Goal: Information Seeking & Learning: Check status

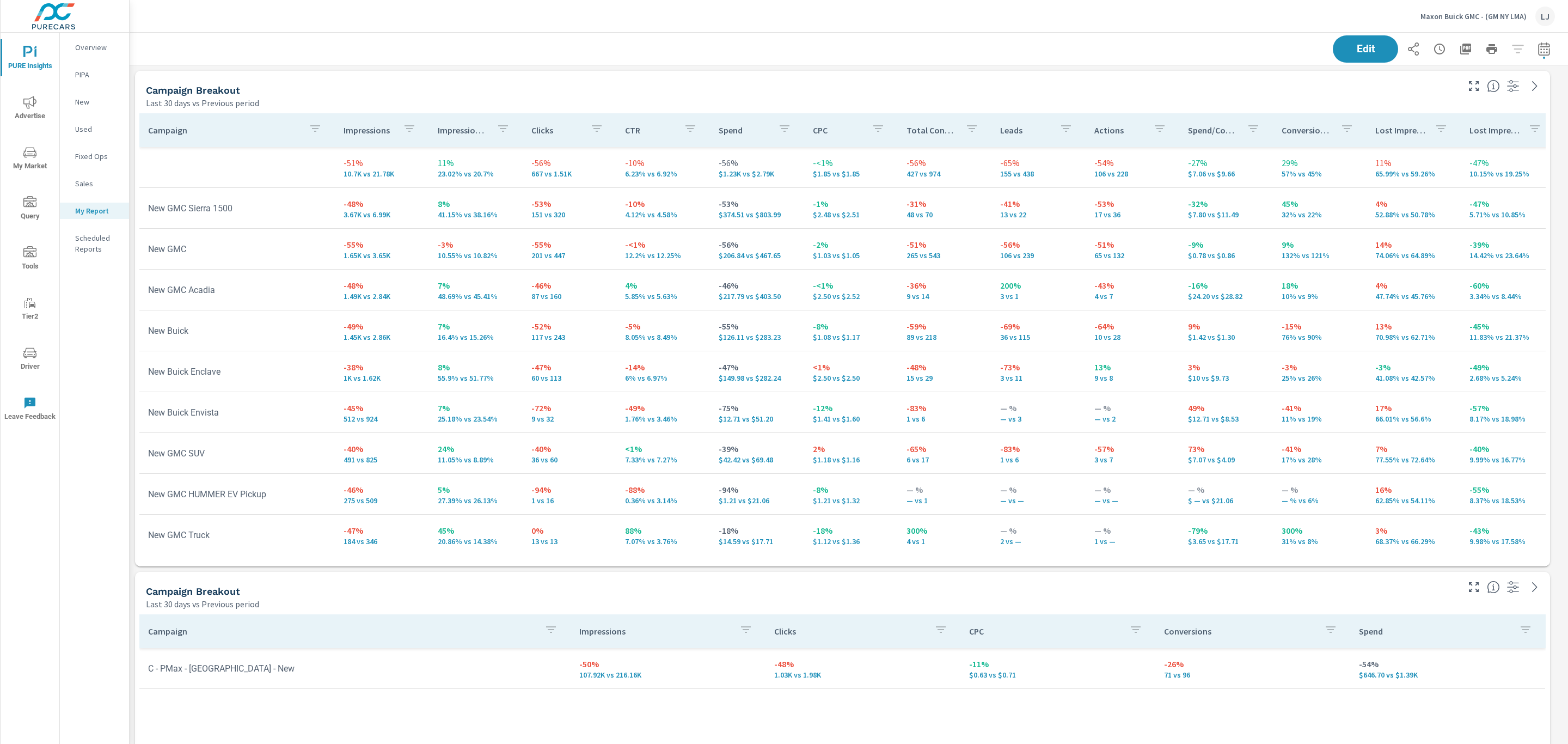
scroll to position [1535, 1451]
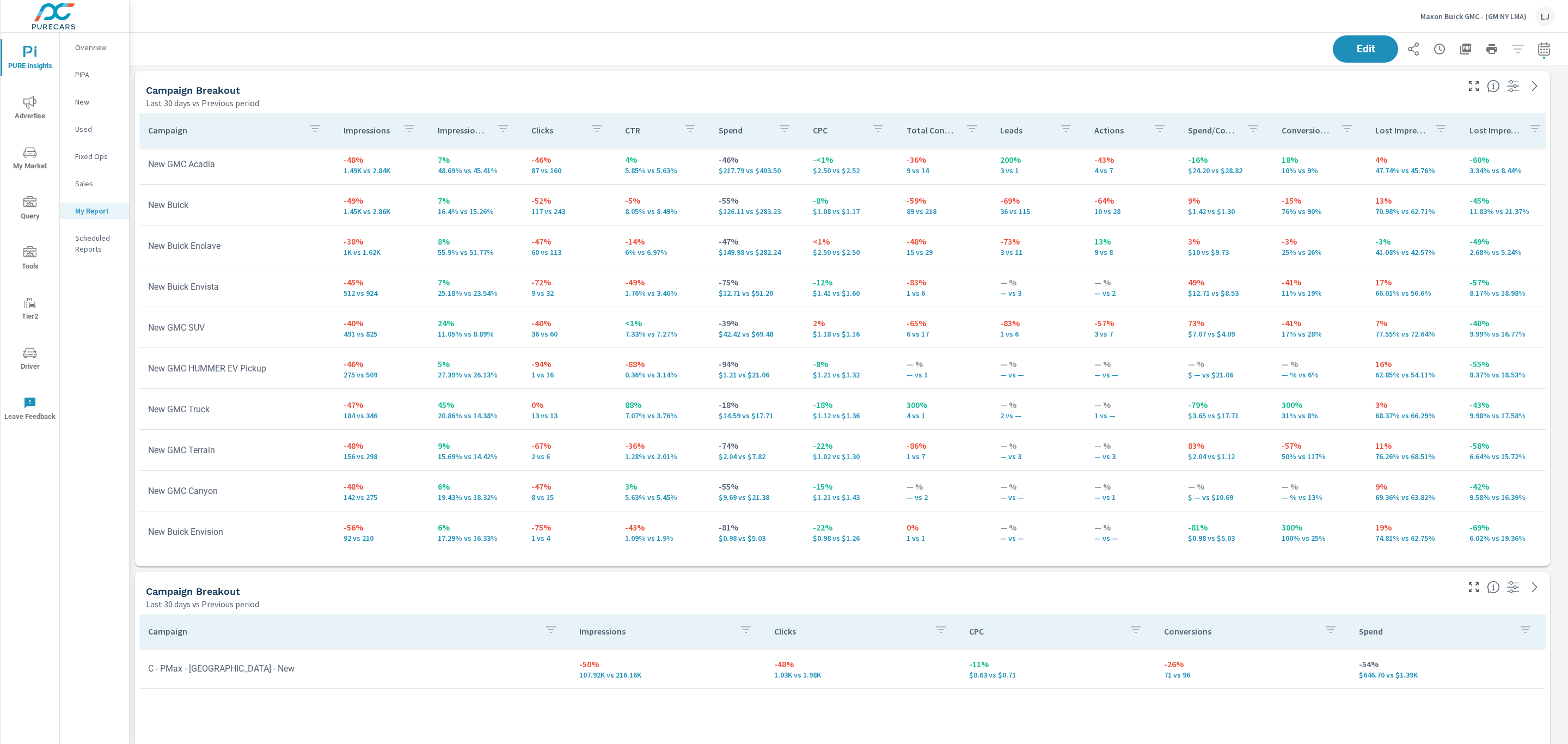
scroll to position [163, 0]
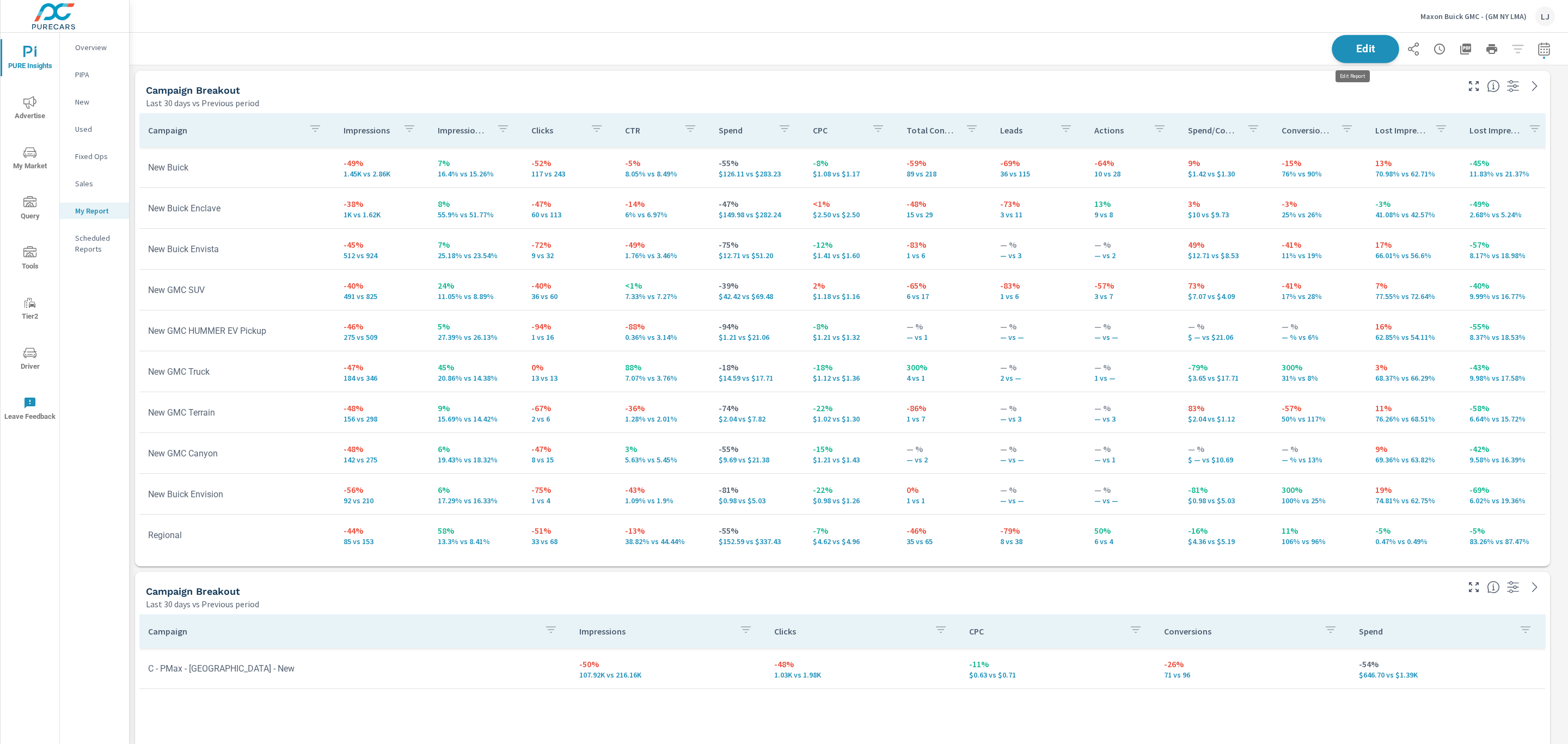
click at [1369, 44] on span "Edit" at bounding box center [1366, 49] width 45 height 11
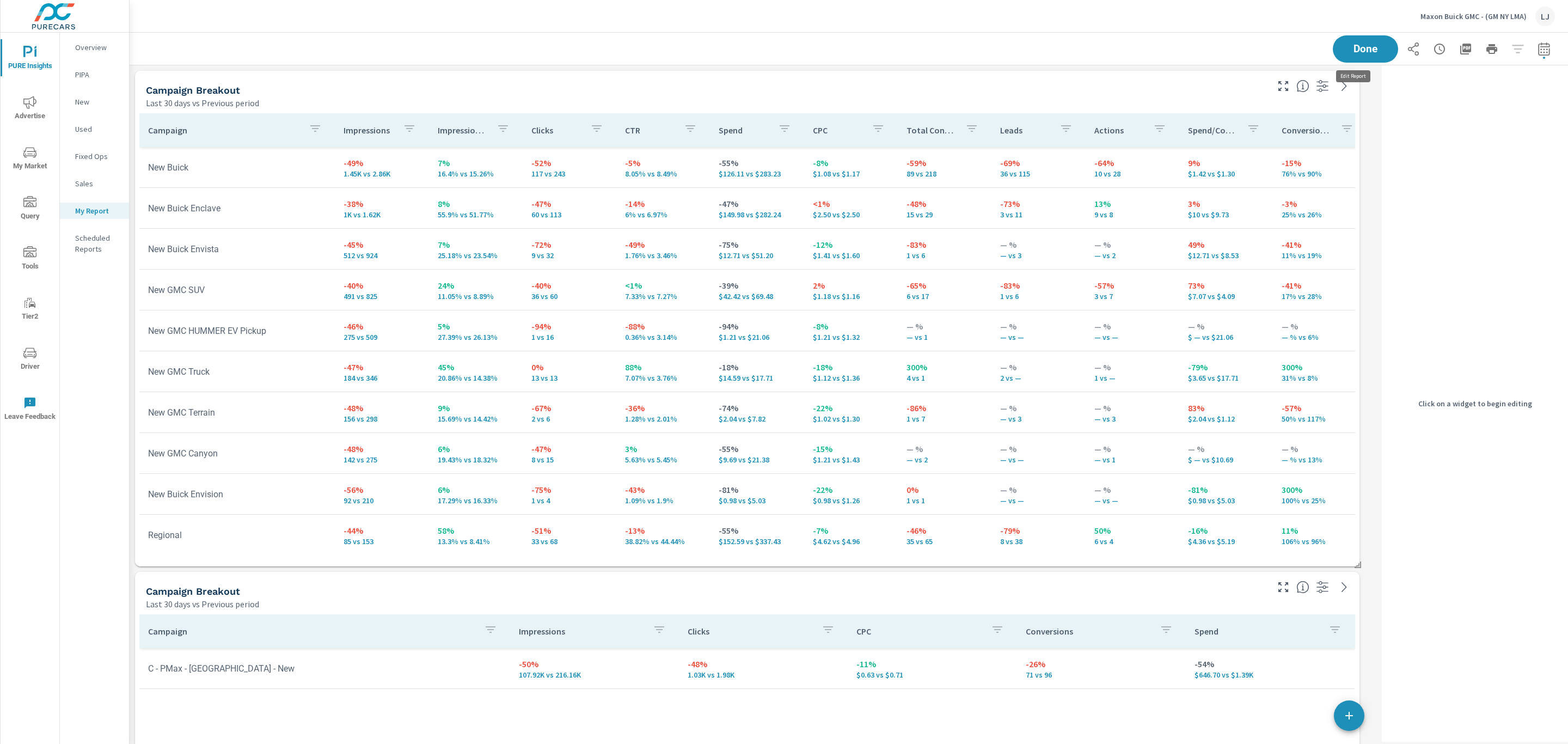
scroll to position [5, 5]
click at [177, 89] on h5 "Campaign Breakout" at bounding box center [193, 90] width 94 height 12
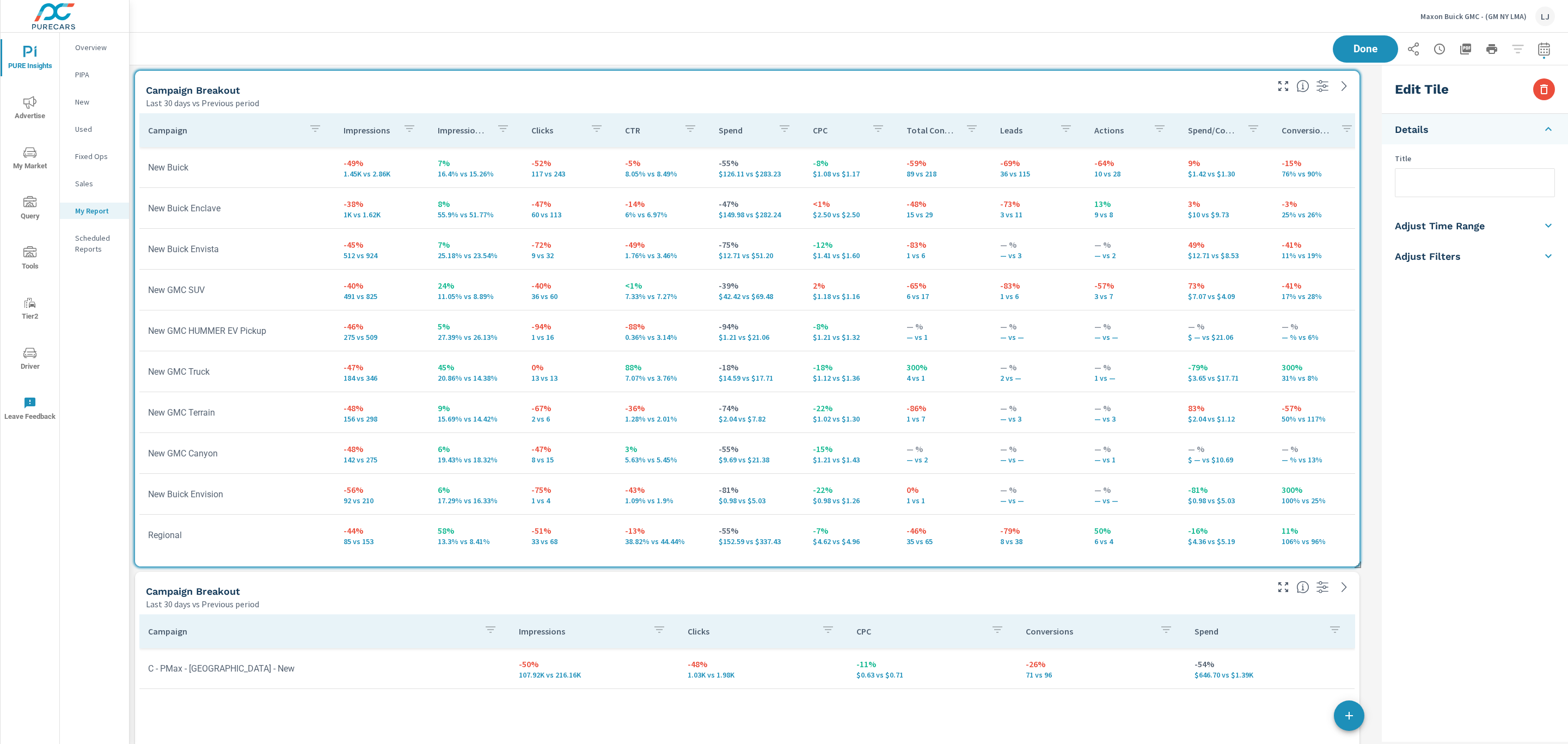
click at [1453, 190] on input "text" at bounding box center [1474, 182] width 159 height 28
type input "Search"
click at [1367, 45] on div "Saving..." at bounding box center [1443, 48] width 222 height 27
click at [193, 594] on h5 "Campaign Breakout" at bounding box center [193, 591] width 94 height 12
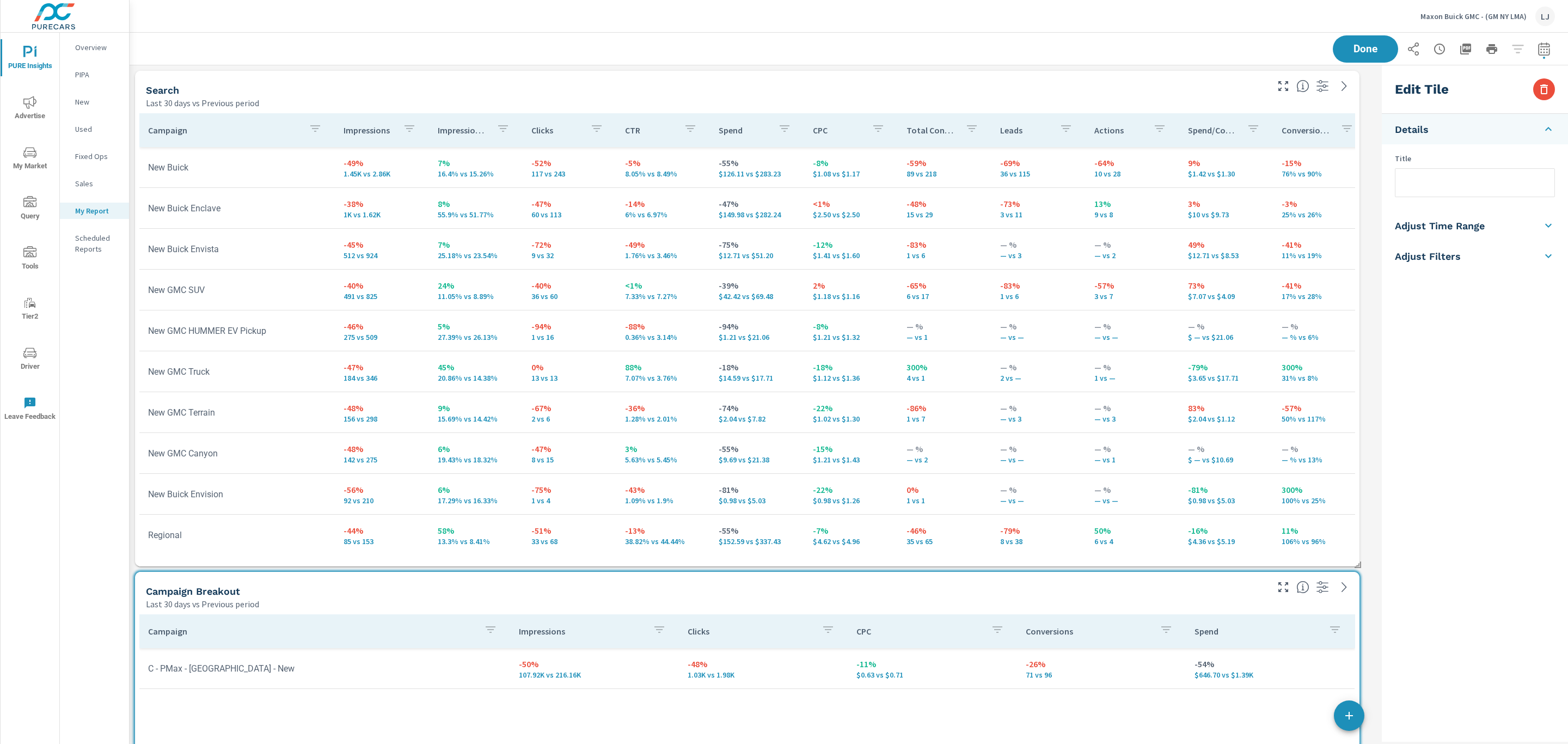
click at [1449, 174] on input "text" at bounding box center [1474, 182] width 159 height 28
type input "PMax"
click at [1346, 54] on div "Done" at bounding box center [1443, 48] width 222 height 27
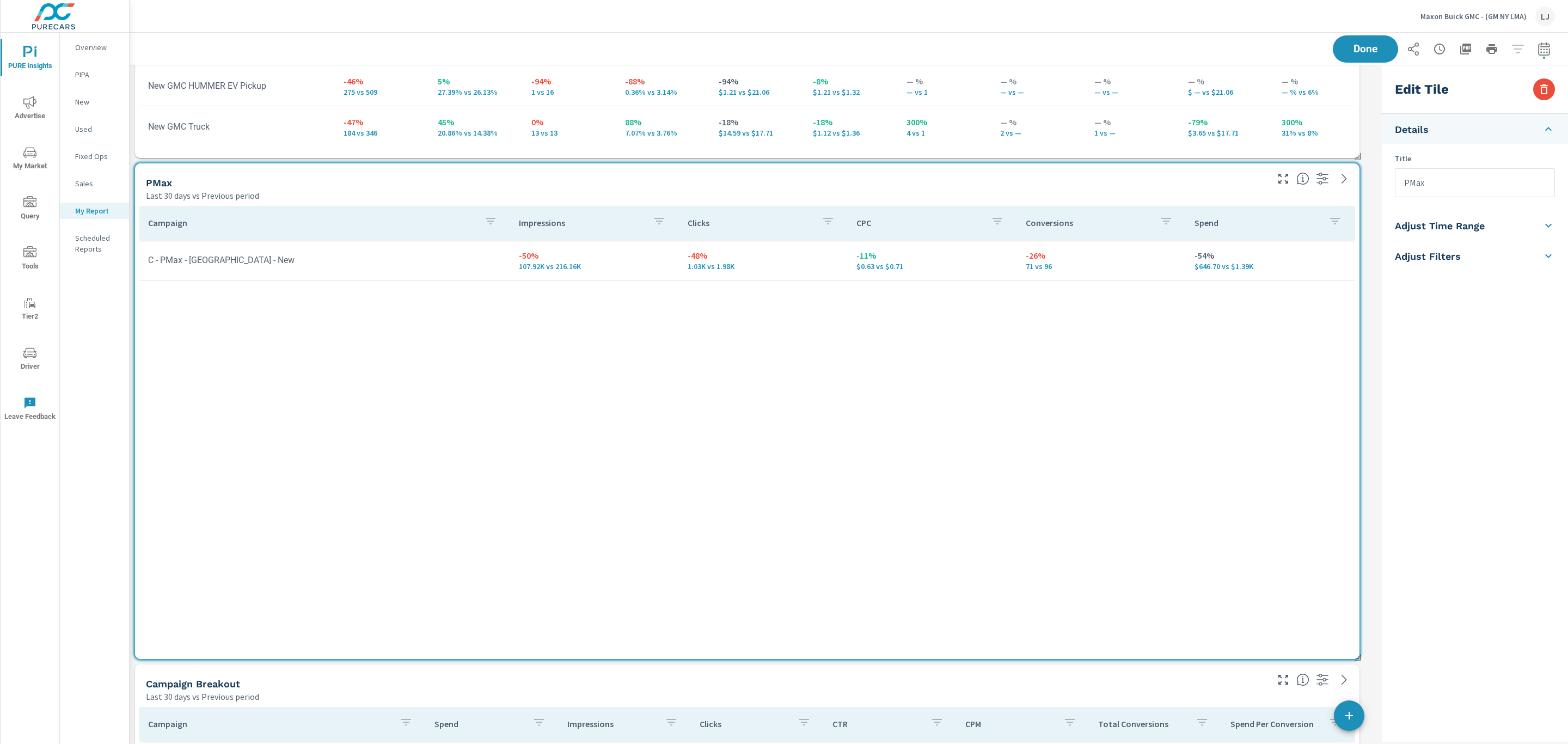
scroll to position [735, 0]
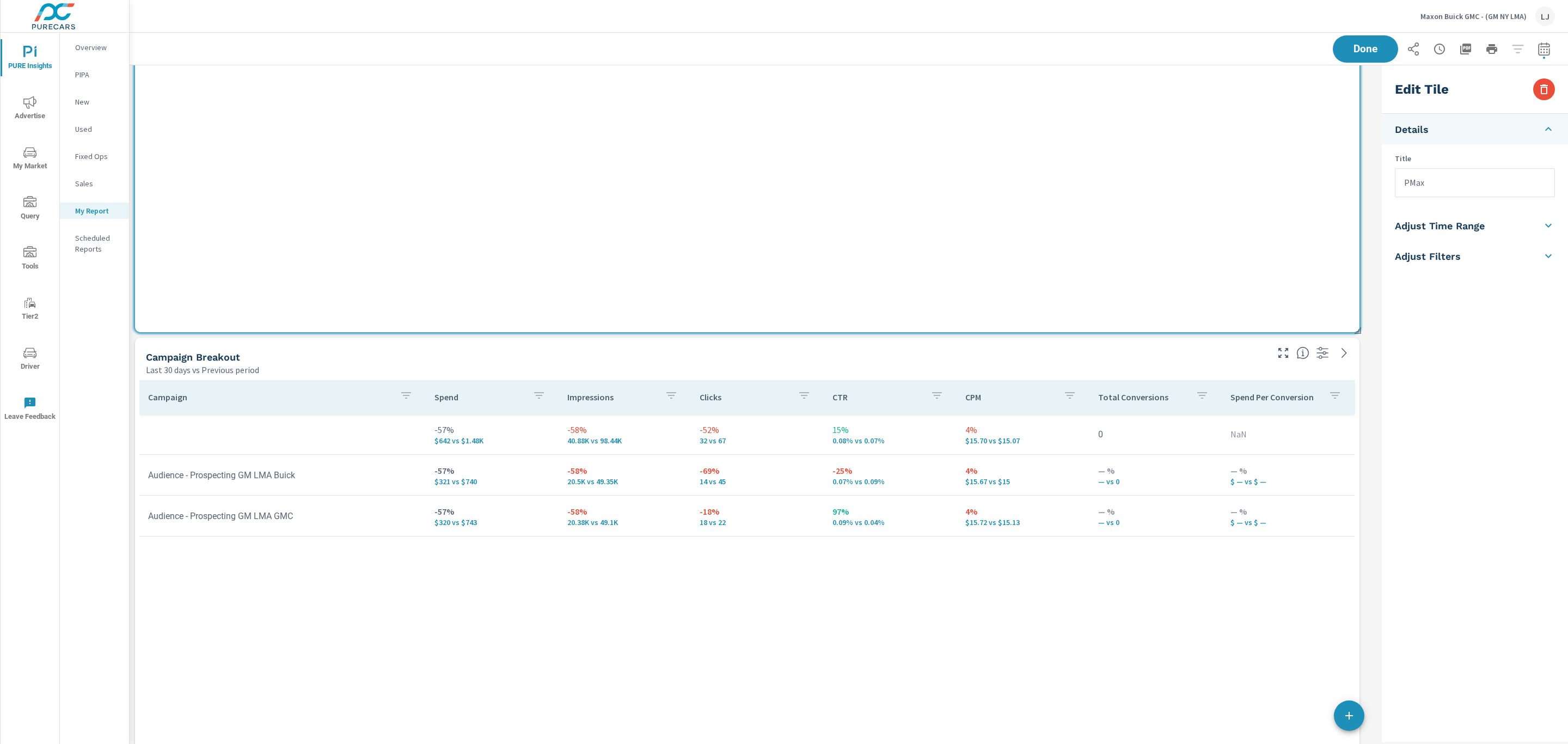
click at [29, 106] on icon "nav menu" at bounding box center [30, 102] width 13 height 13
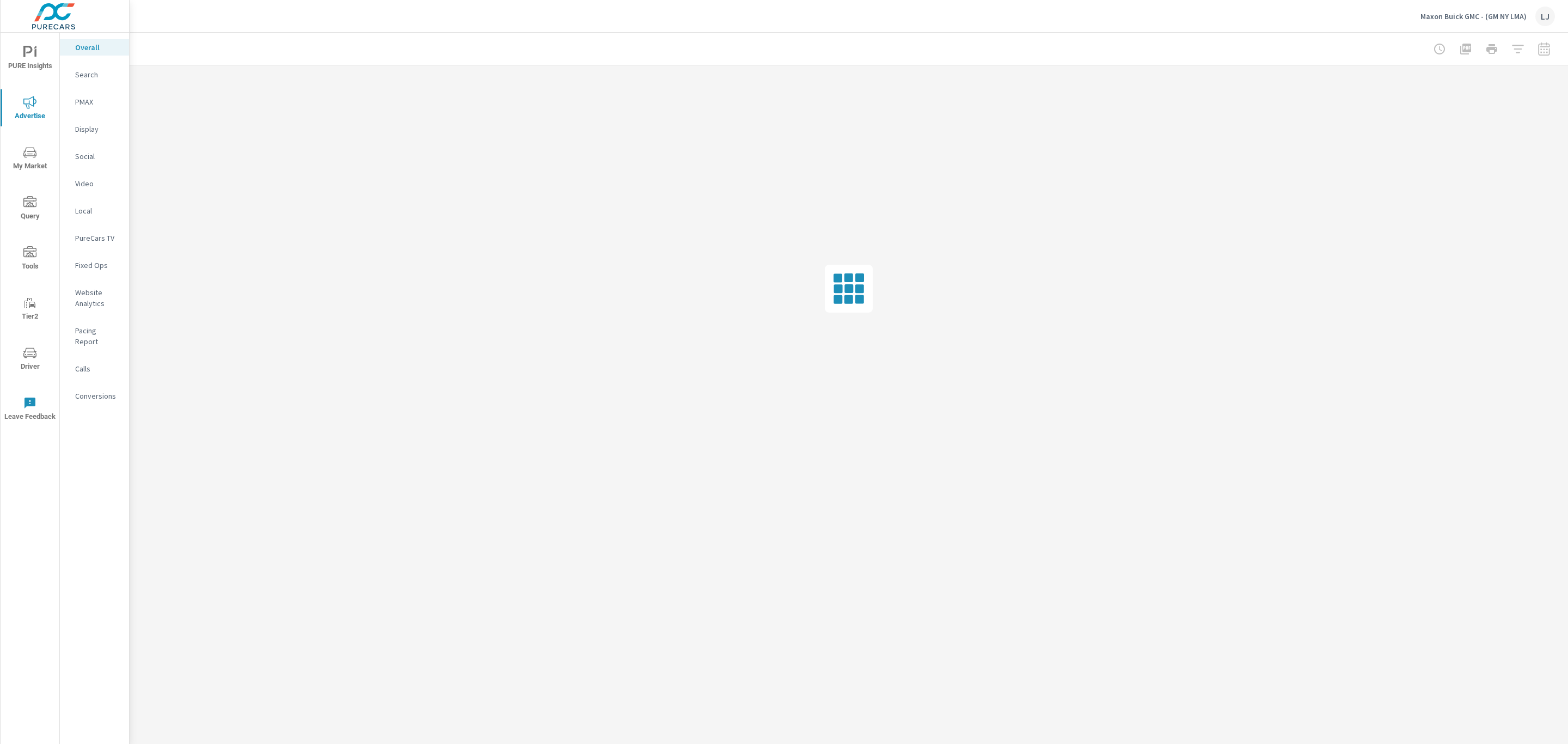
click at [88, 155] on p "Social" at bounding box center [98, 156] width 45 height 11
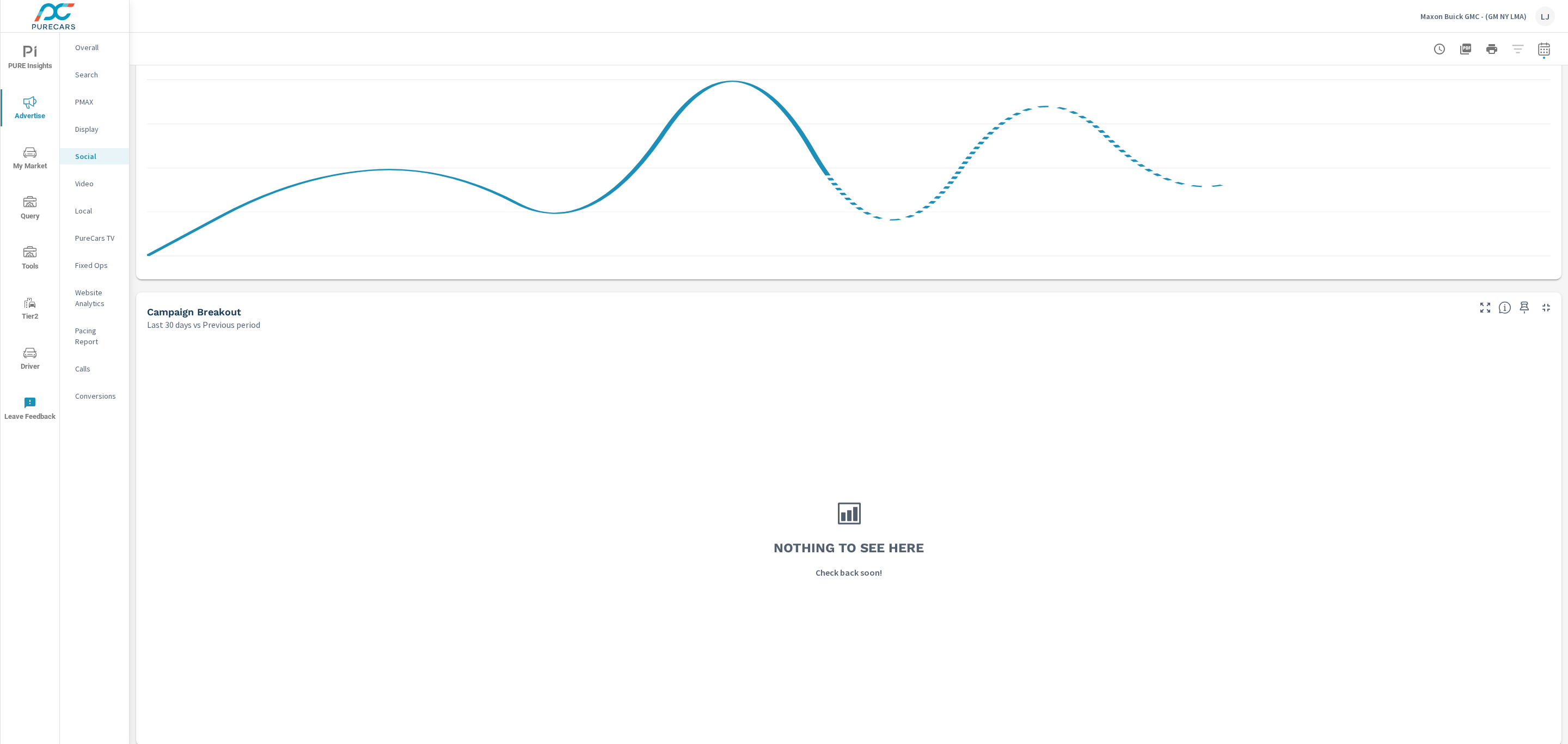
scroll to position [254, 0]
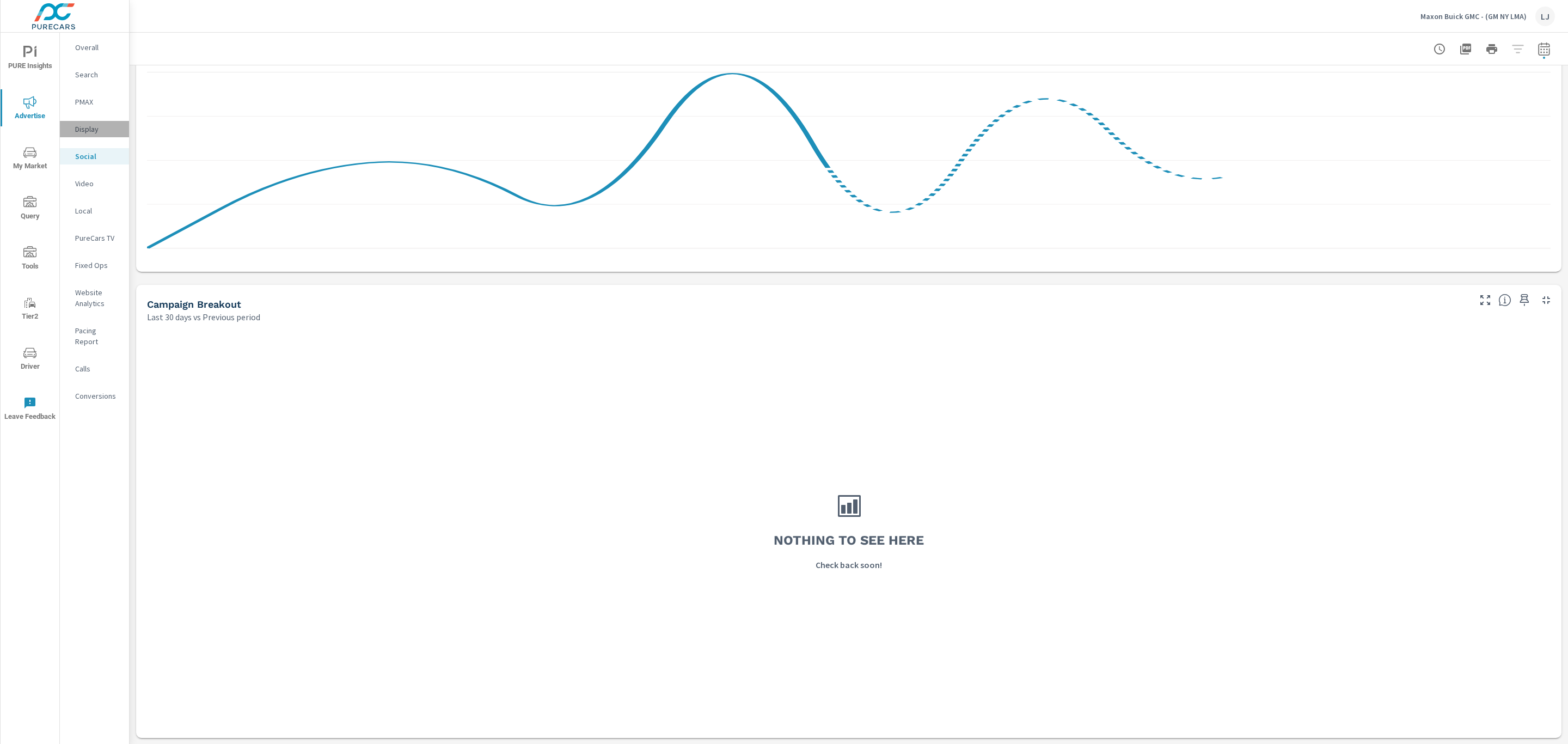
click at [94, 134] on p "Display" at bounding box center [98, 129] width 45 height 11
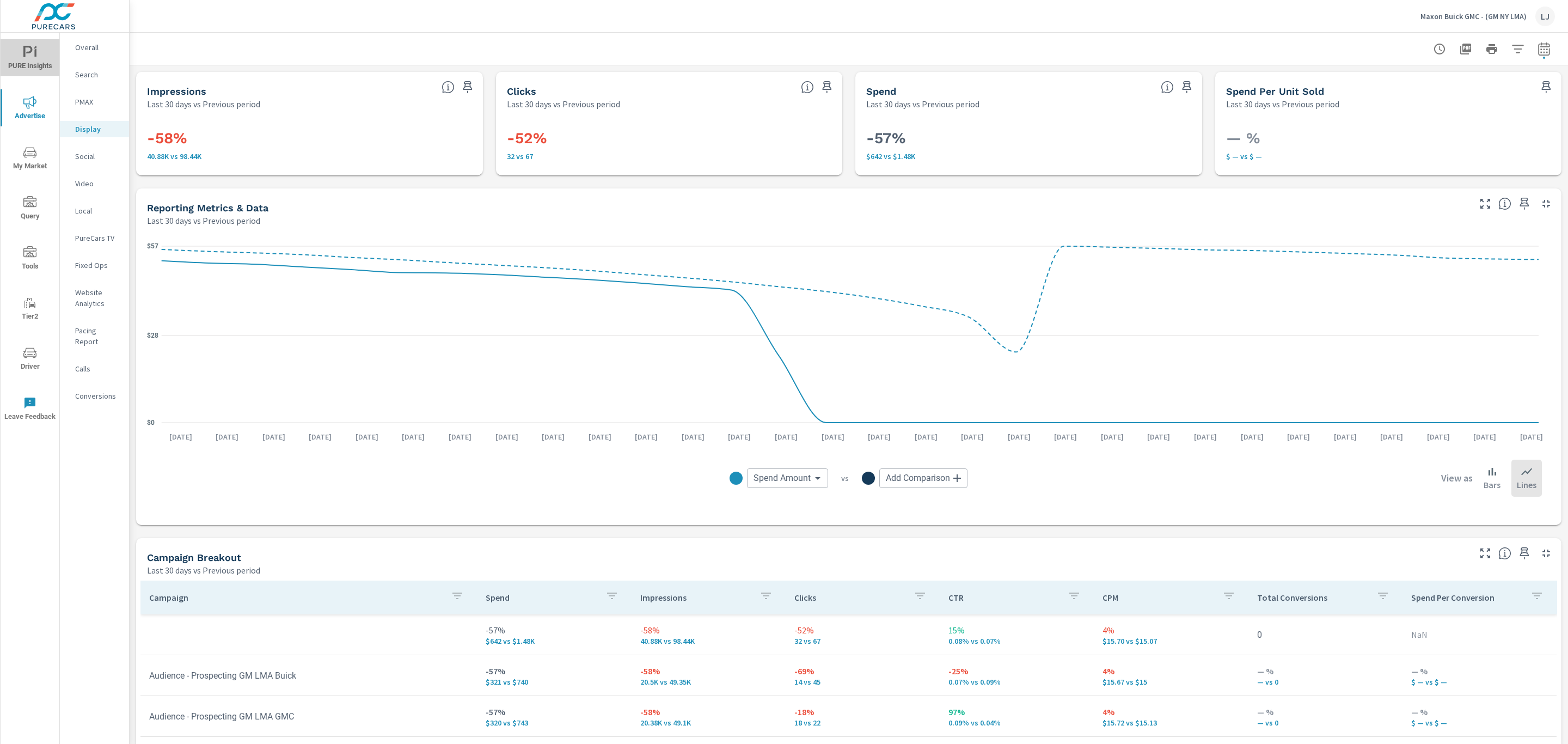
click at [32, 65] on span "PURE Insights" at bounding box center [30, 59] width 52 height 27
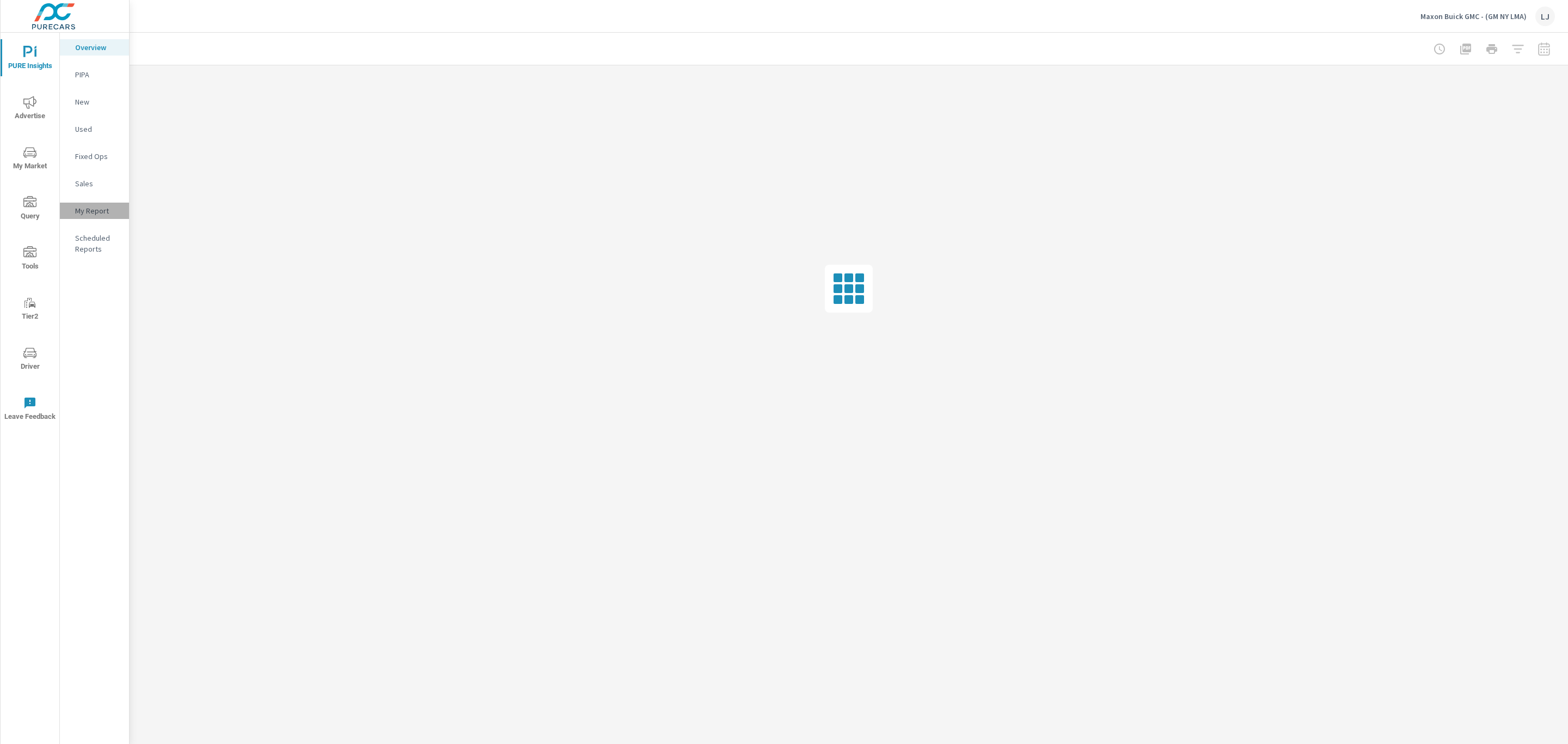
click at [85, 209] on p "My Report" at bounding box center [98, 211] width 45 height 11
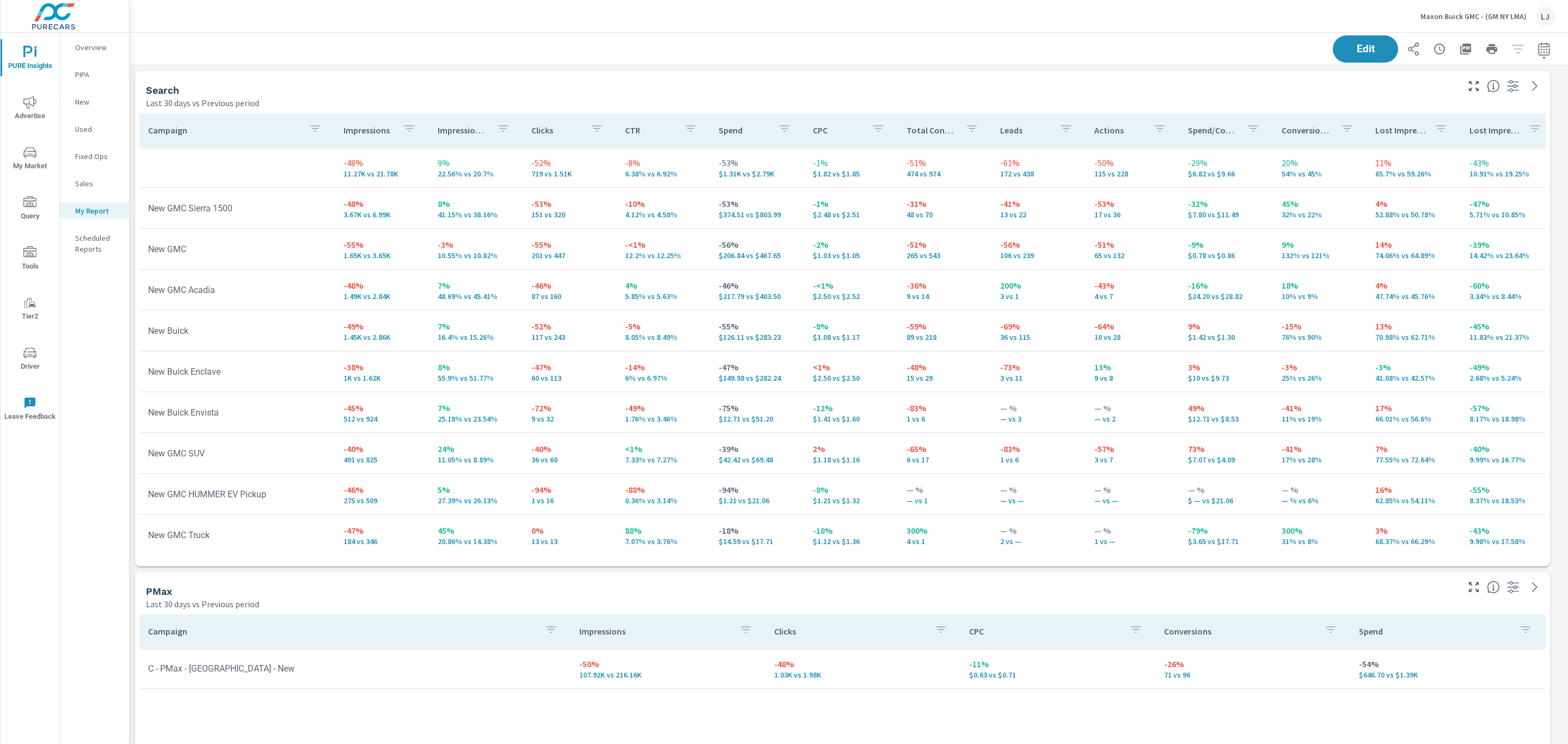
scroll to position [82, 0]
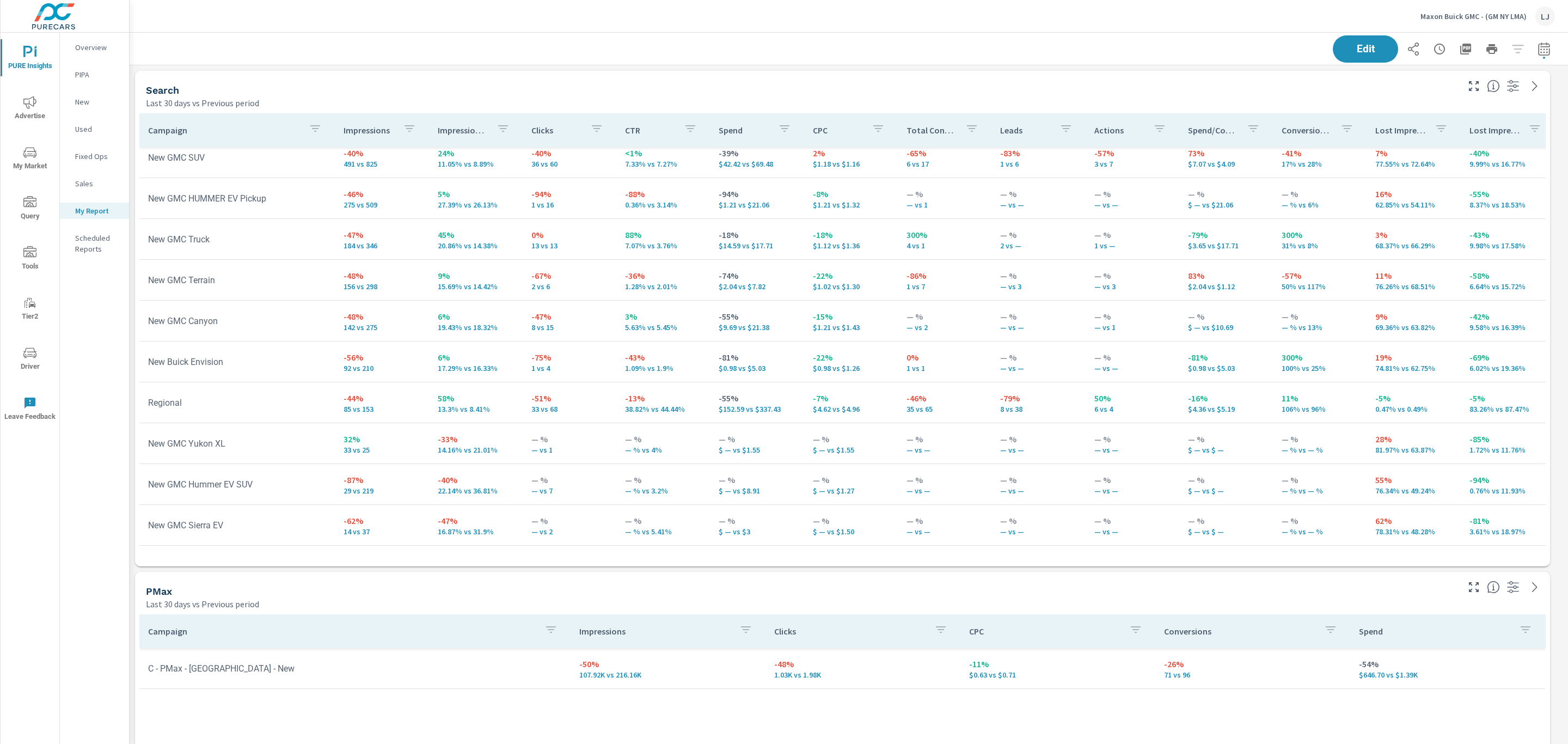
scroll to position [82, 0]
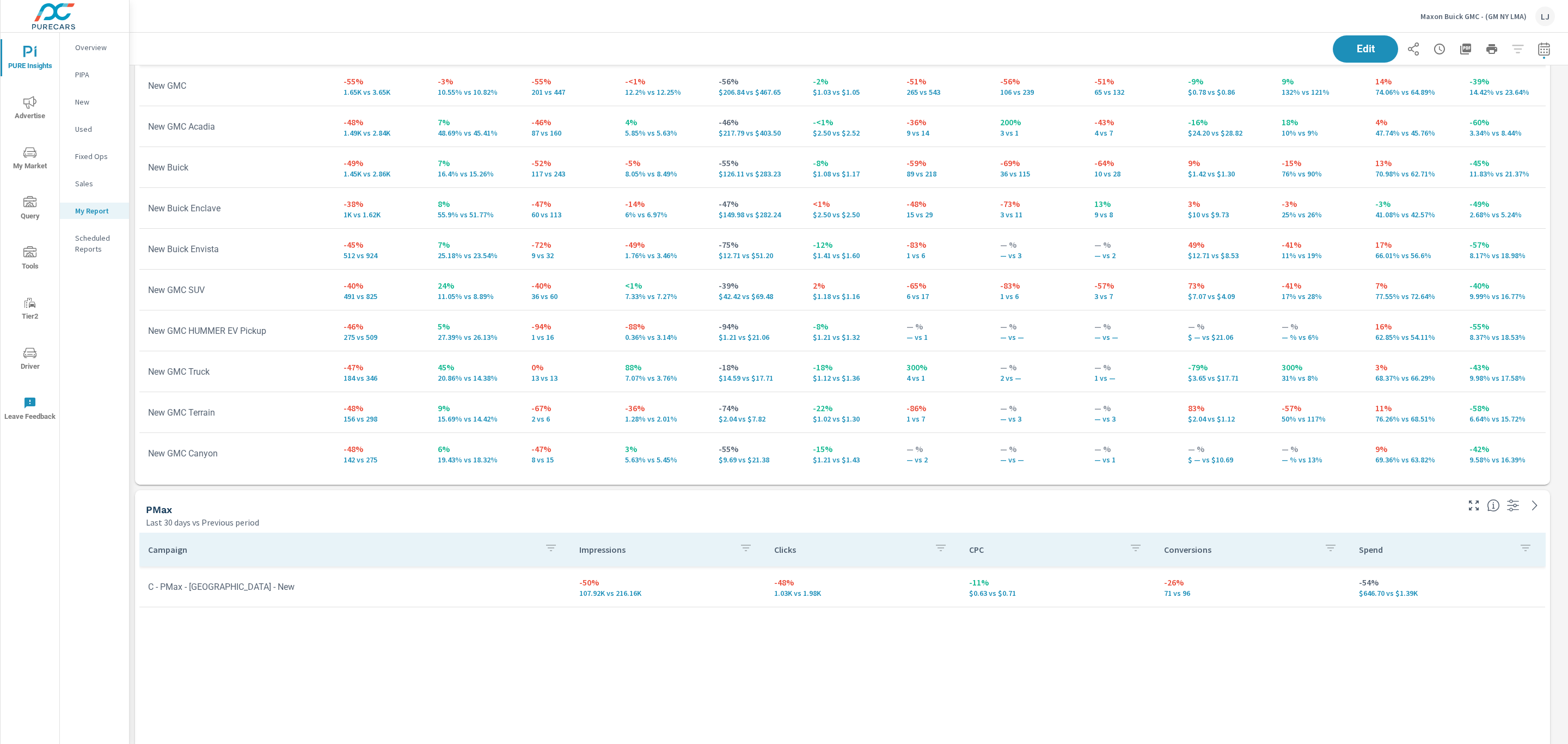
scroll to position [64, 0]
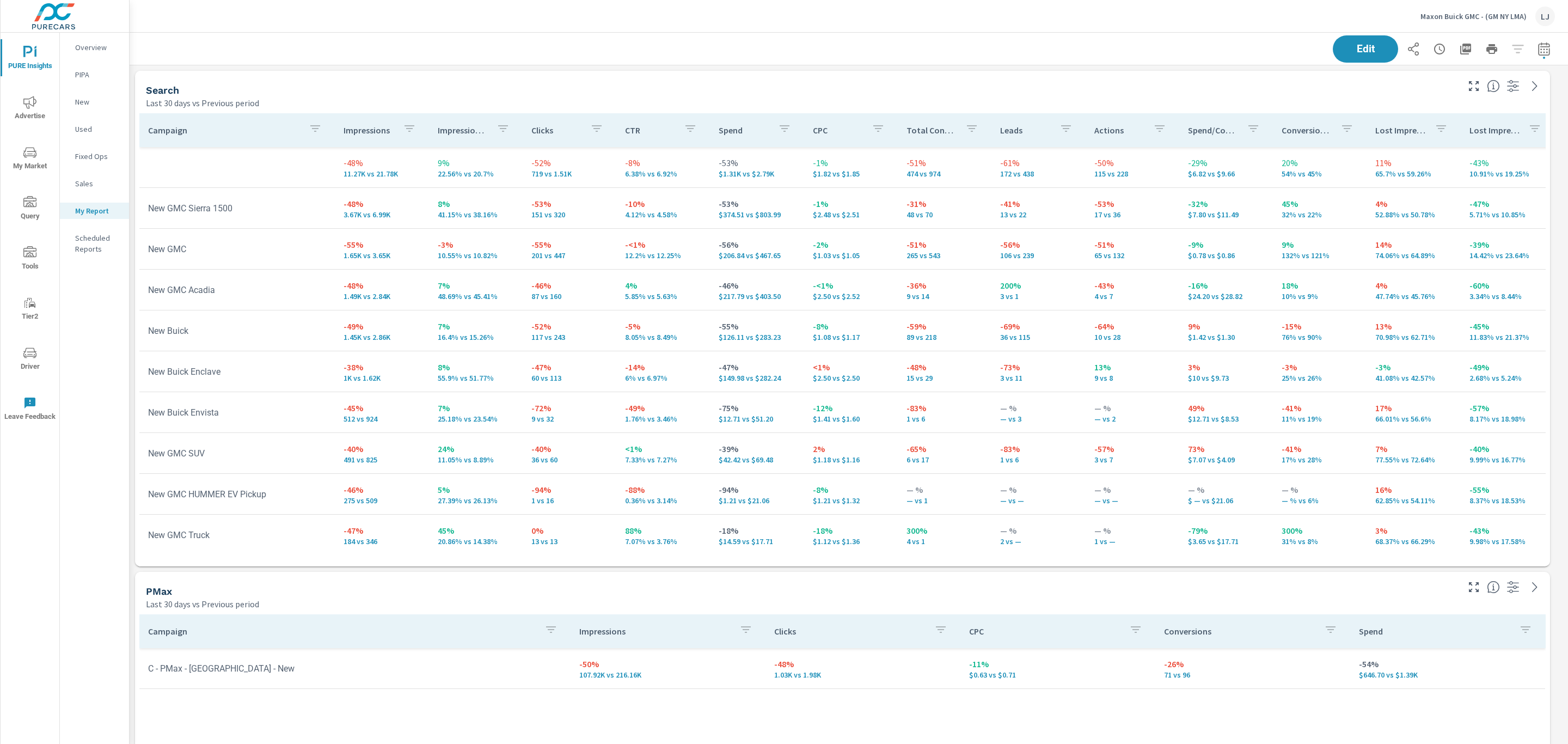
scroll to position [82, 0]
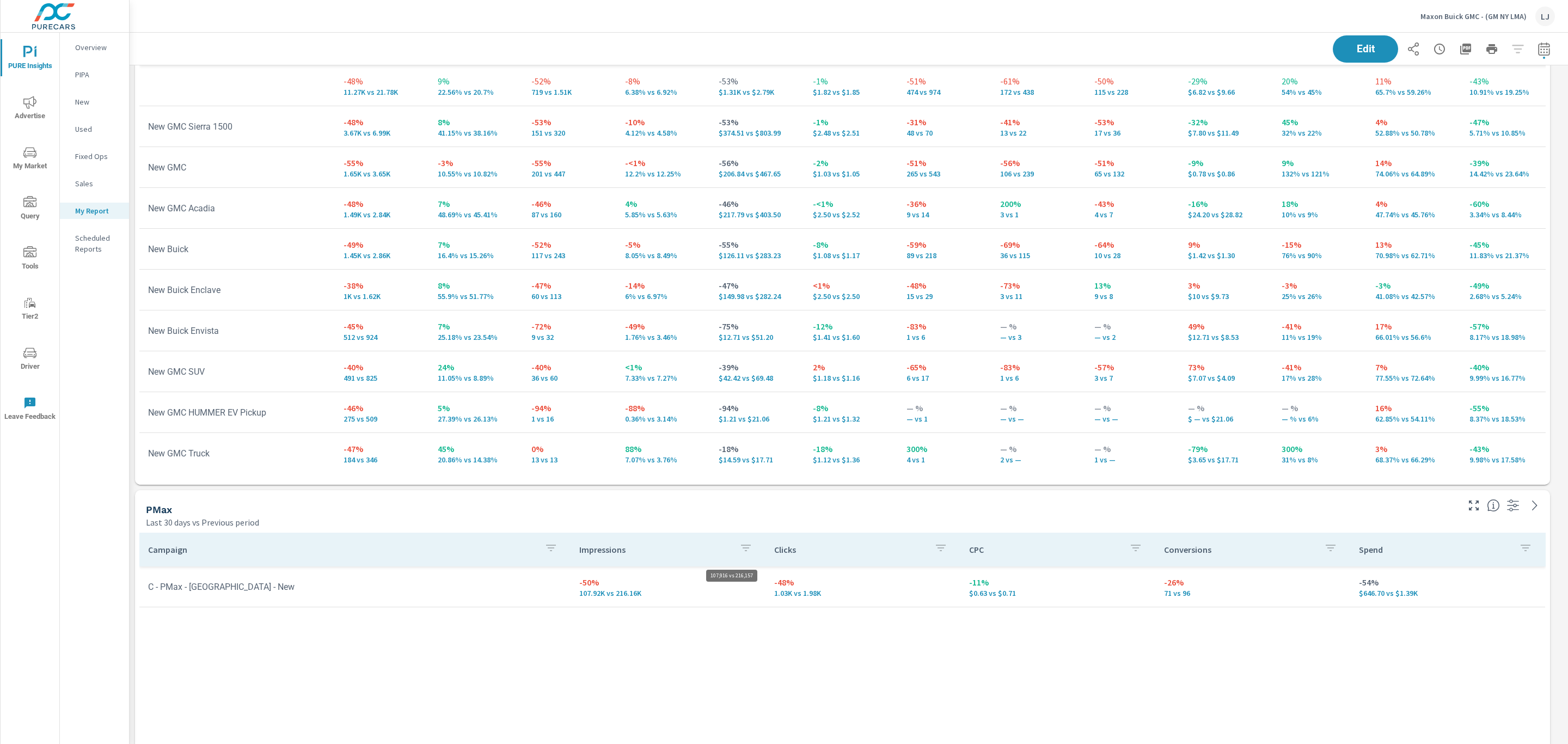
scroll to position [1535, 1451]
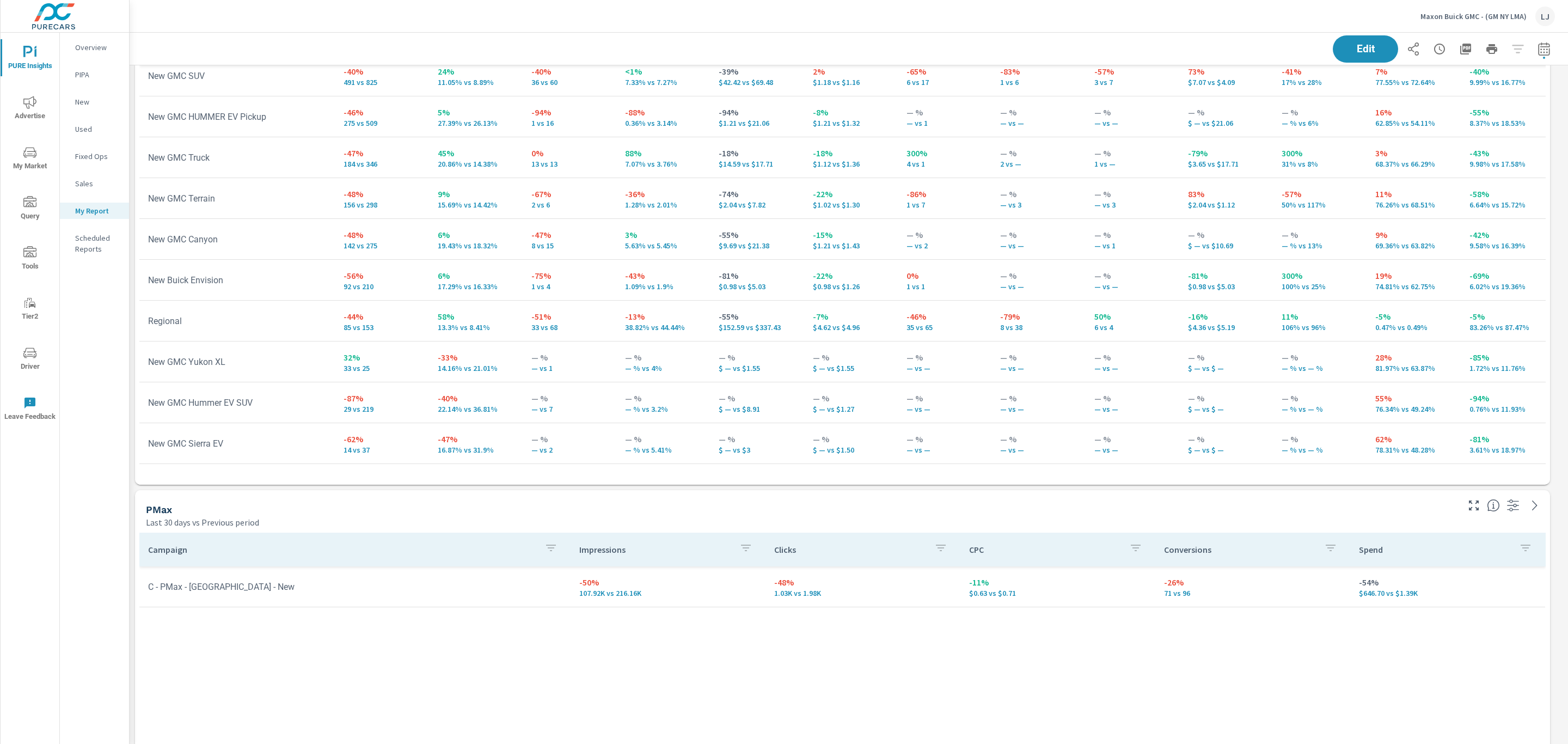
scroll to position [163, 0]
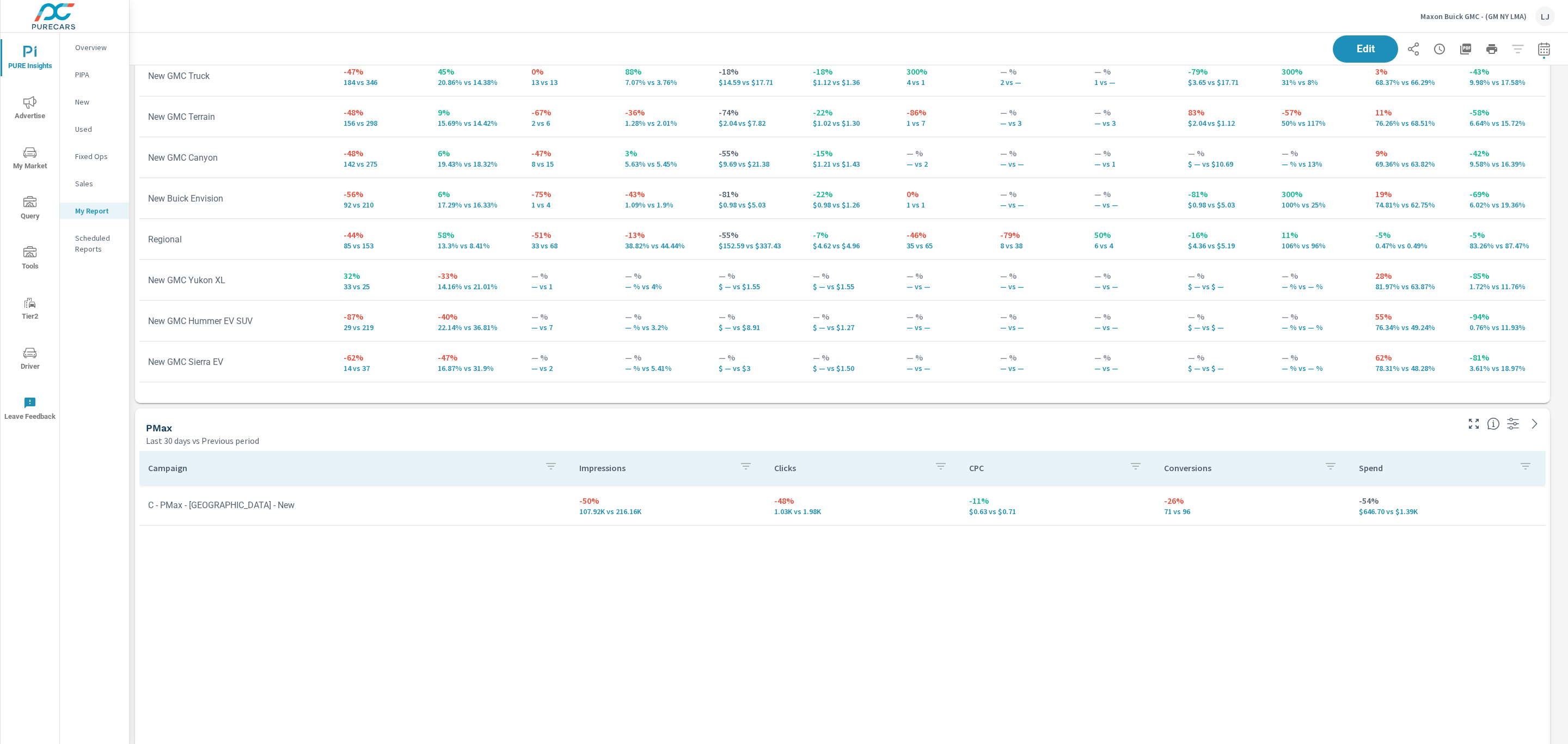
scroll to position [227, 0]
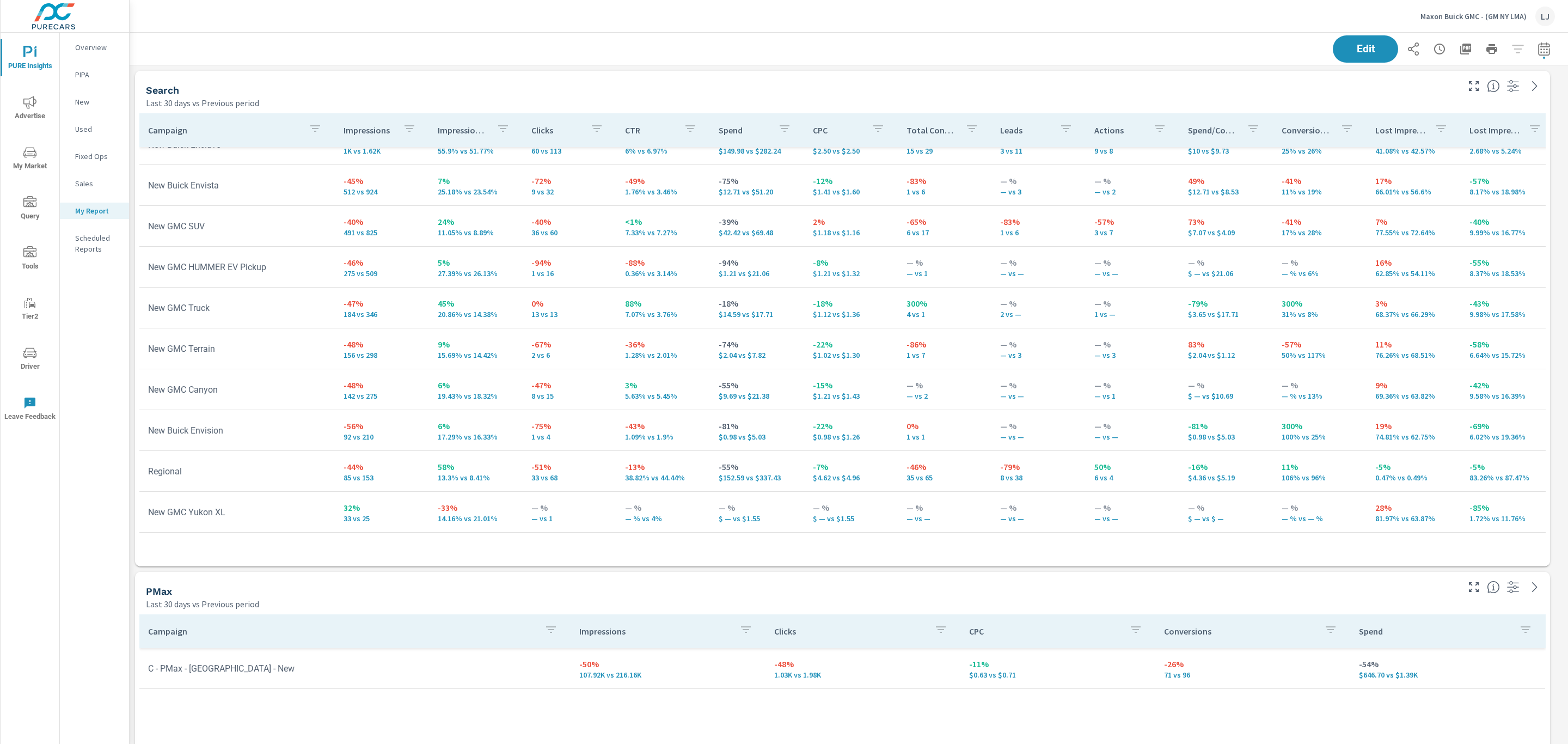
scroll to position [309, 0]
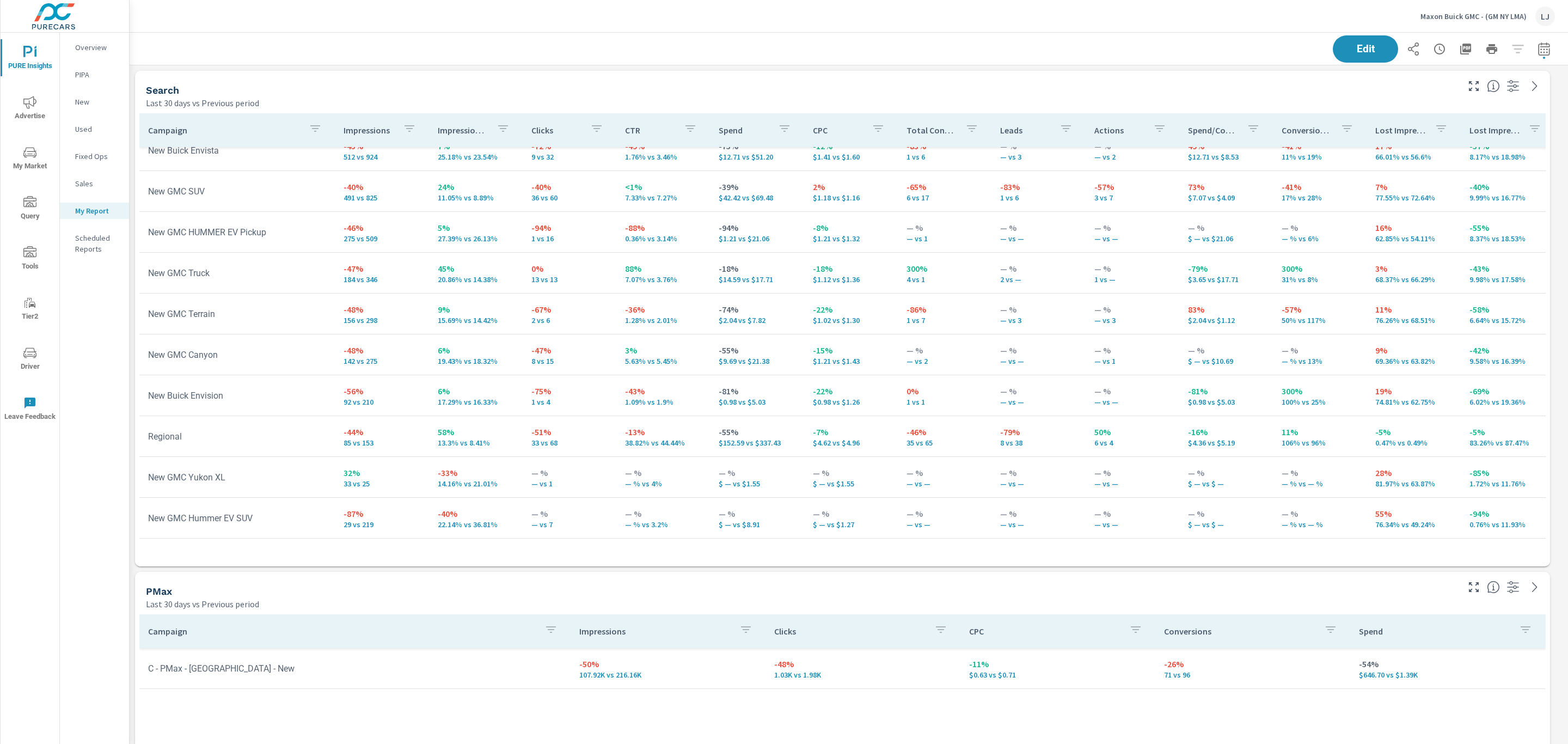
scroll to position [64, 0]
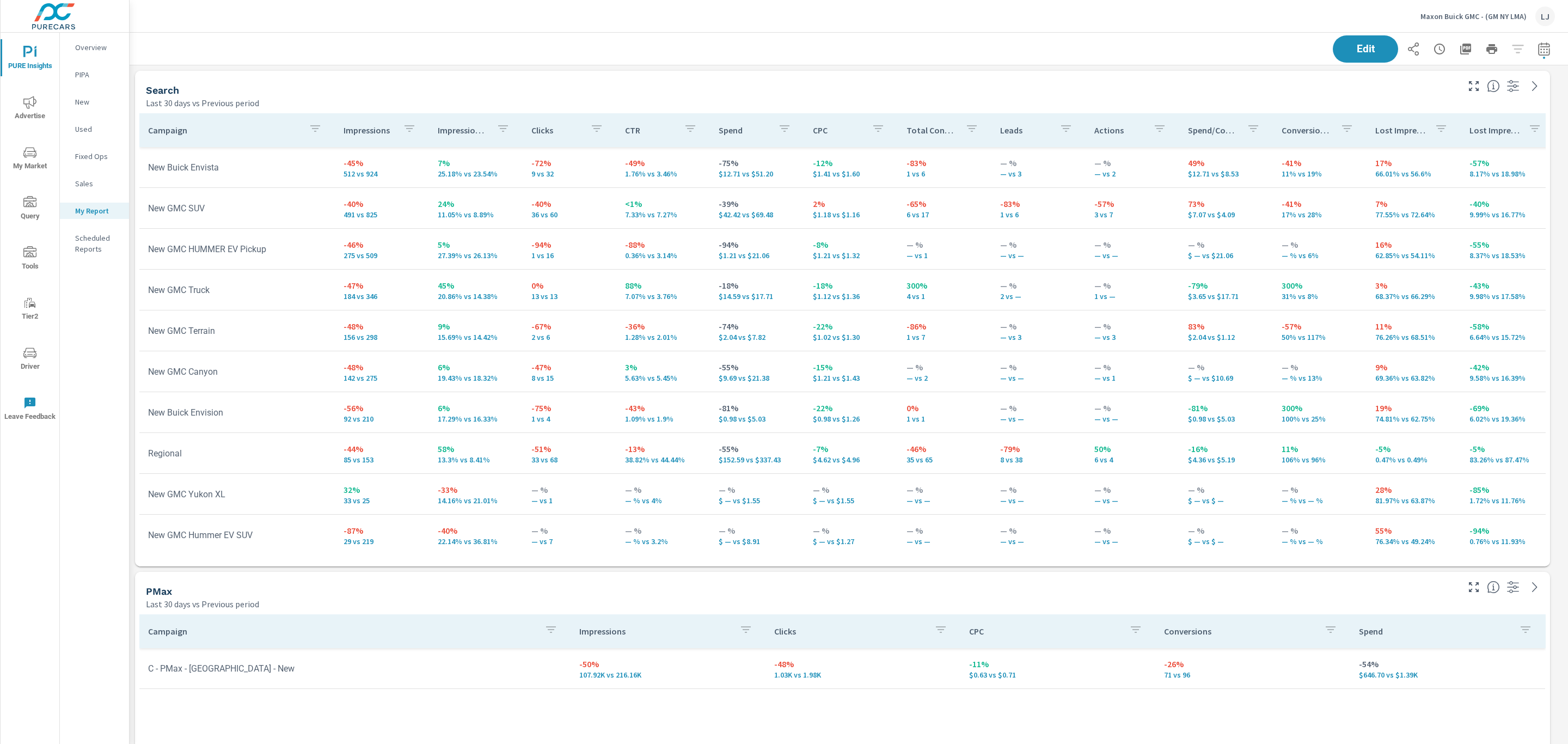
scroll to position [1535, 1451]
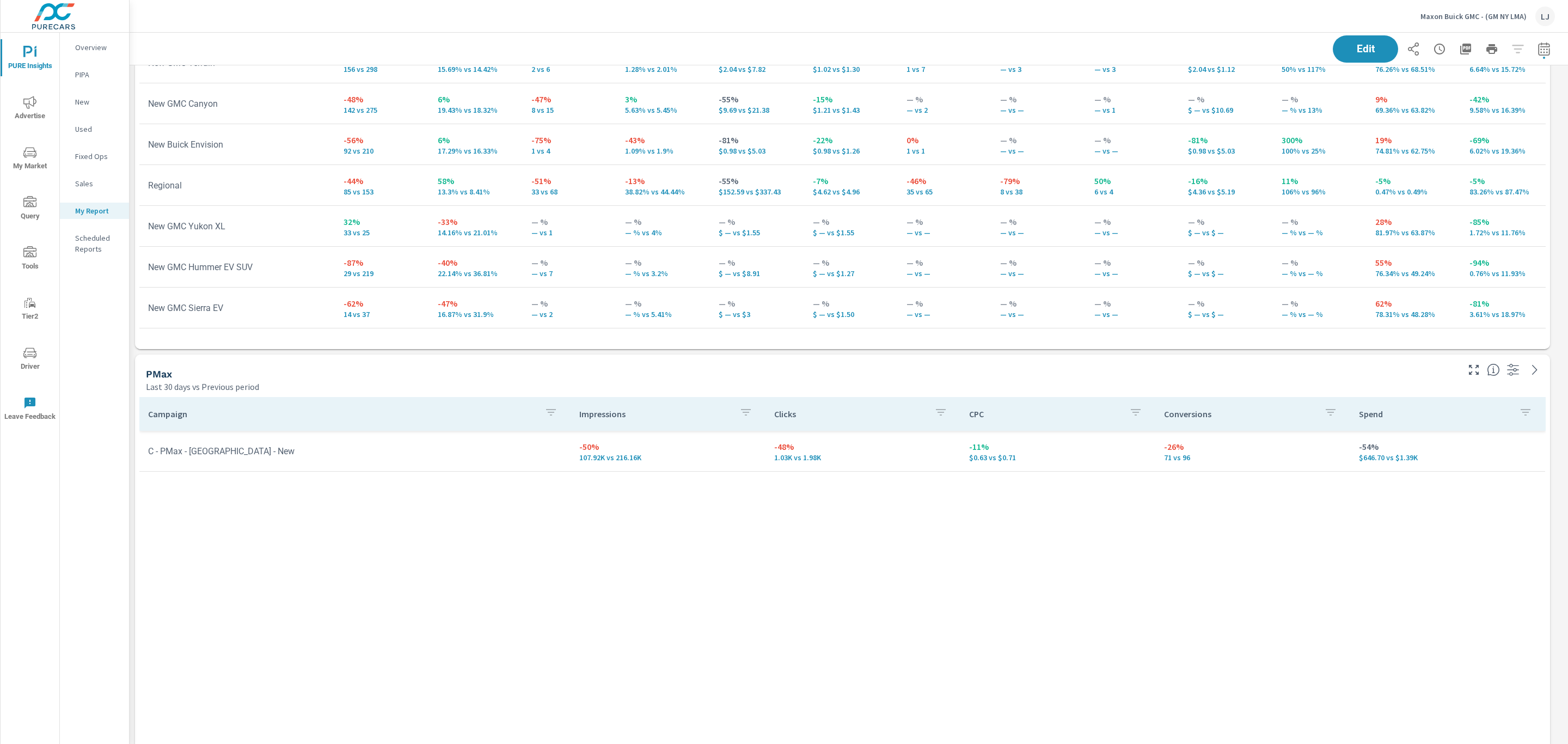
scroll to position [175, 0]
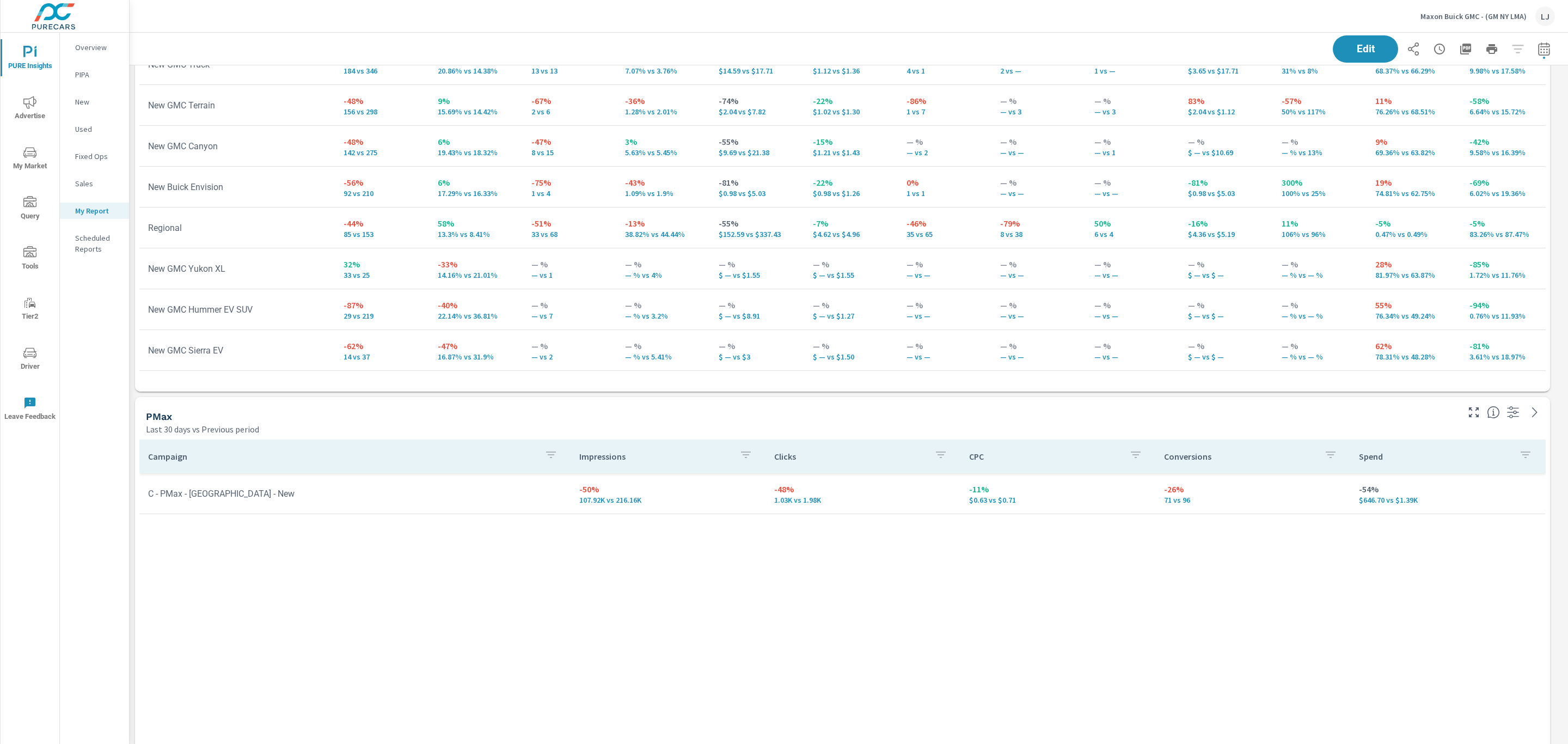
scroll to position [145, 0]
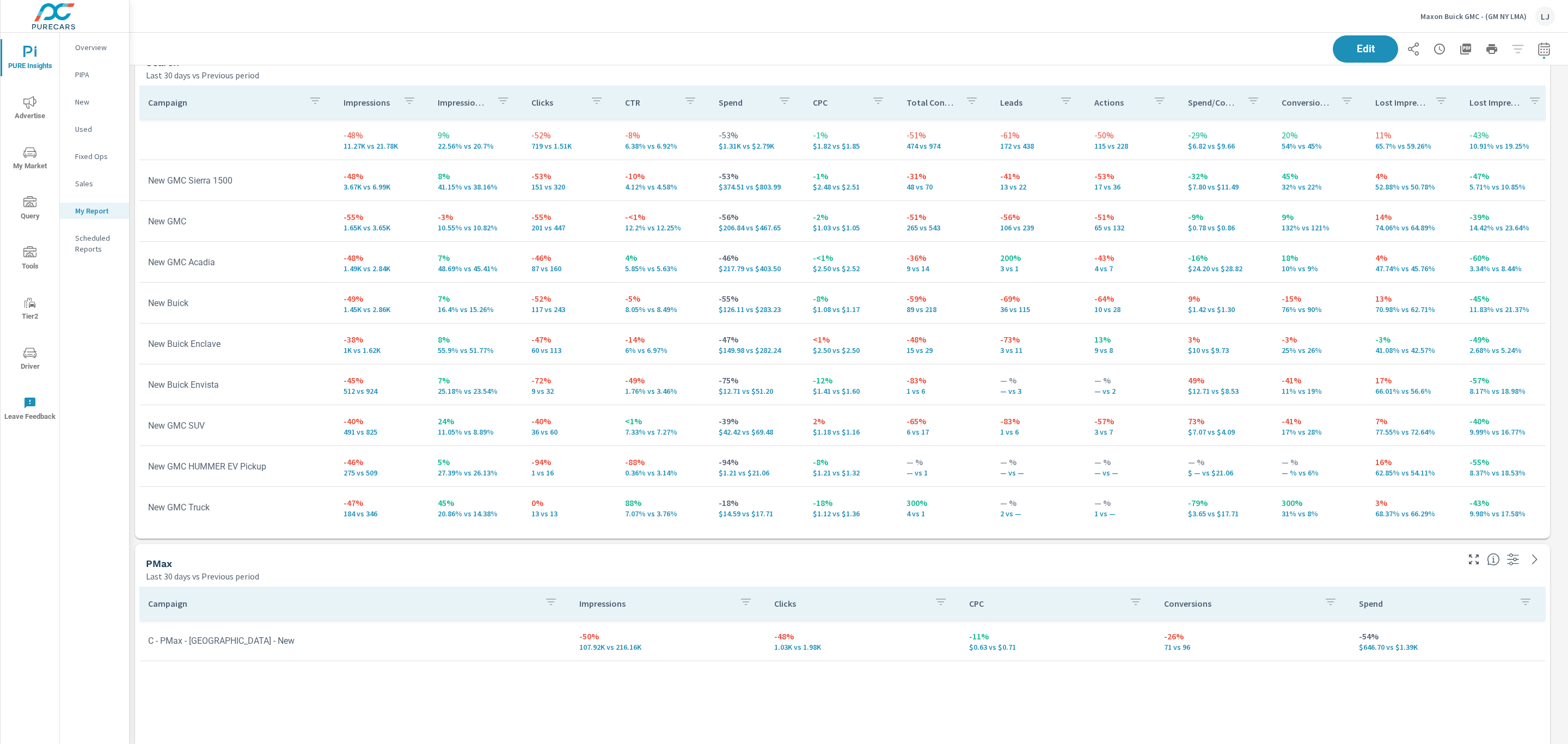
scroll to position [12, 0]
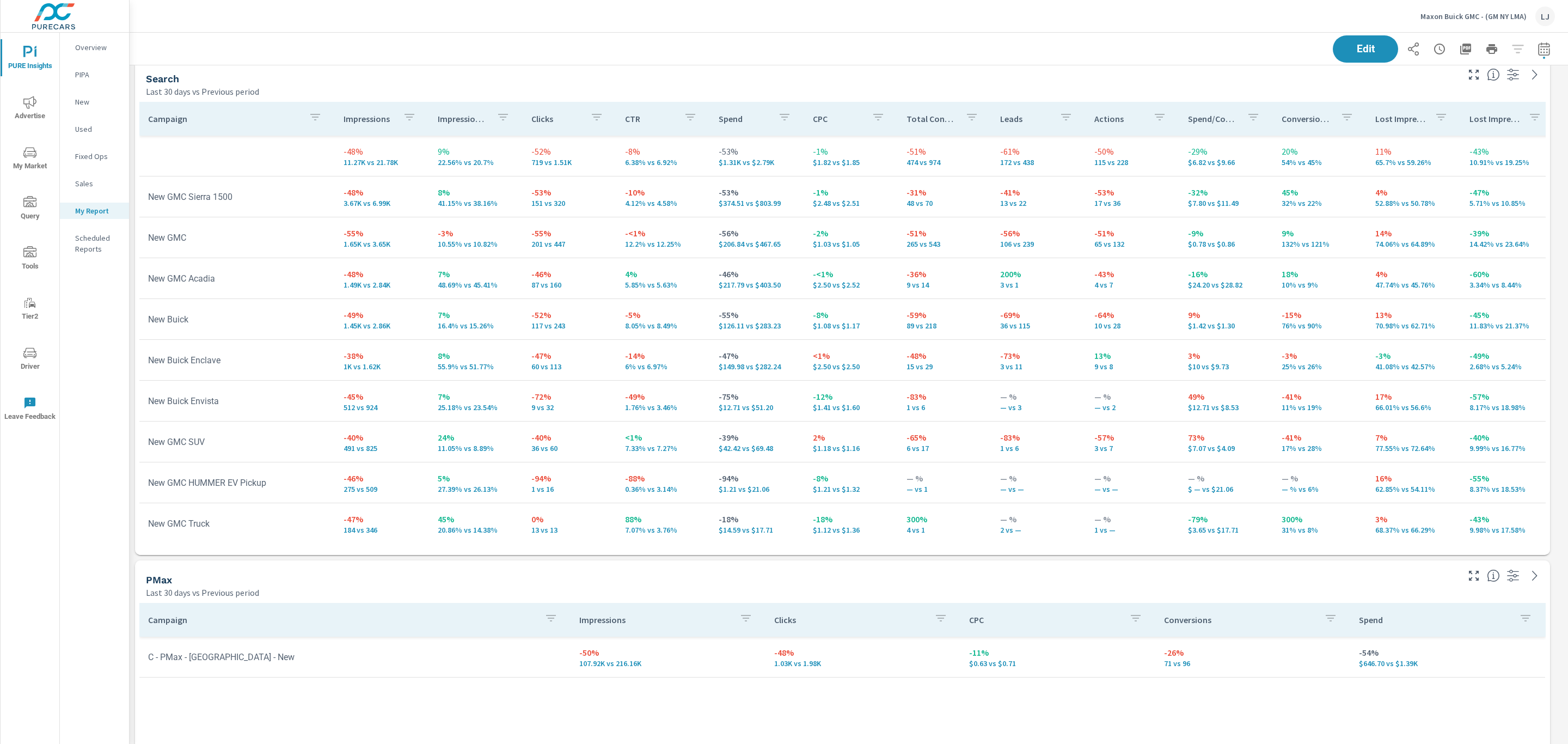
scroll to position [82, 0]
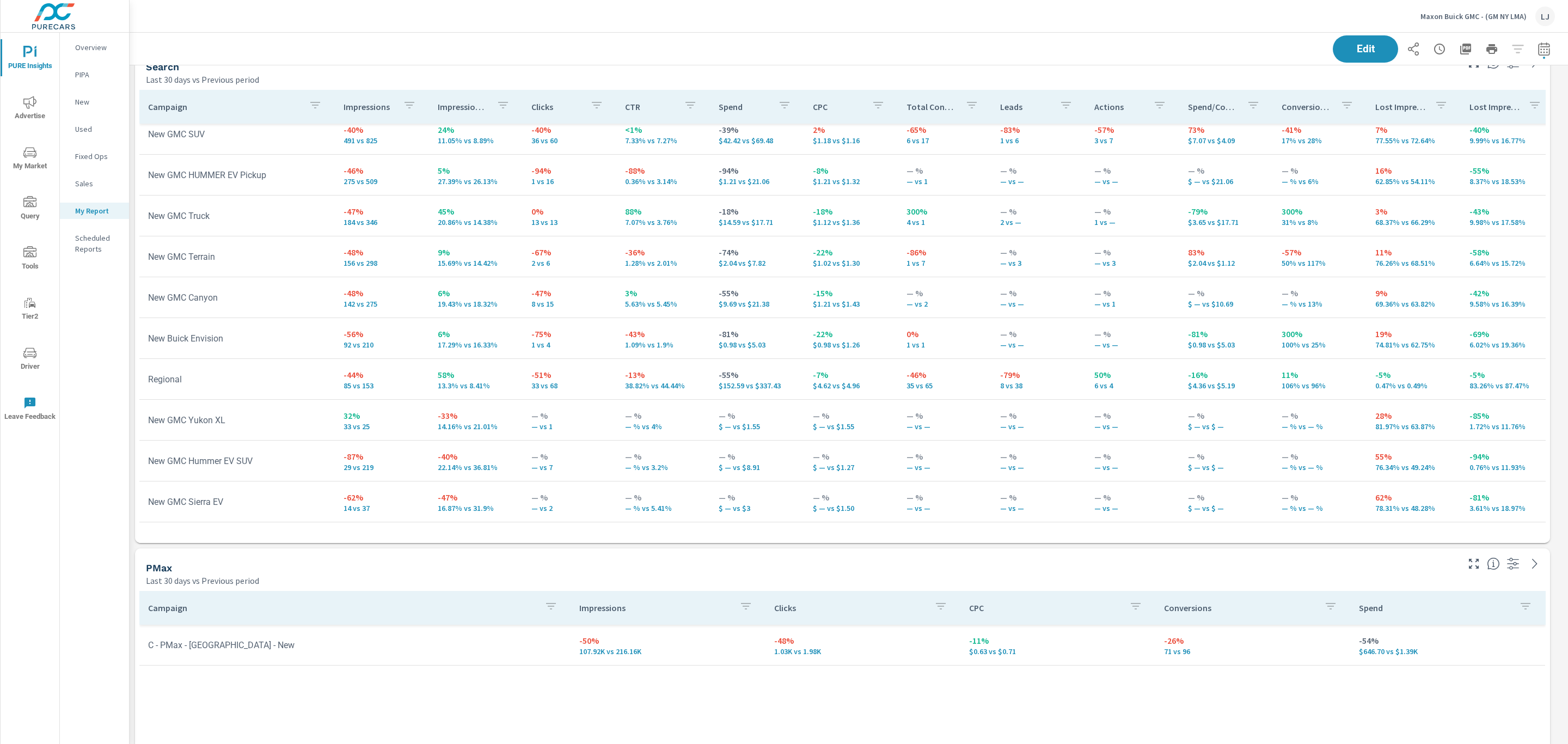
scroll to position [12, 0]
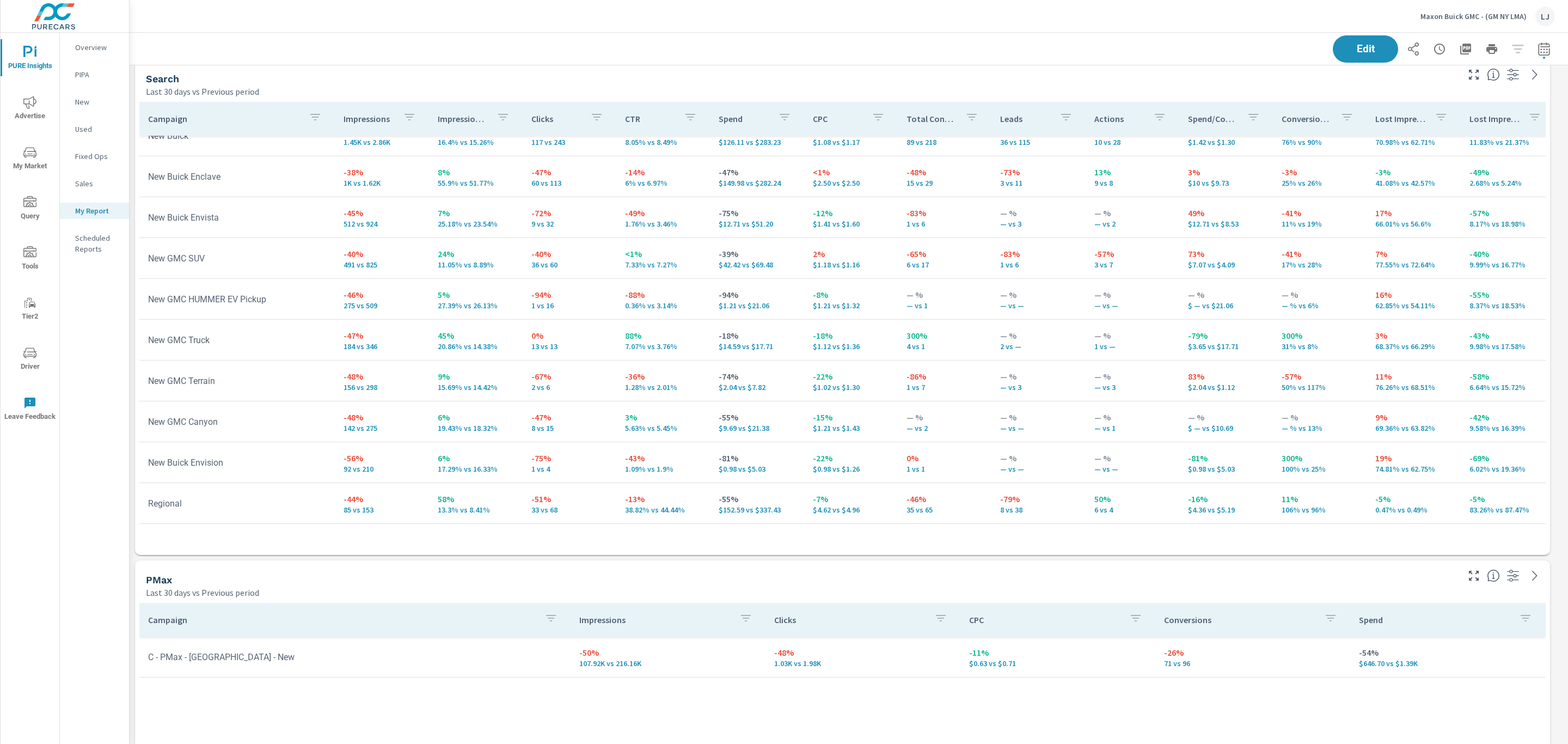
scroll to position [145, 0]
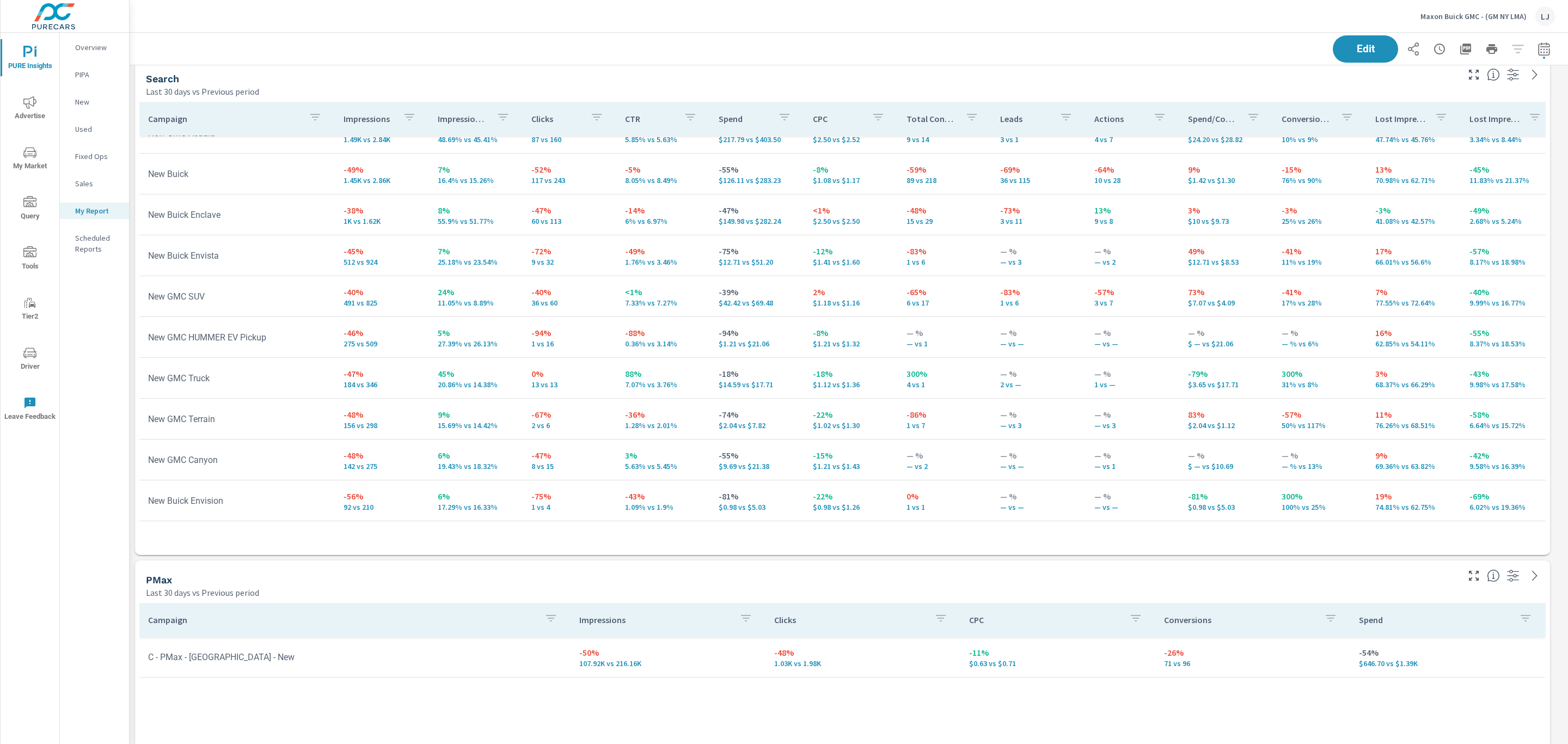
scroll to position [64, 0]
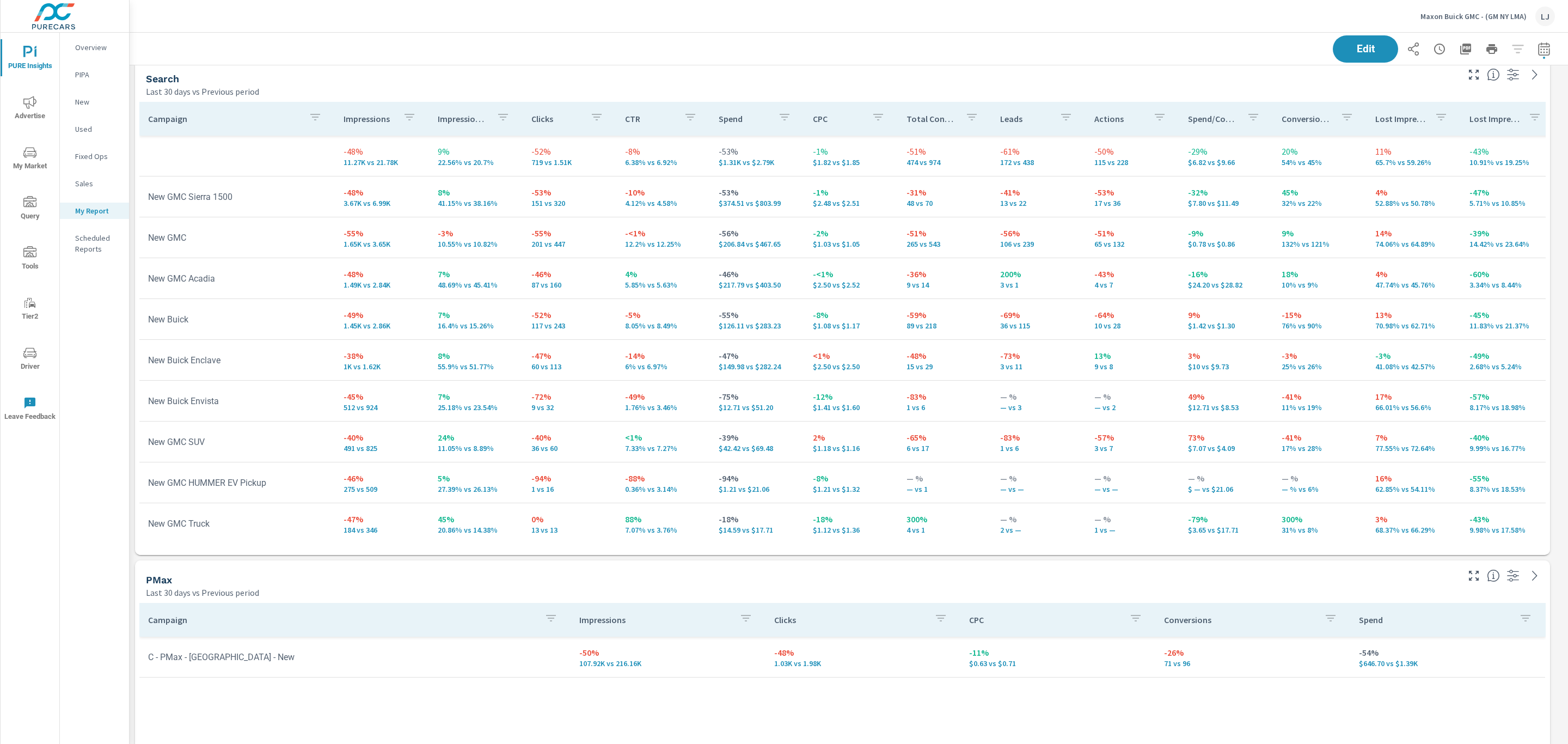
click at [377, 115] on p "Impressions" at bounding box center [368, 118] width 50 height 11
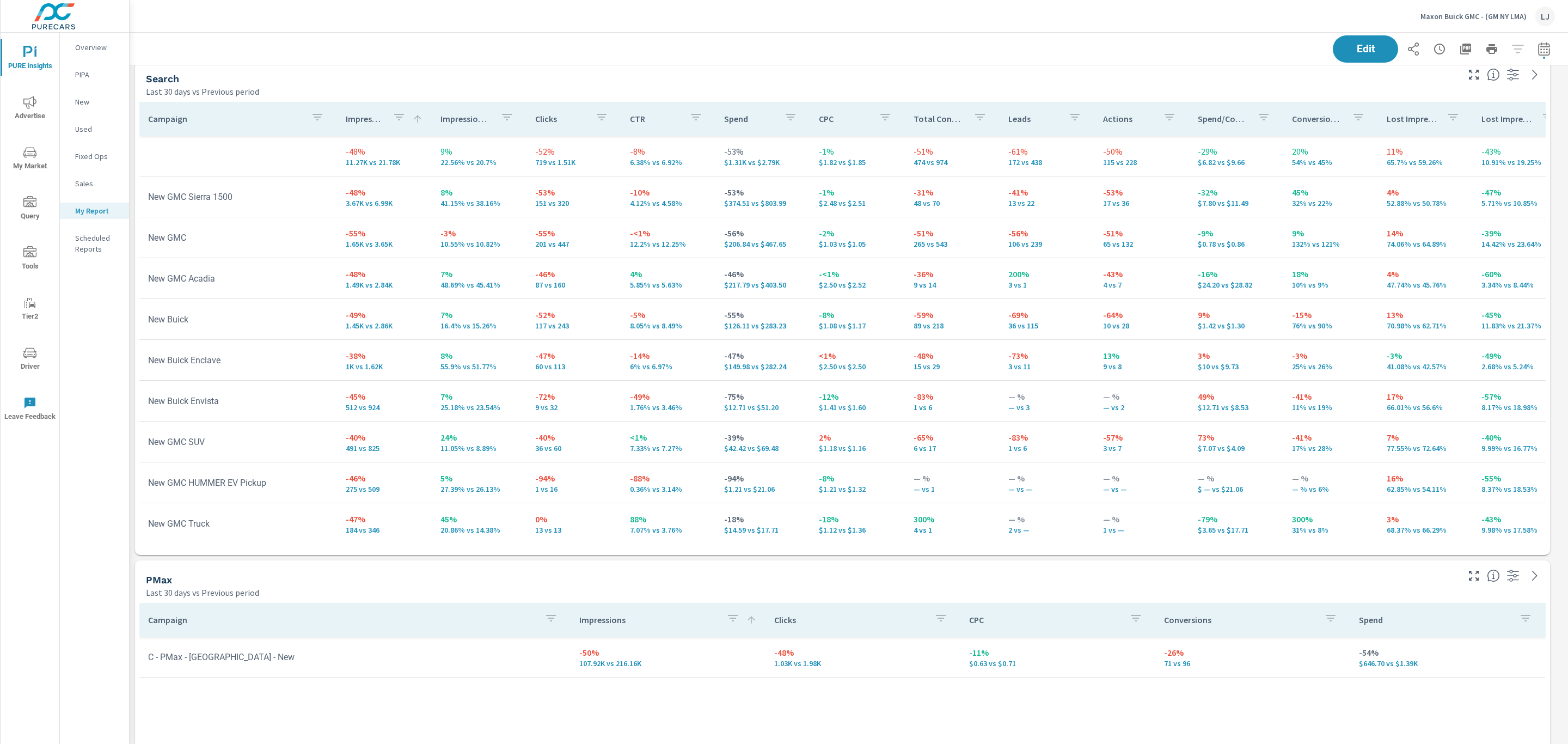
click at [365, 127] on div "Impressions" at bounding box center [384, 118] width 77 height 25
click at [375, 117] on p "Impressions" at bounding box center [365, 118] width 39 height 11
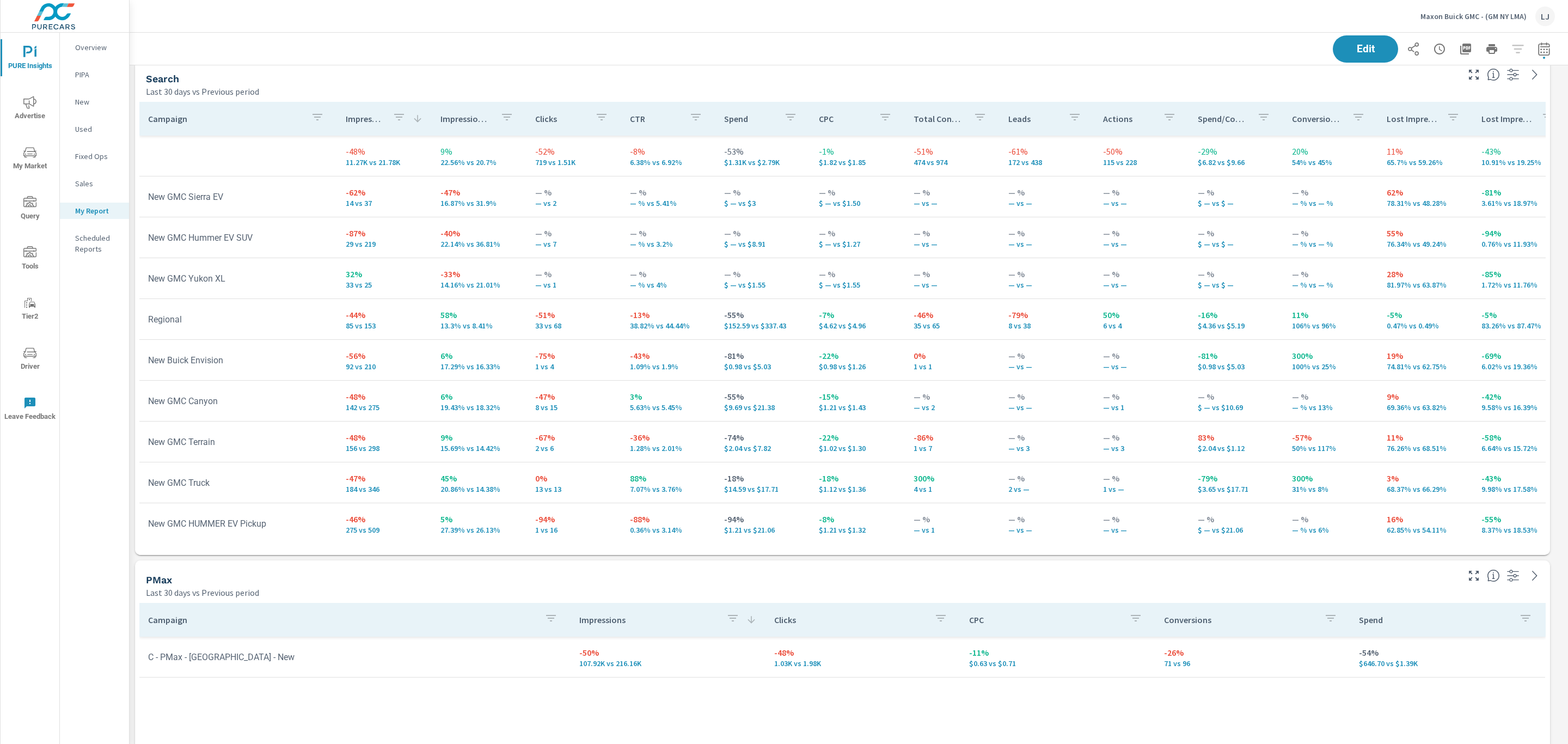
click at [371, 118] on p "Impressions" at bounding box center [365, 118] width 39 height 11
click at [416, 119] on icon at bounding box center [418, 118] width 11 height 11
click at [407, 119] on div "Impressions" at bounding box center [384, 118] width 77 height 25
click at [399, 118] on icon "button" at bounding box center [399, 117] width 13 height 13
click at [375, 106] on div at bounding box center [784, 372] width 1568 height 744
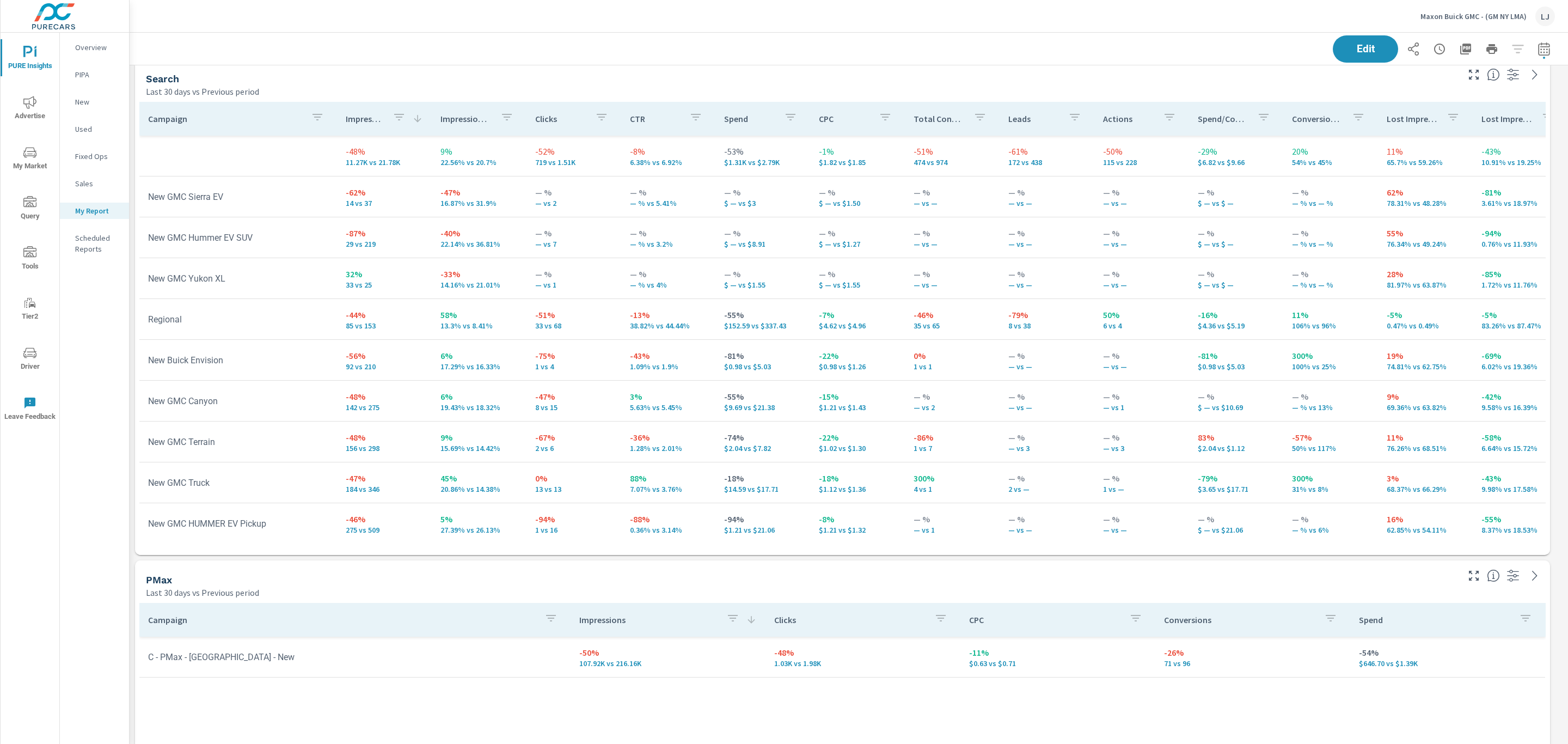
click at [367, 115] on p "Impressions" at bounding box center [365, 118] width 39 height 11
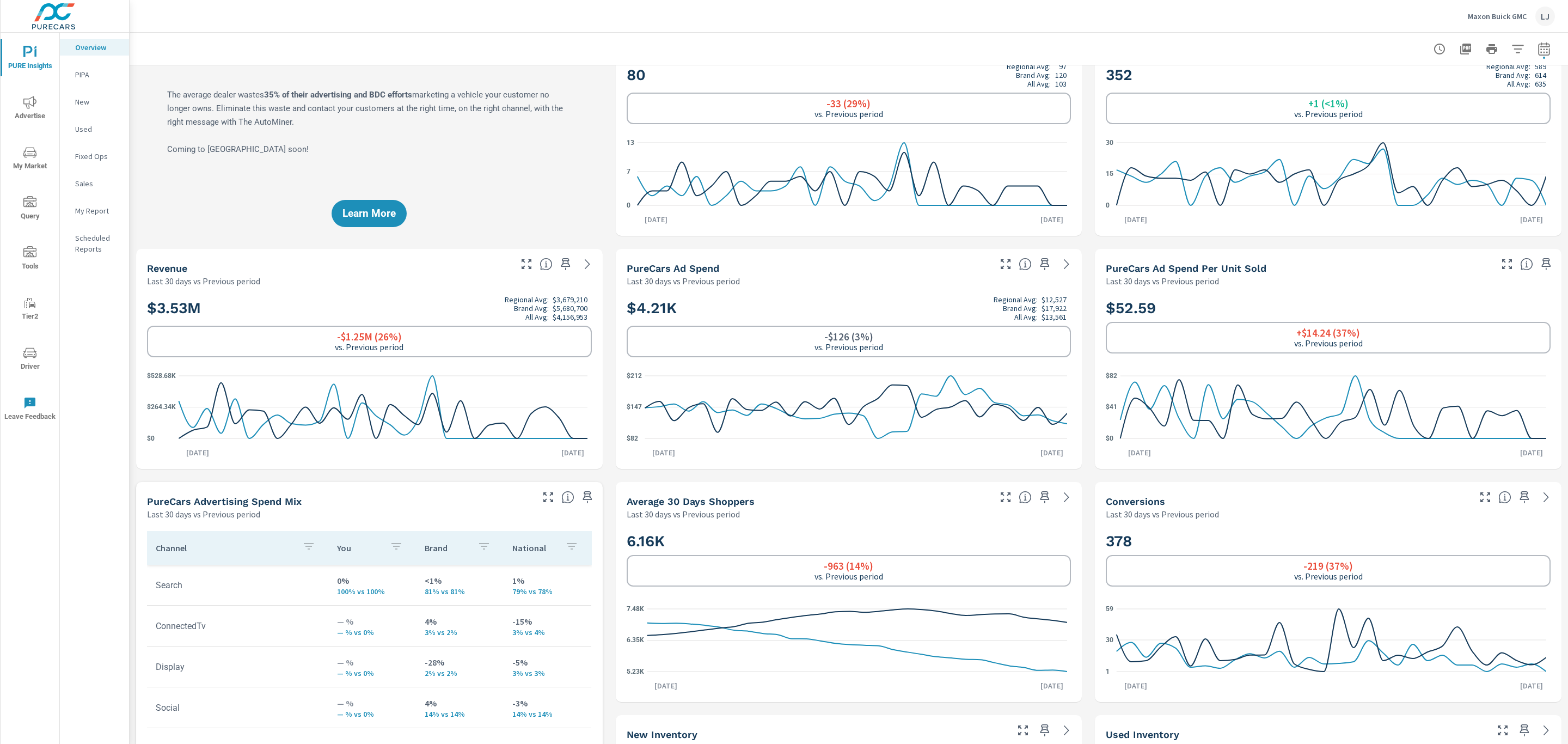
scroll to position [82, 0]
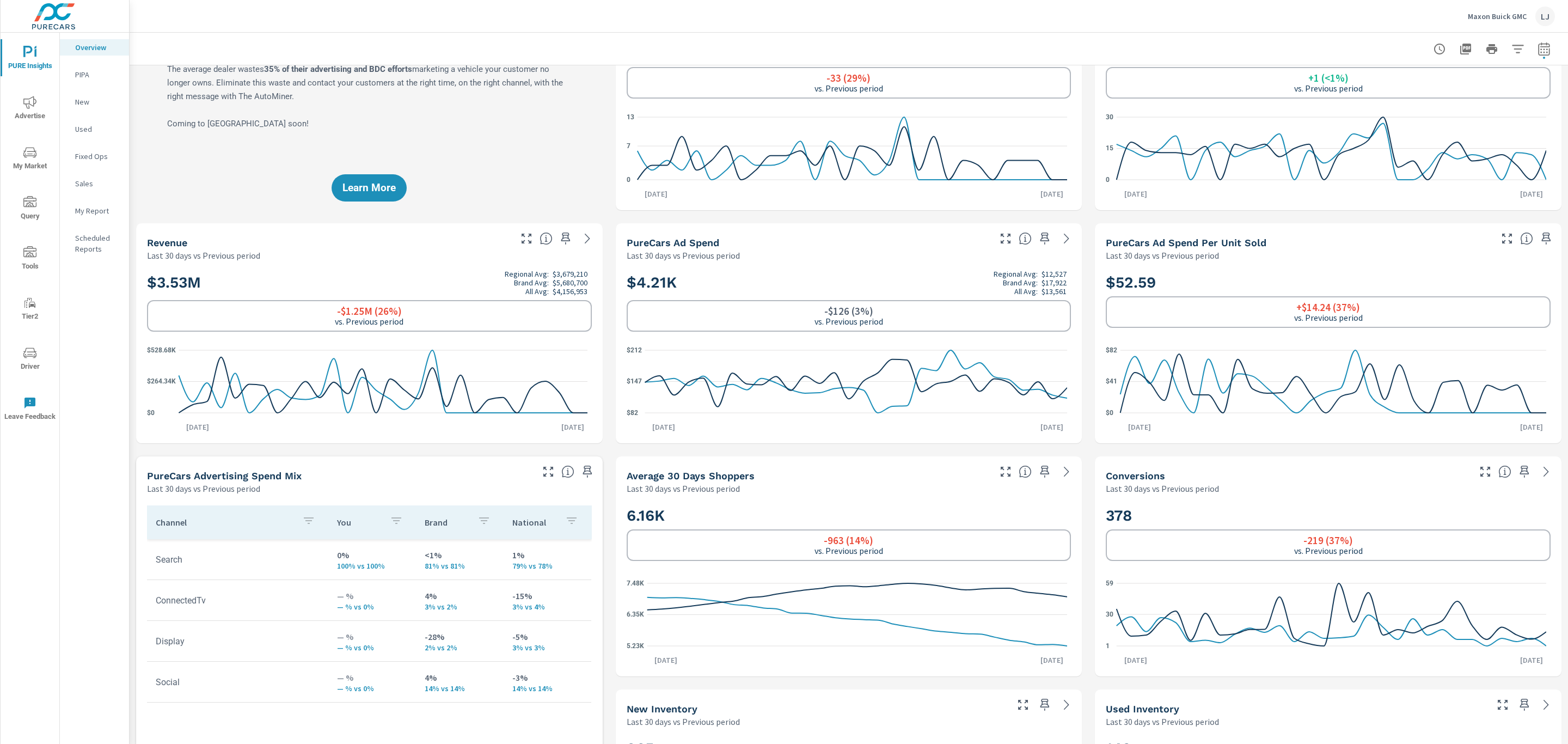
click at [97, 214] on p "My Report" at bounding box center [98, 211] width 45 height 11
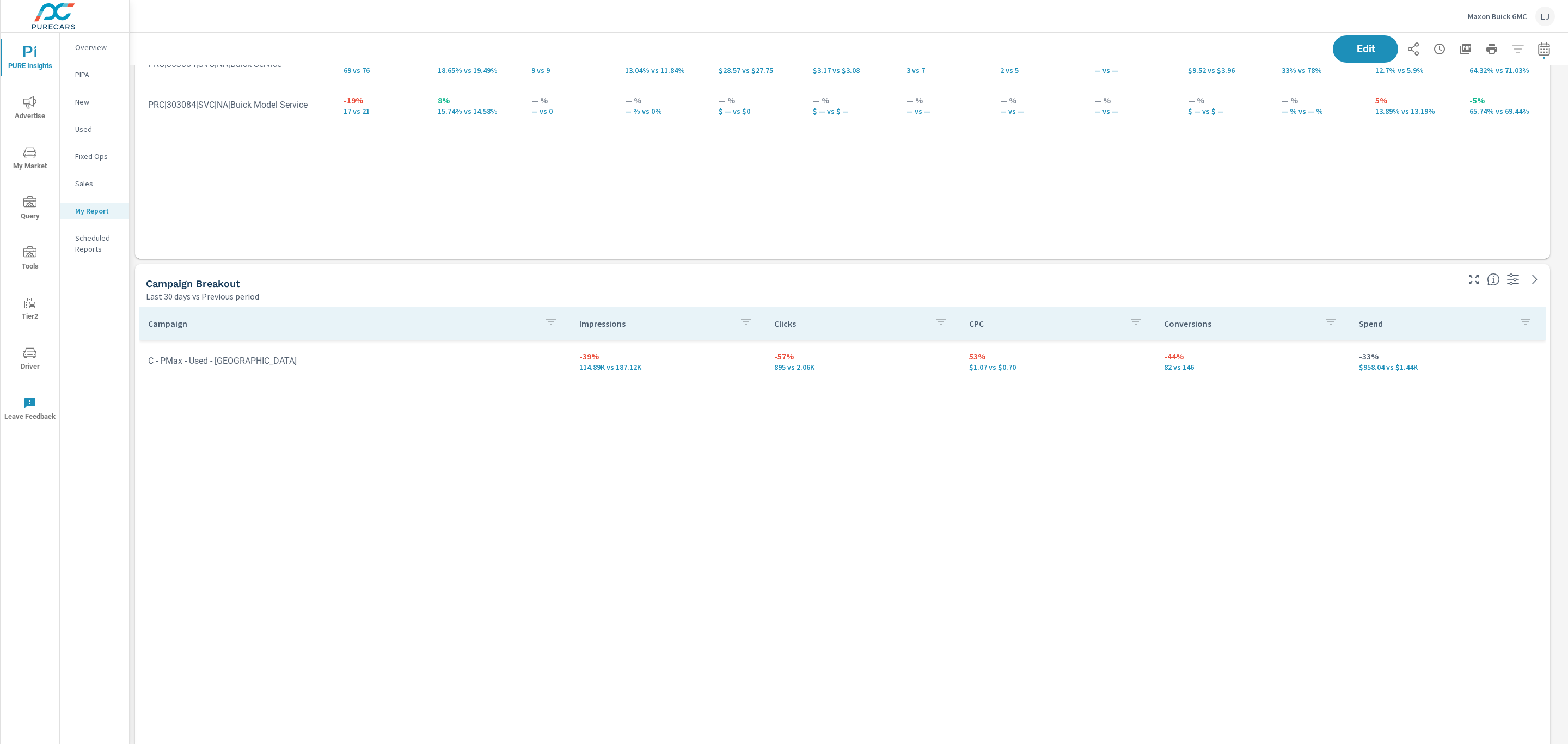
scroll to position [328, 0]
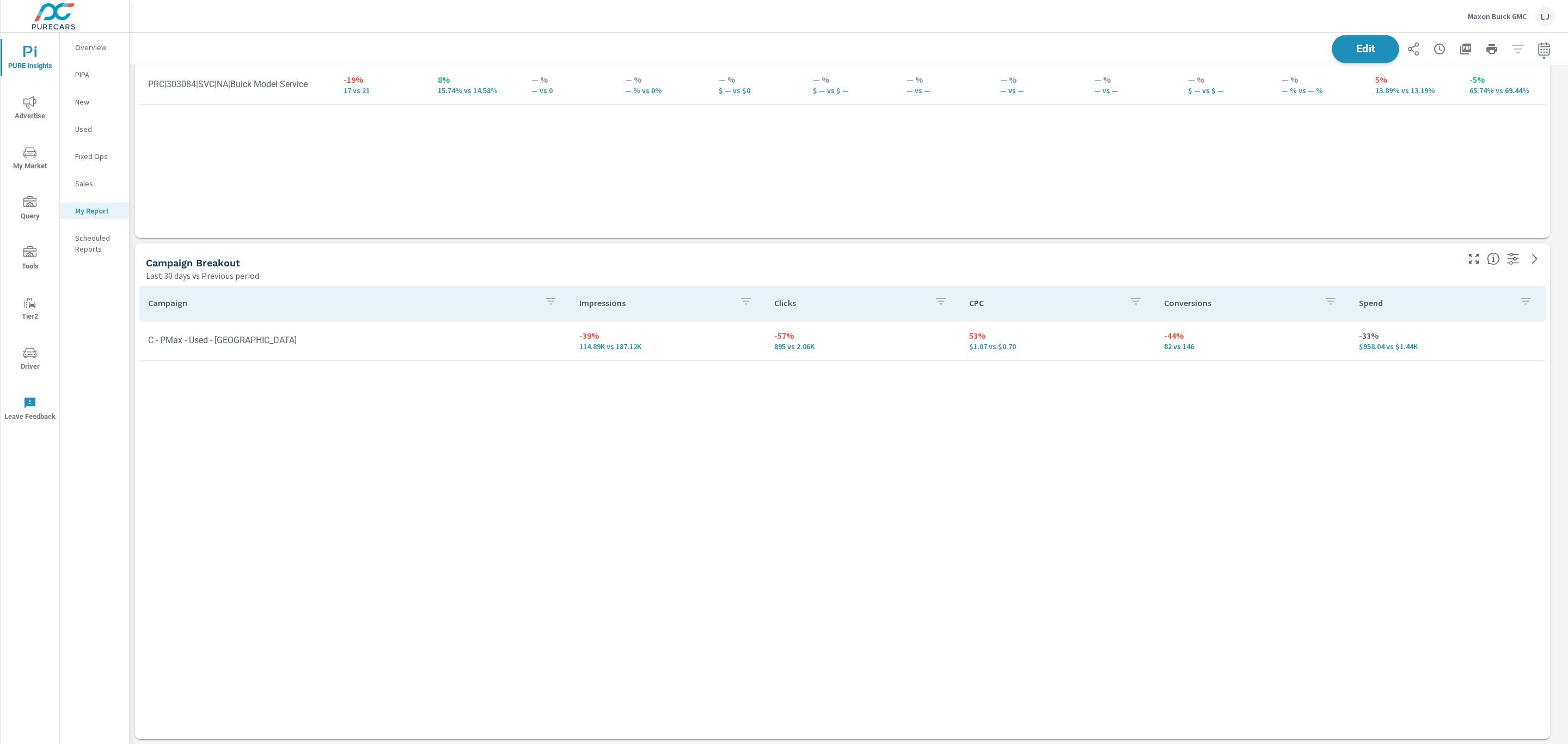
click at [1347, 44] on span "Edit" at bounding box center [1366, 49] width 45 height 11
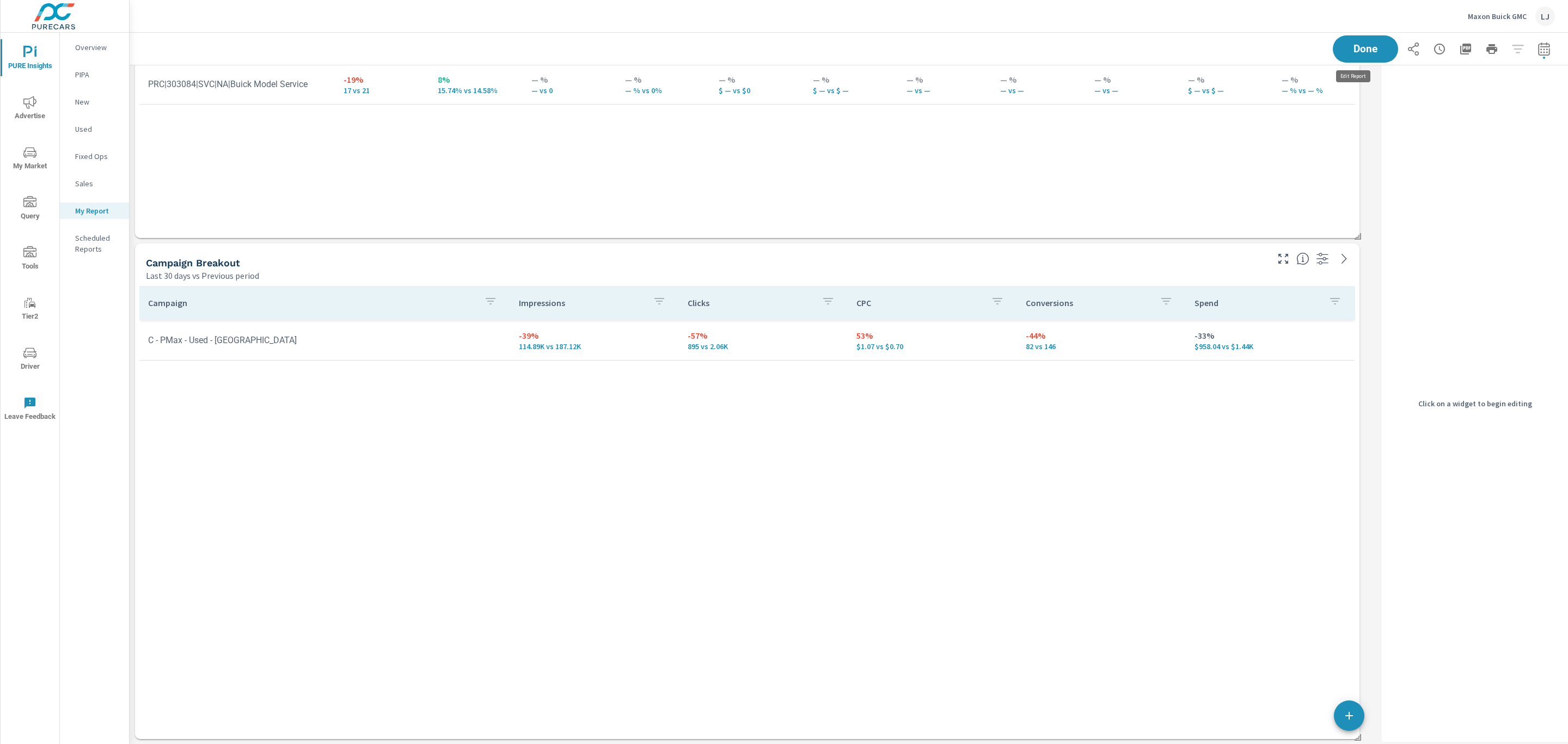
scroll to position [1033, 1262]
click at [178, 263] on h5 "Campaign Breakout" at bounding box center [193, 263] width 94 height 12
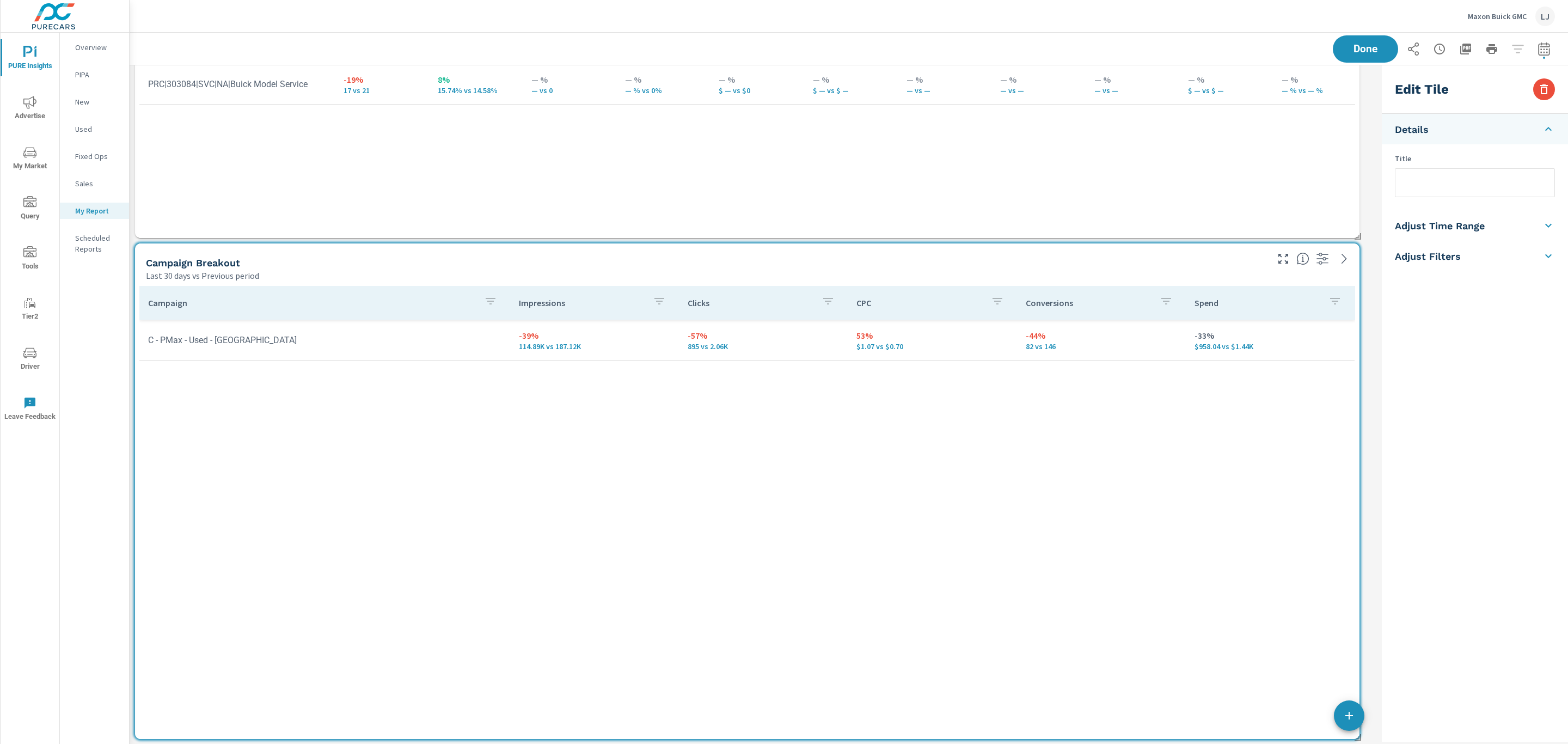
click at [1444, 188] on input "text" at bounding box center [1474, 182] width 159 height 28
type input "PMax"
click at [1375, 49] on div "Done" at bounding box center [1443, 48] width 222 height 27
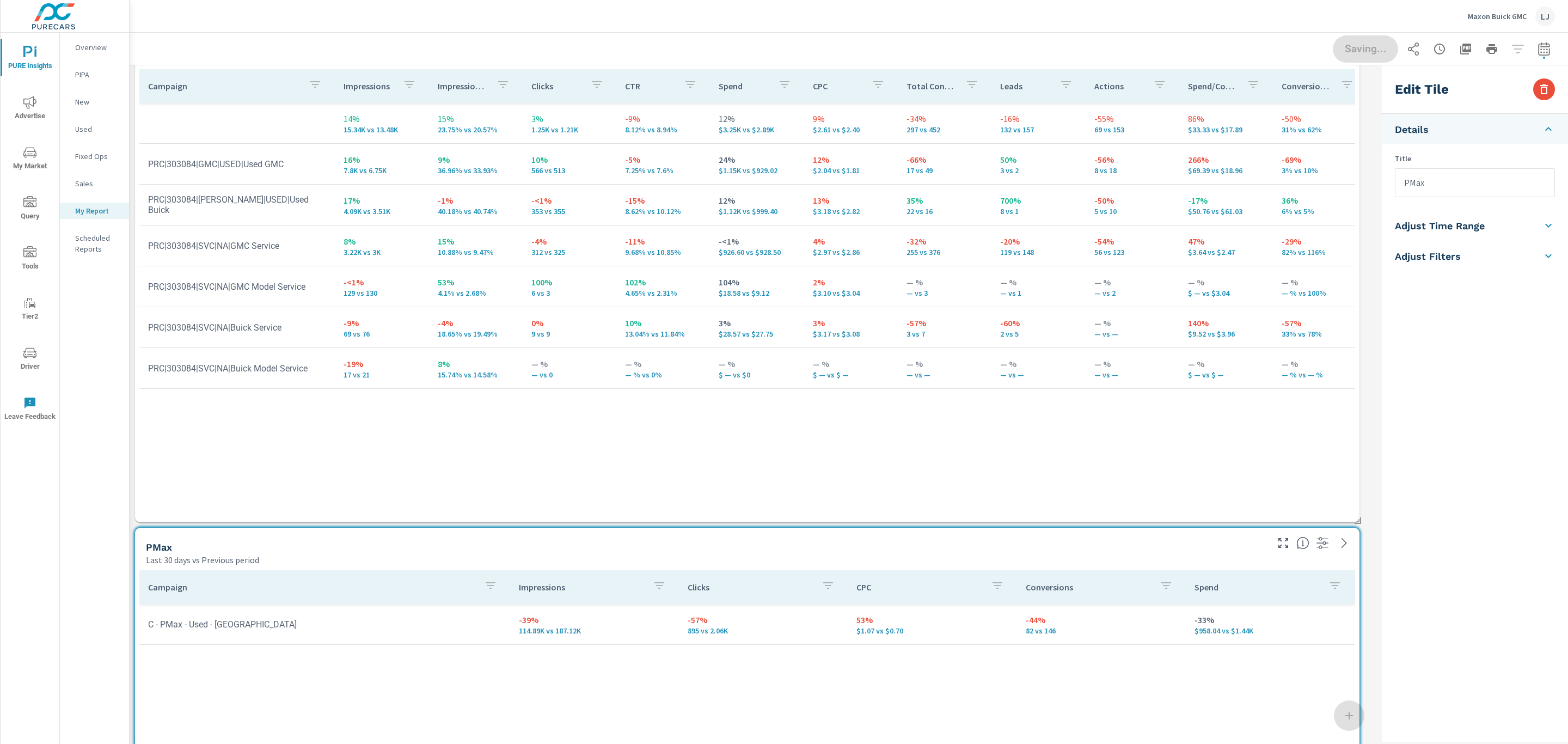
scroll to position [0, 0]
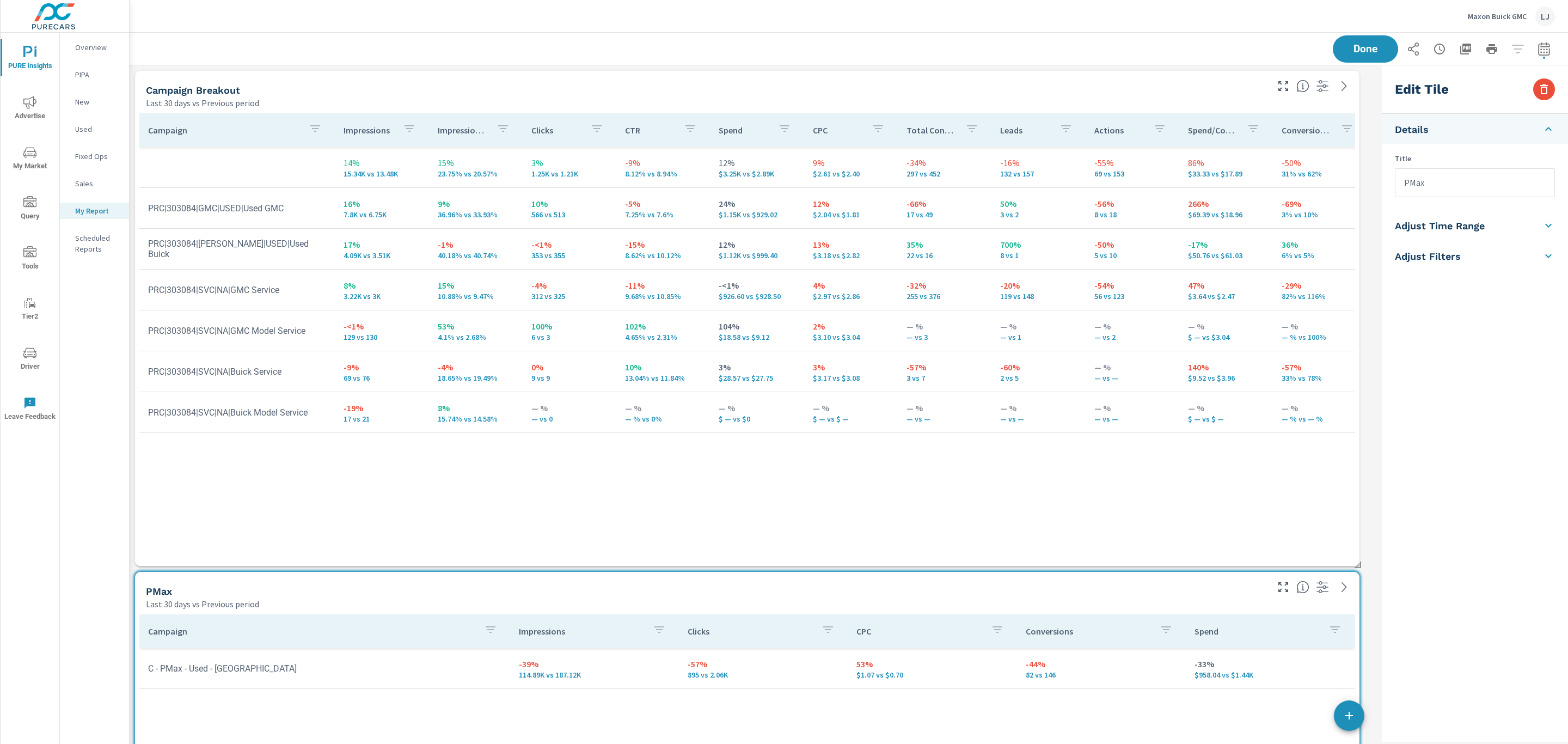
click at [461, 108] on div "Last 30 days vs Previous period" at bounding box center [706, 103] width 1120 height 13
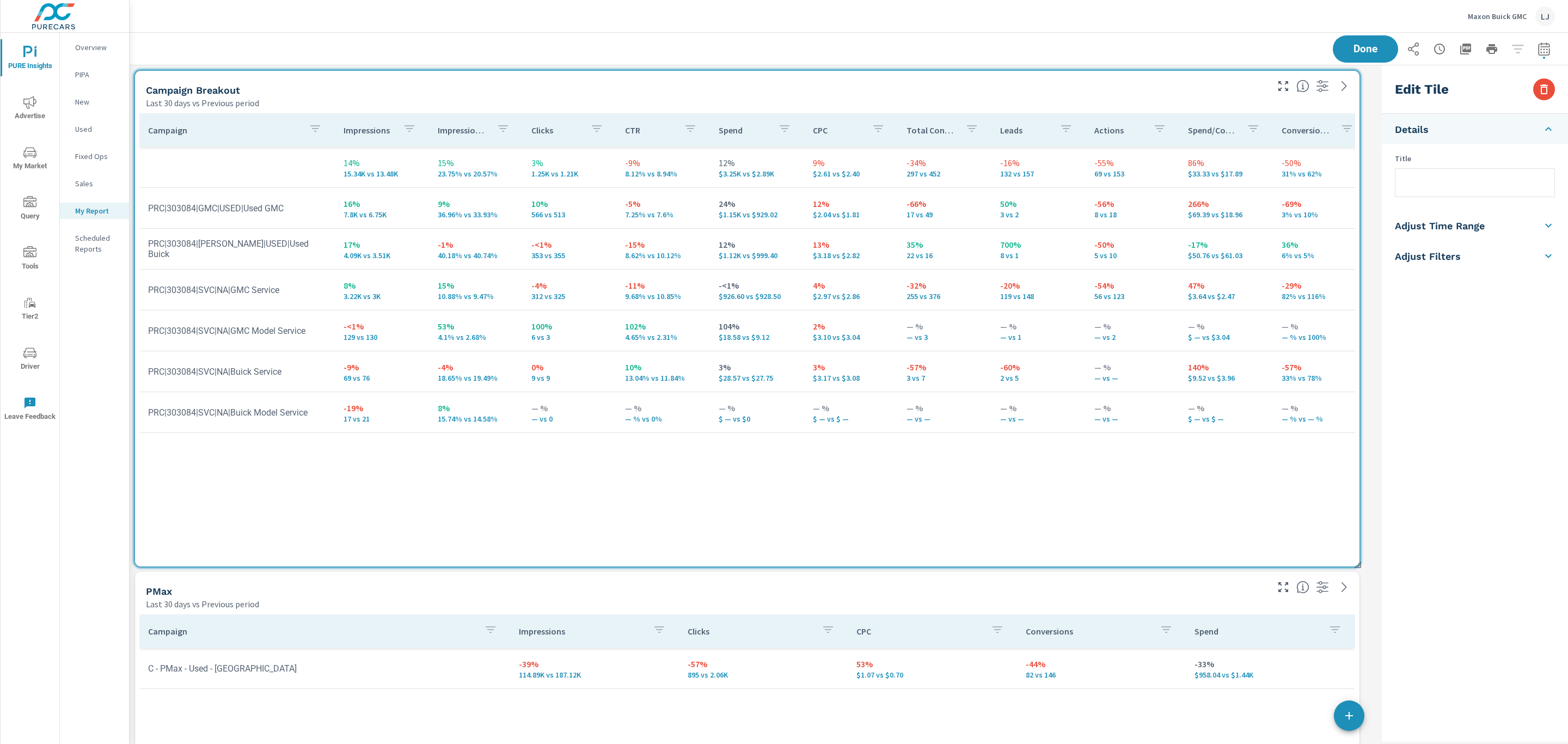
click at [1417, 176] on input "text" at bounding box center [1474, 182] width 159 height 28
type input "Search"
click at [1375, 41] on div "Done" at bounding box center [1443, 48] width 222 height 27
click at [1357, 44] on span "Done" at bounding box center [1366, 49] width 45 height 11
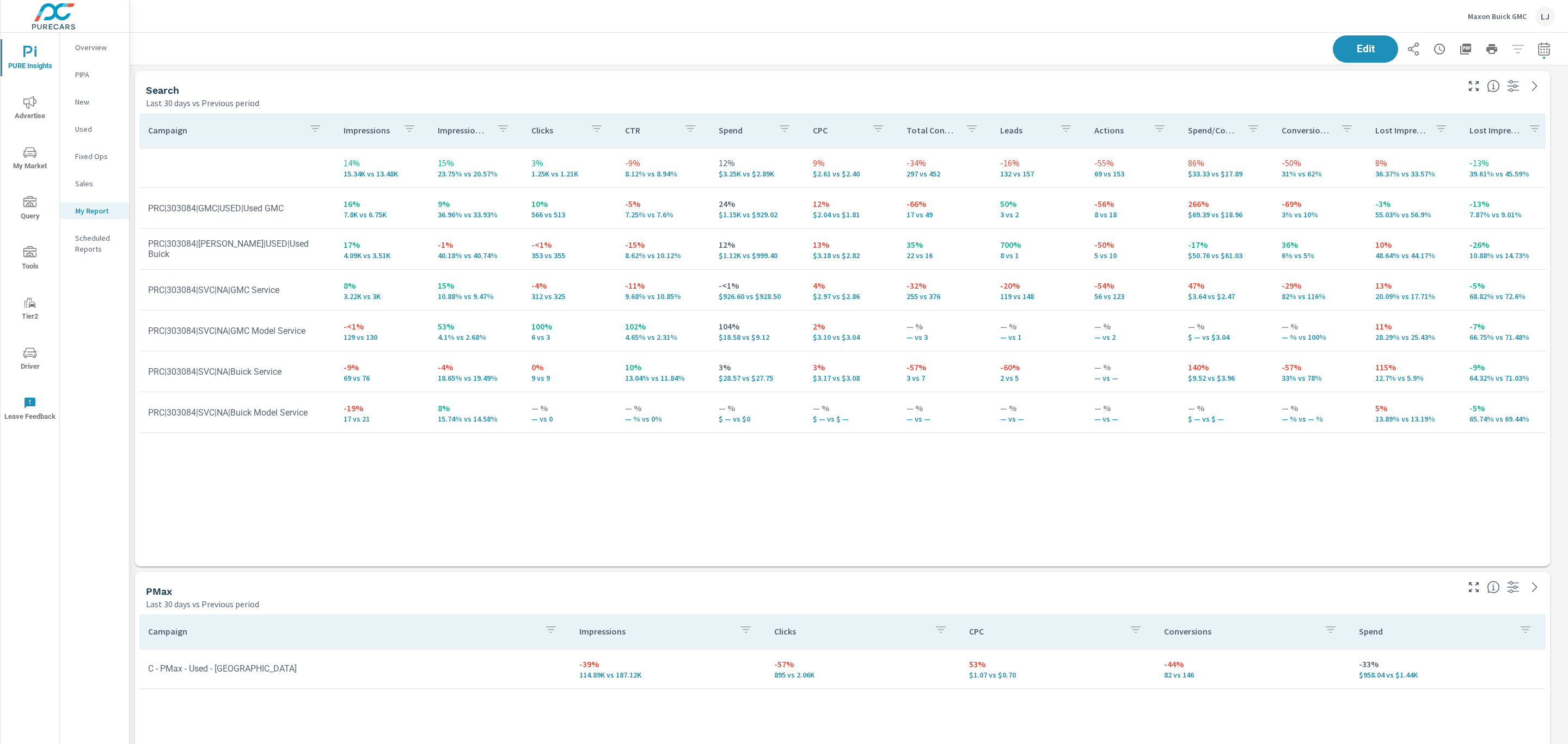
scroll to position [1033, 1451]
click at [1538, 51] on icon "button" at bounding box center [1544, 48] width 13 height 13
select select "Last 30 days"
select select "Previous period"
click at [1518, 136] on icon "button" at bounding box center [1516, 141] width 13 height 13
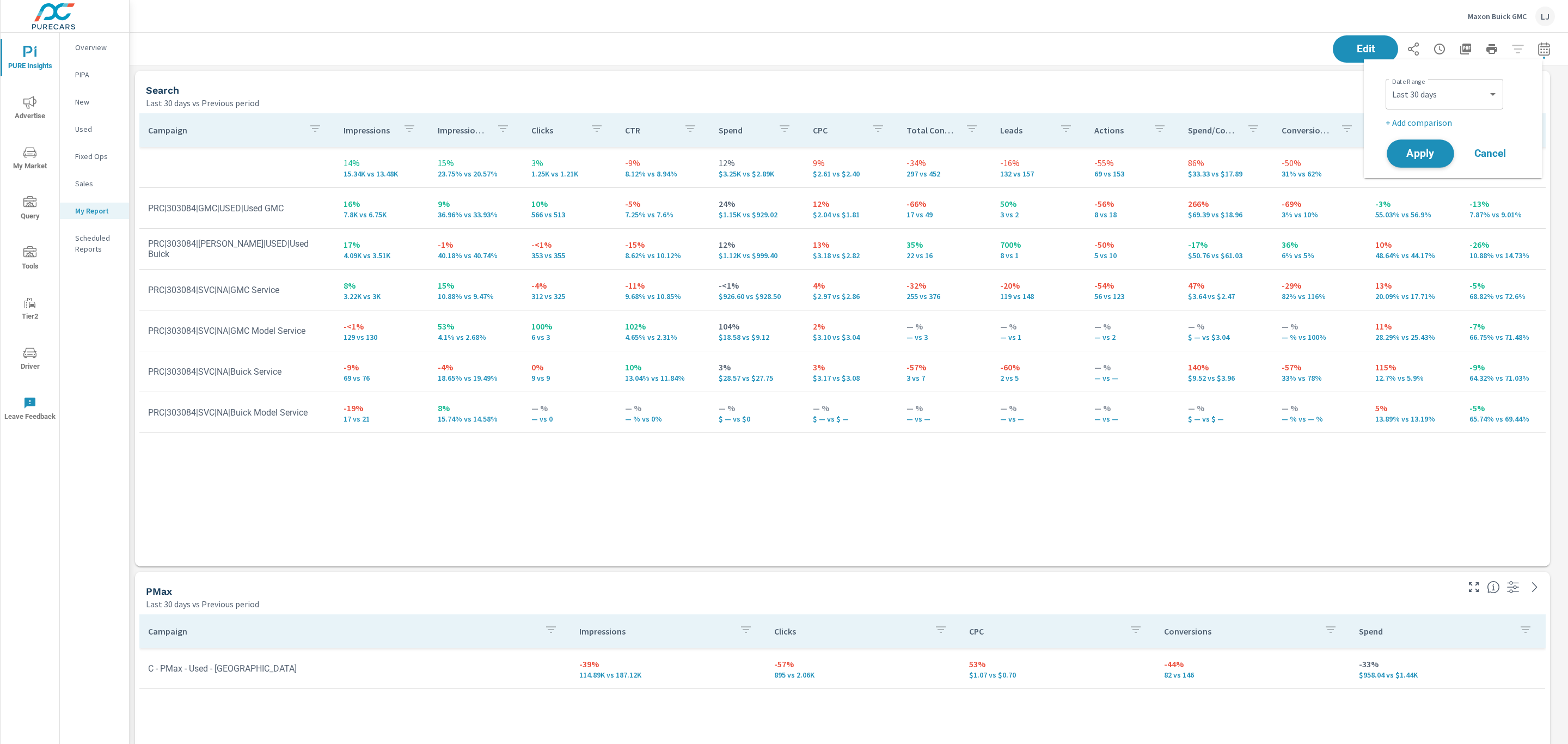
click at [1441, 152] on span "Apply" at bounding box center [1420, 154] width 45 height 11
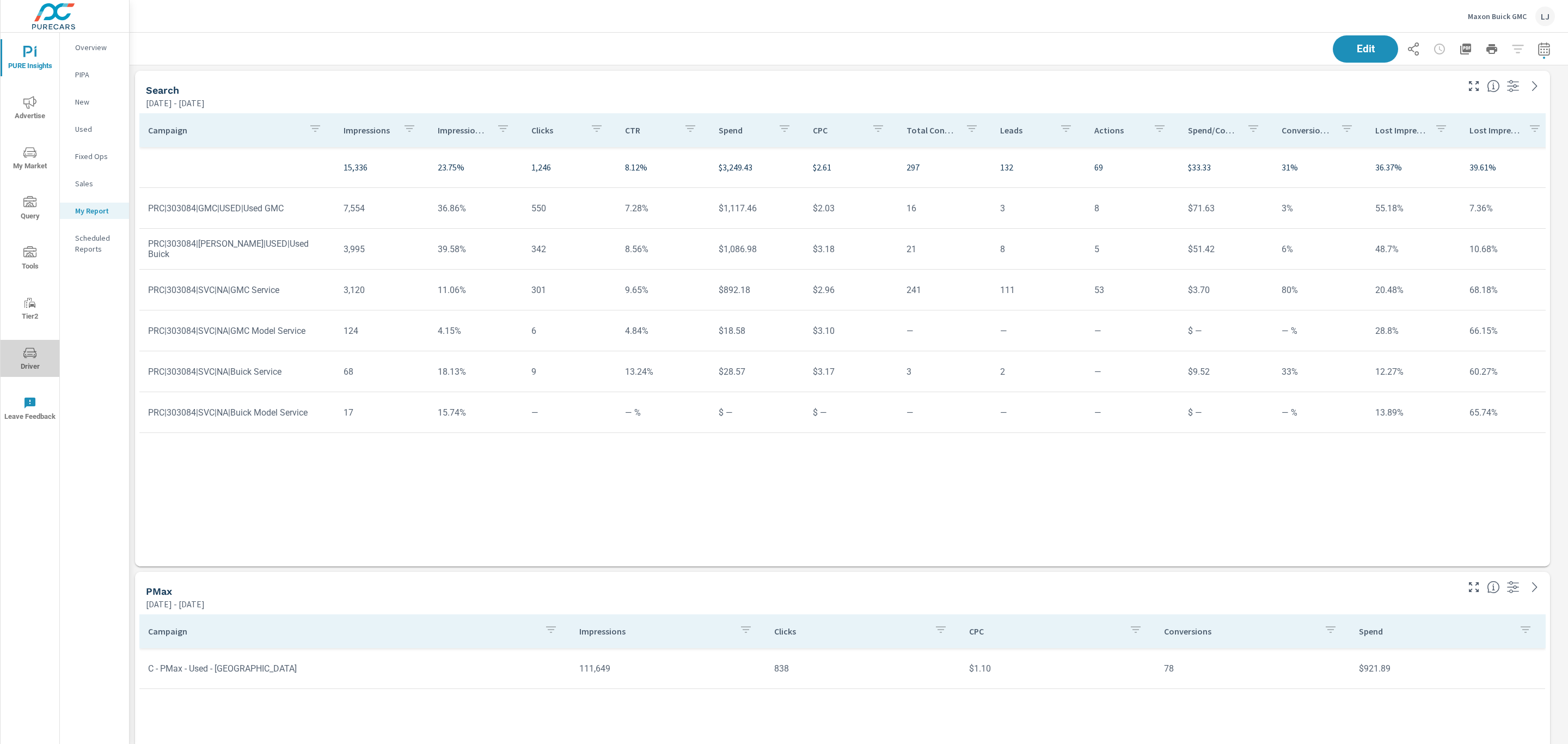
click at [30, 345] on button "Driver" at bounding box center [30, 358] width 59 height 37
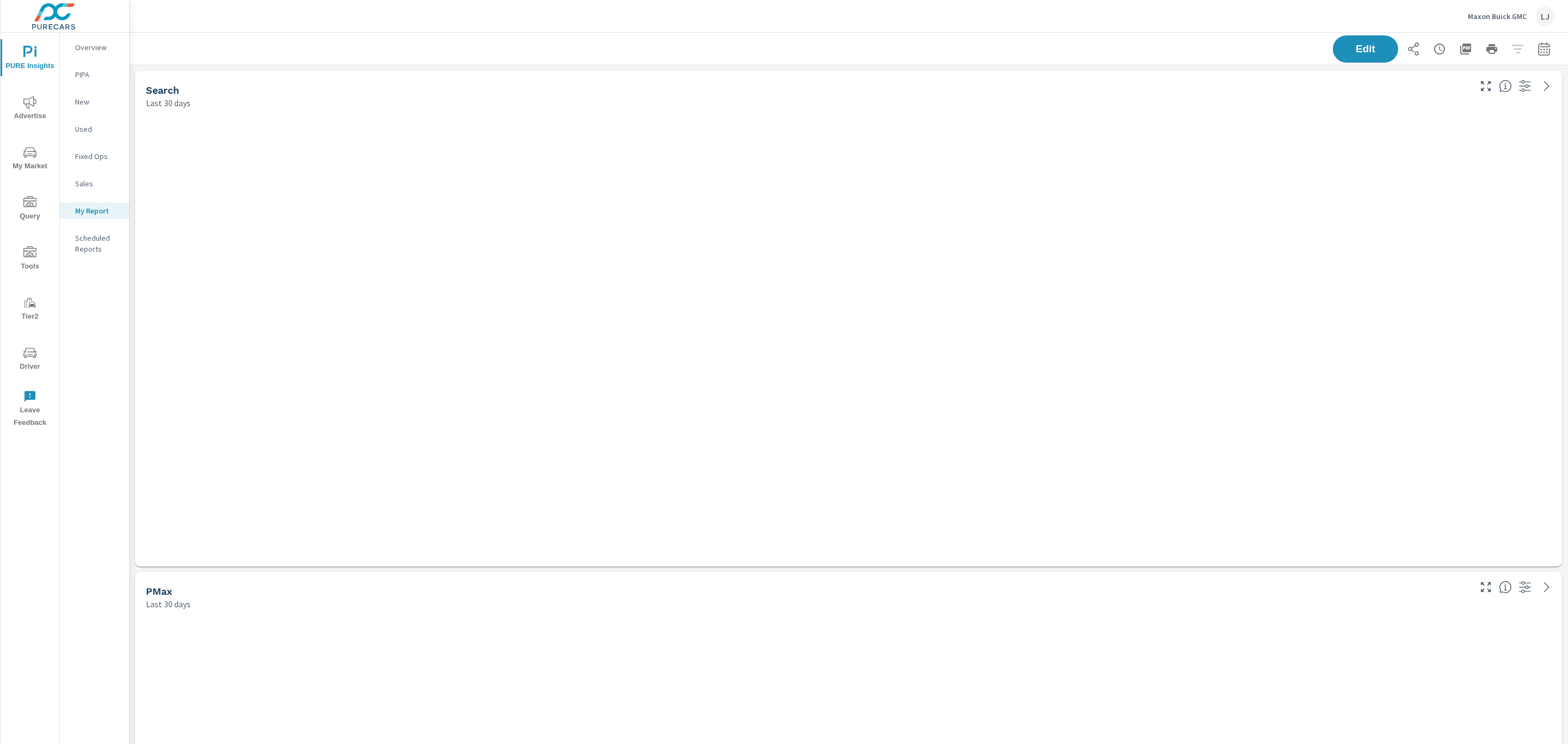
scroll to position [1033, 1451]
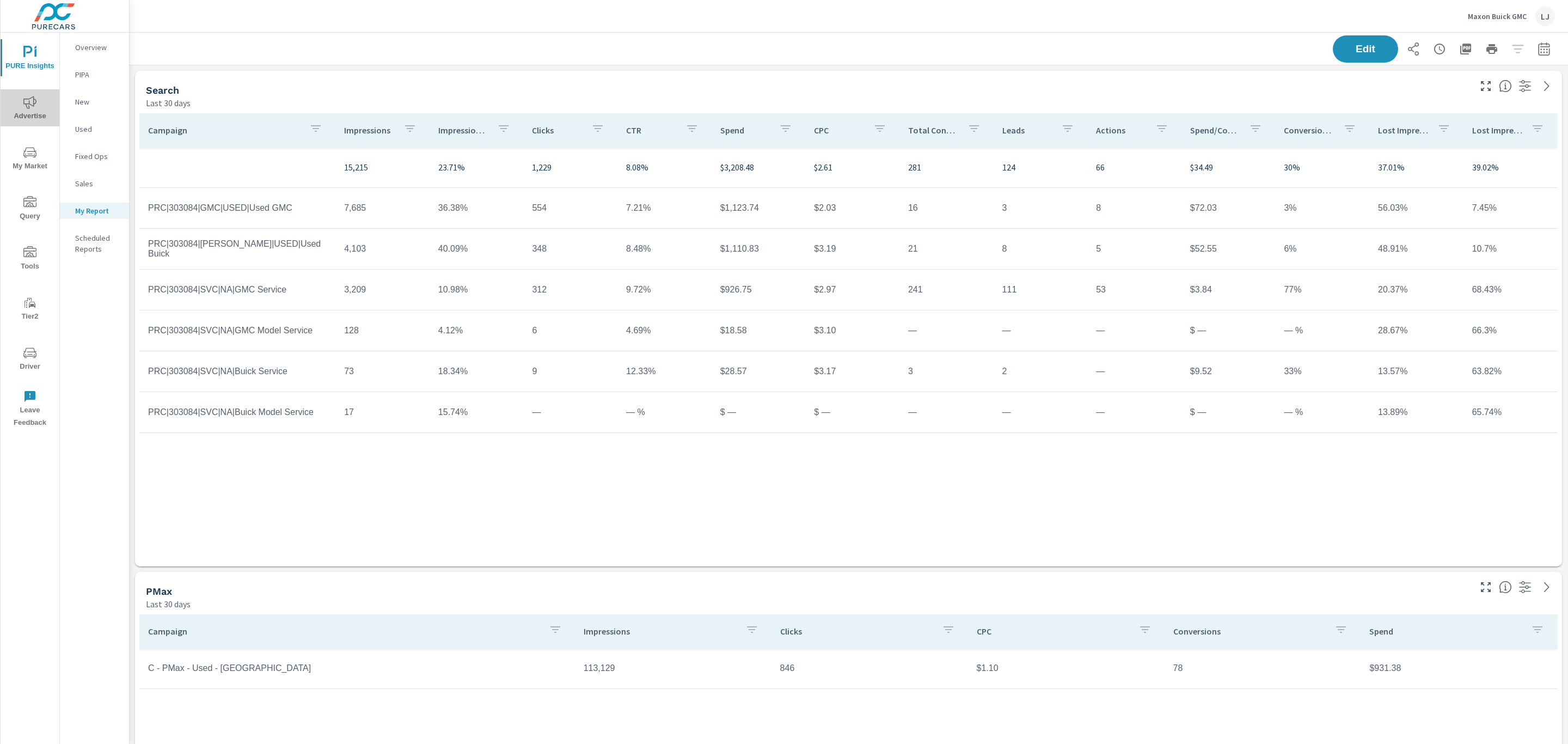
click at [39, 107] on span "Advertise" at bounding box center [30, 109] width 52 height 27
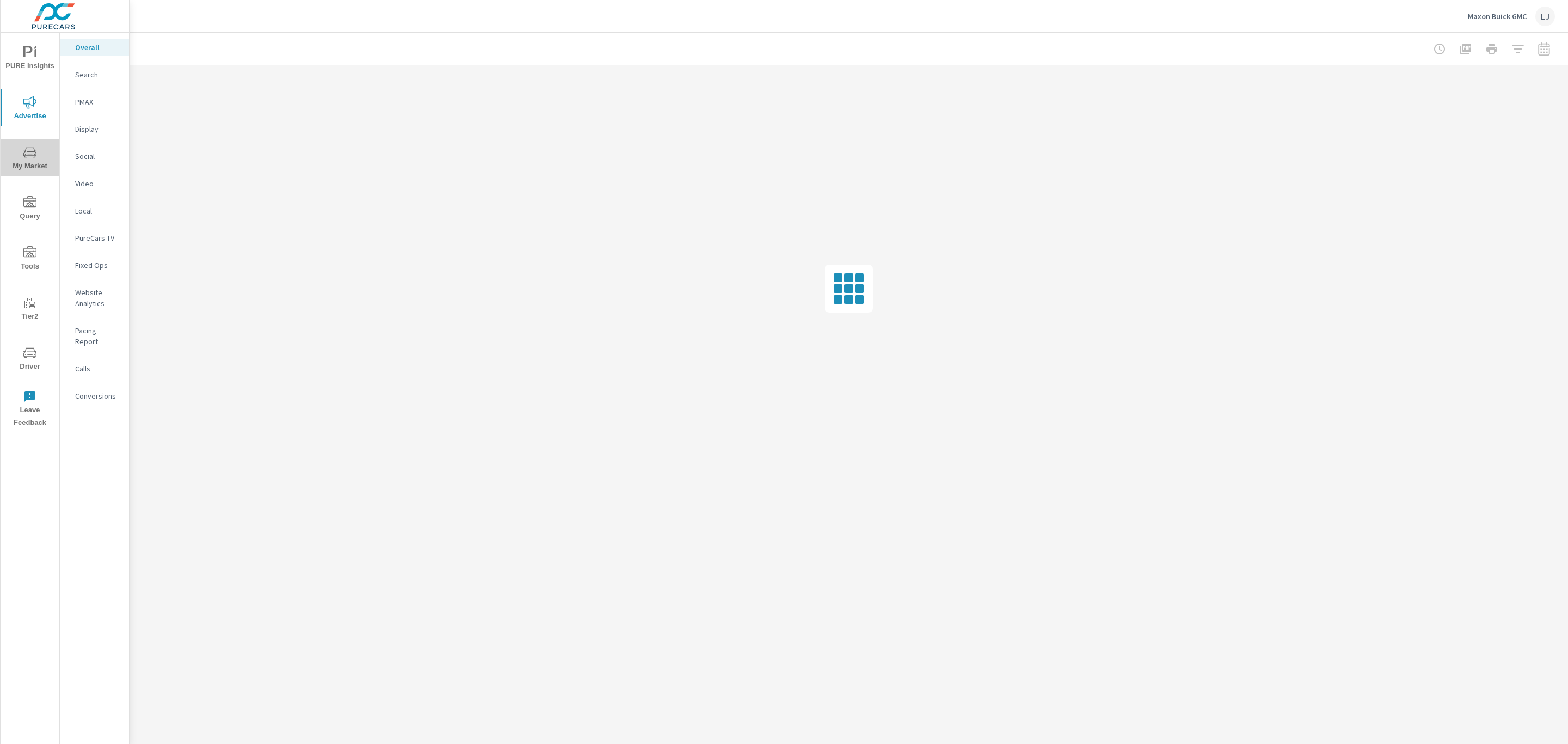
click at [28, 148] on icon "nav menu" at bounding box center [30, 152] width 13 height 11
click at [93, 341] on p "Inventory" at bounding box center [98, 336] width 45 height 11
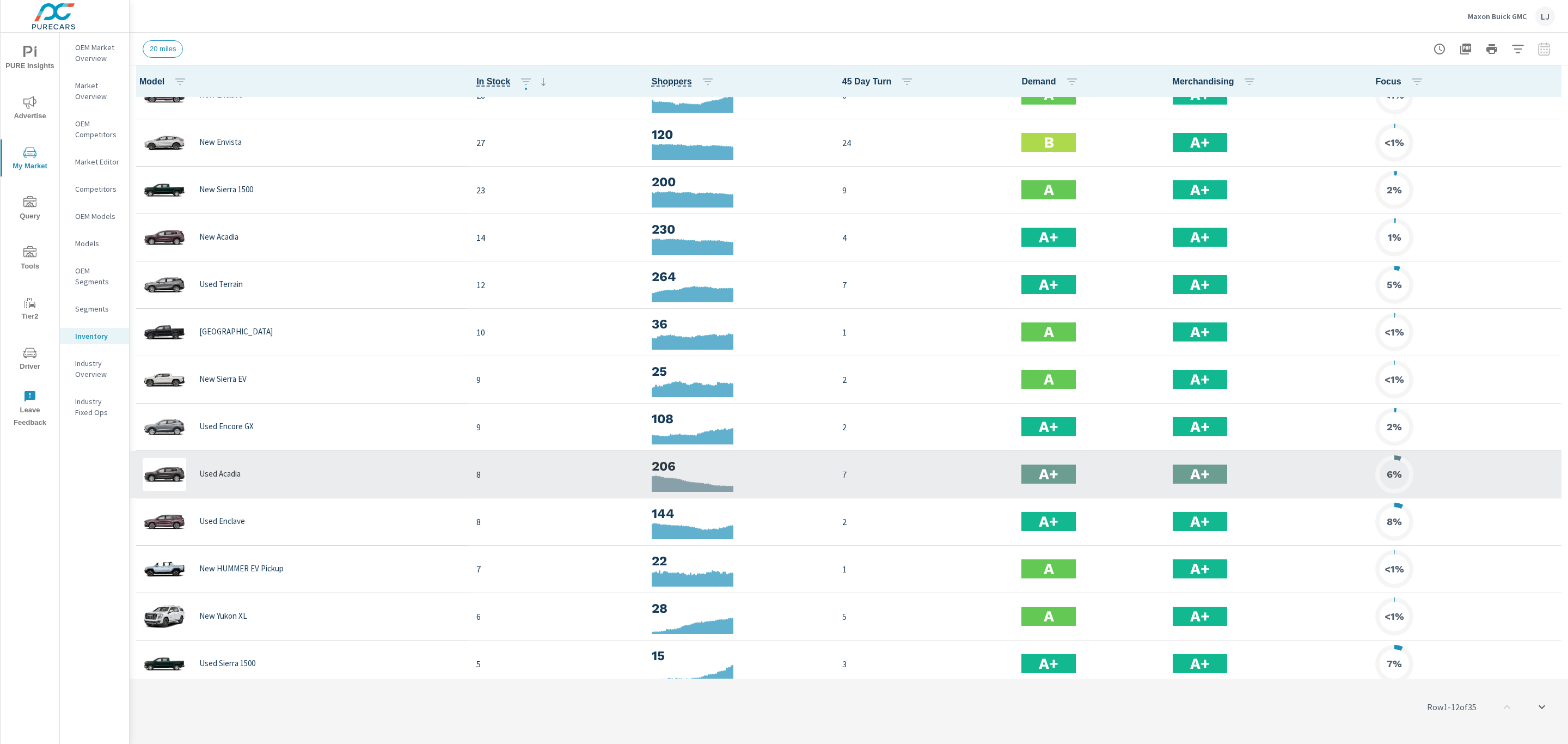
scroll to position [164, 0]
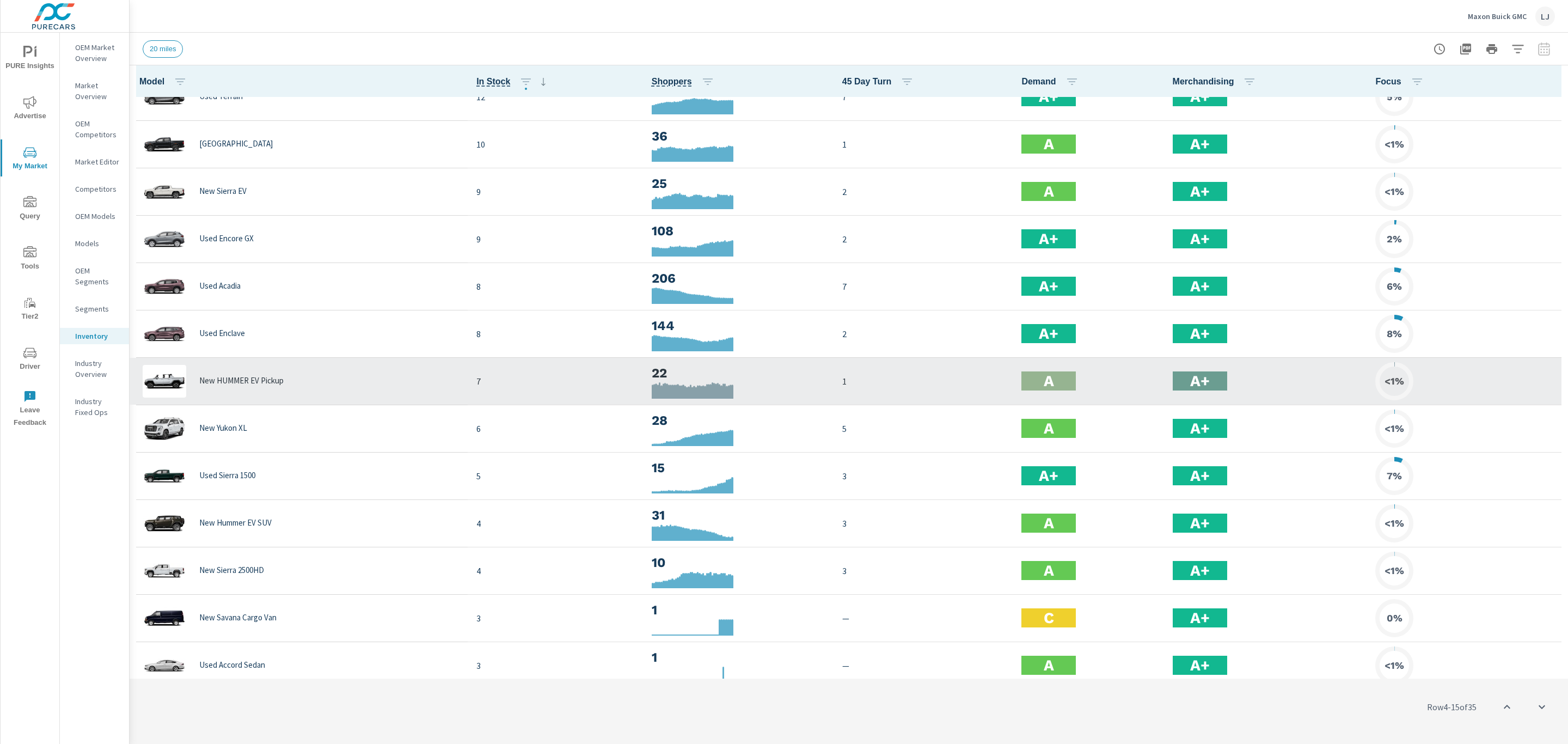
scroll to position [327, 0]
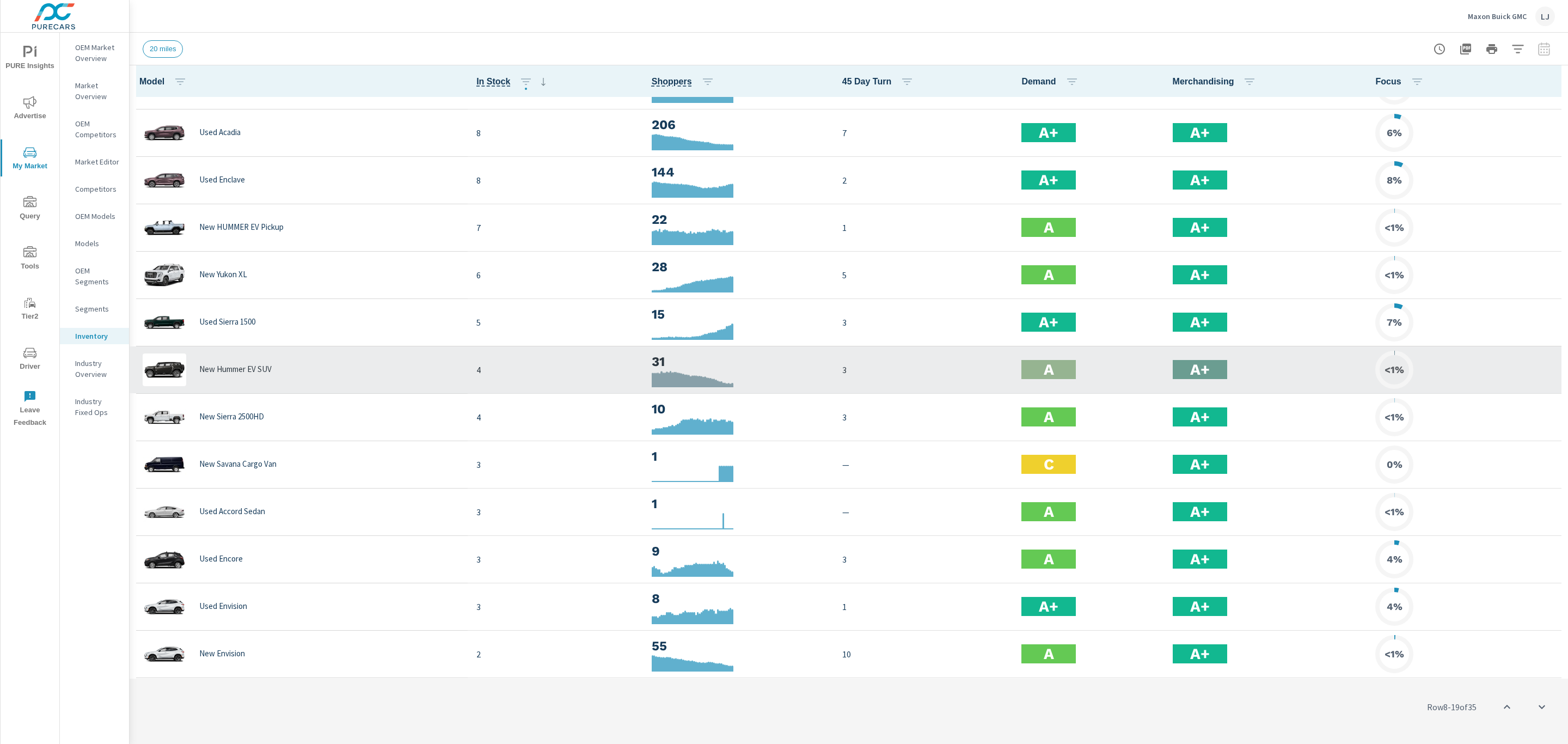
scroll to position [490, 0]
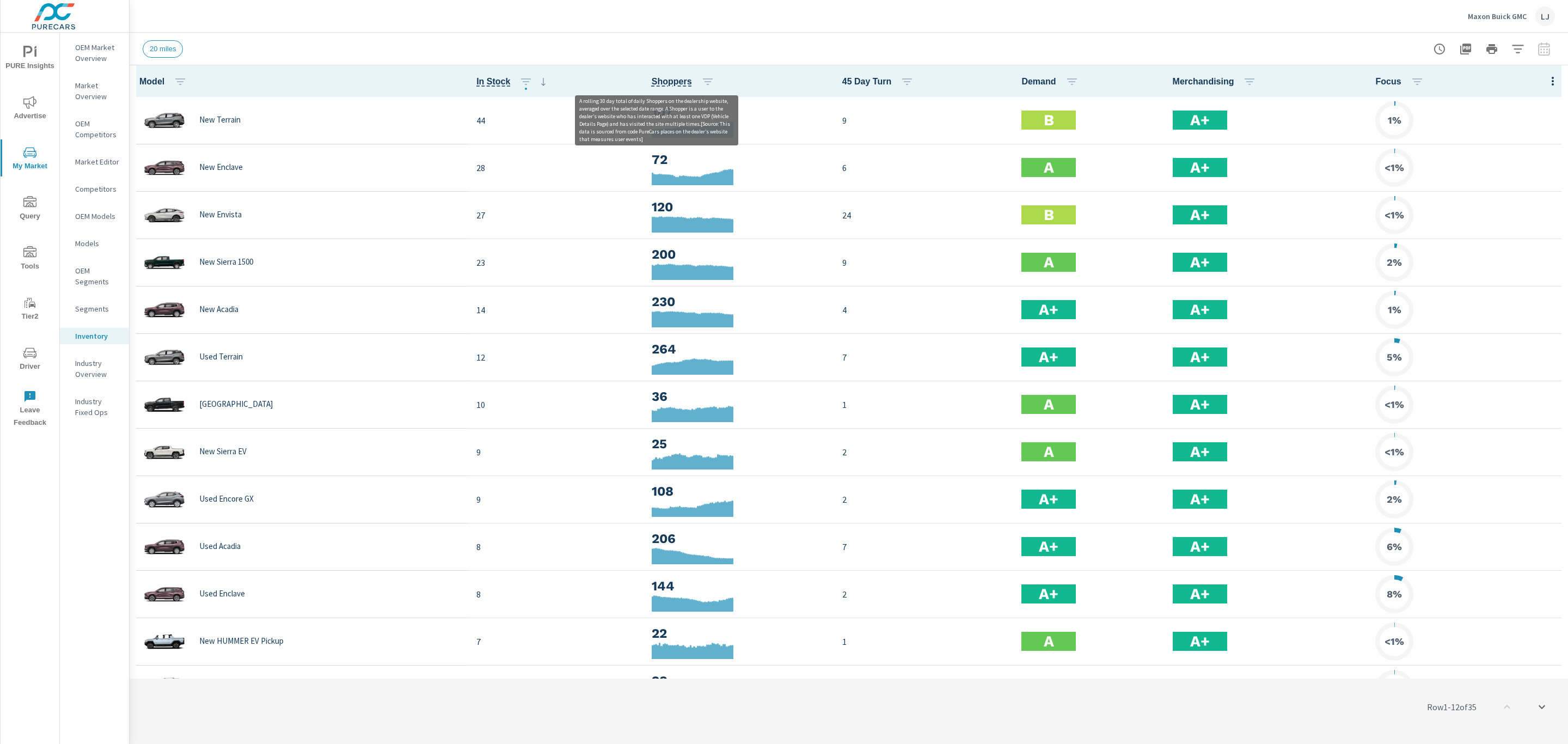
click at [664, 87] on span "Shoppers" at bounding box center [671, 82] width 40 height 13
click at [702, 79] on icon "button" at bounding box center [708, 82] width 13 height 13
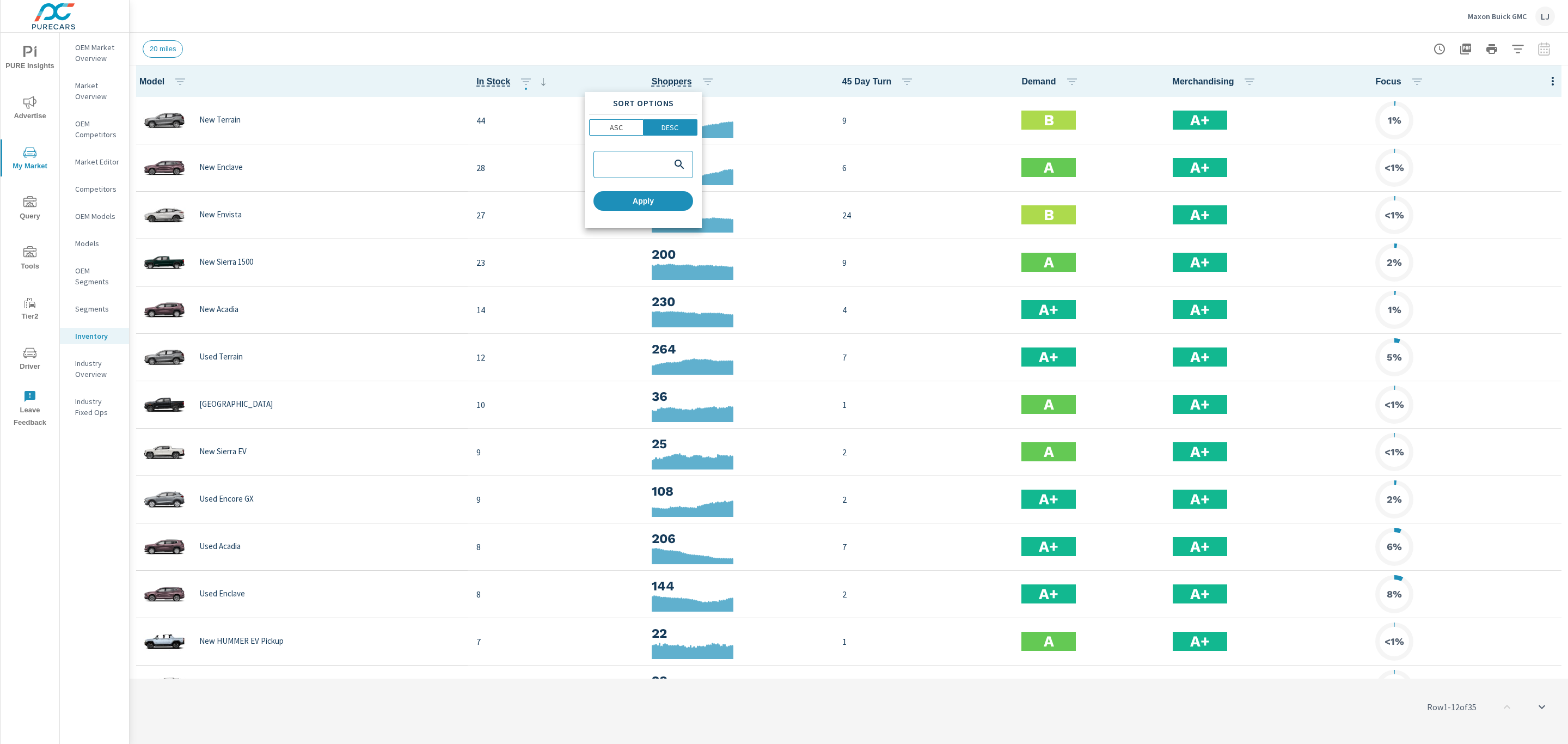
click at [653, 79] on div at bounding box center [784, 372] width 1568 height 744
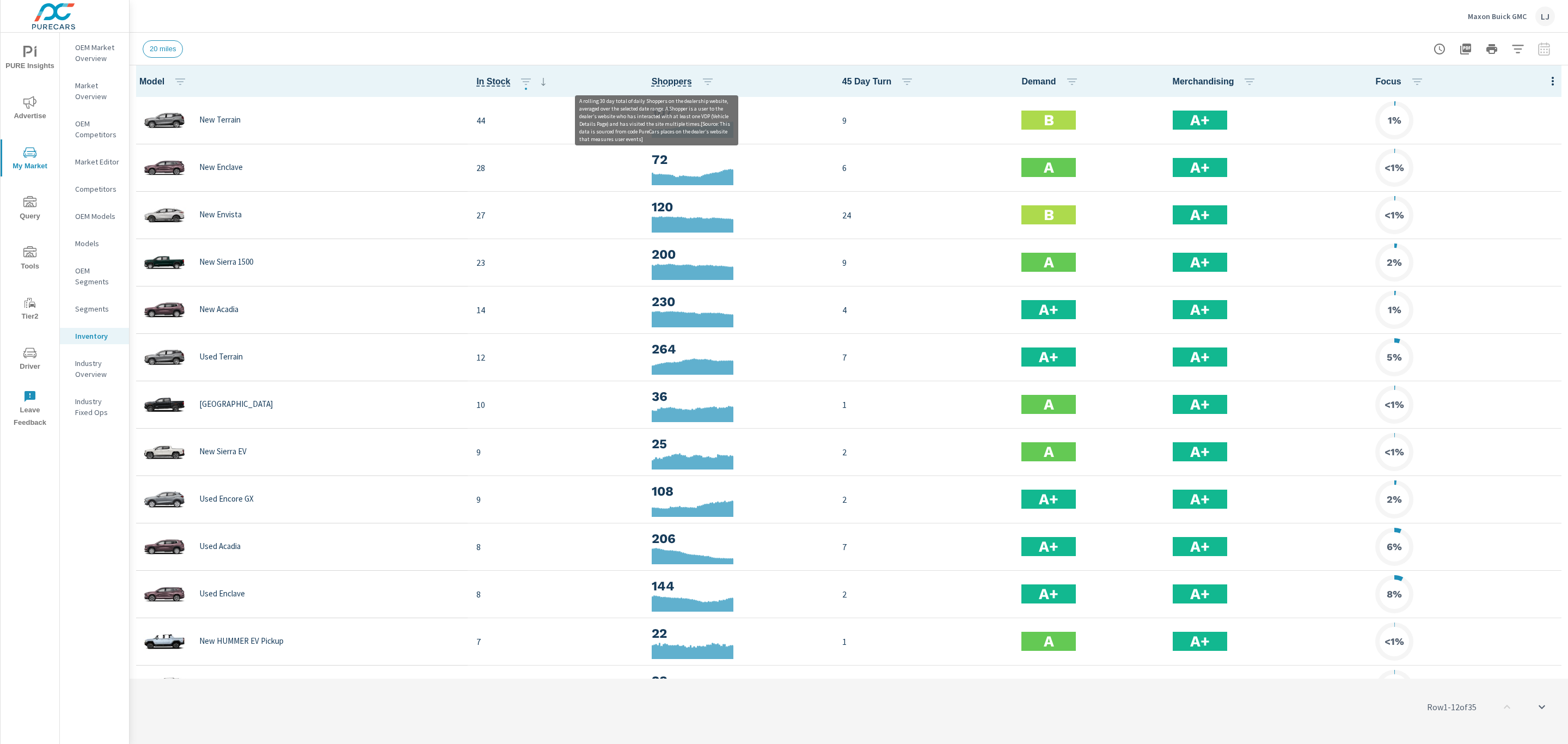
click at [665, 82] on span "Shoppers" at bounding box center [671, 82] width 40 height 13
click at [702, 75] on icon "button" at bounding box center [708, 82] width 13 height 13
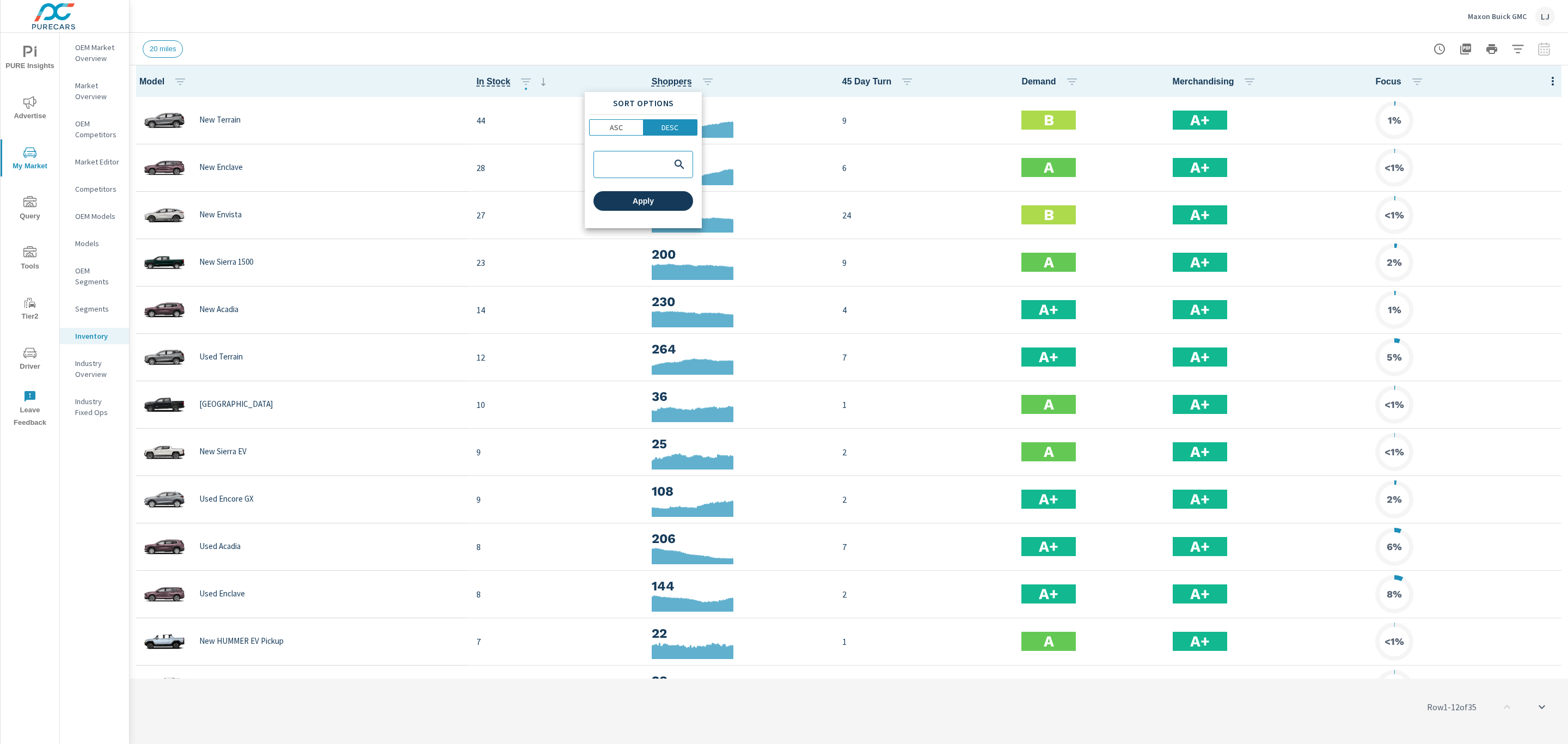
click at [652, 198] on span "Apply" at bounding box center [642, 201] width 90 height 10
click at [700, 83] on button "button" at bounding box center [708, 82] width 22 height 22
click at [701, 84] on div at bounding box center [784, 372] width 1568 height 744
click at [702, 82] on icon "button" at bounding box center [708, 82] width 13 height 13
click at [680, 85] on div at bounding box center [784, 372] width 1568 height 744
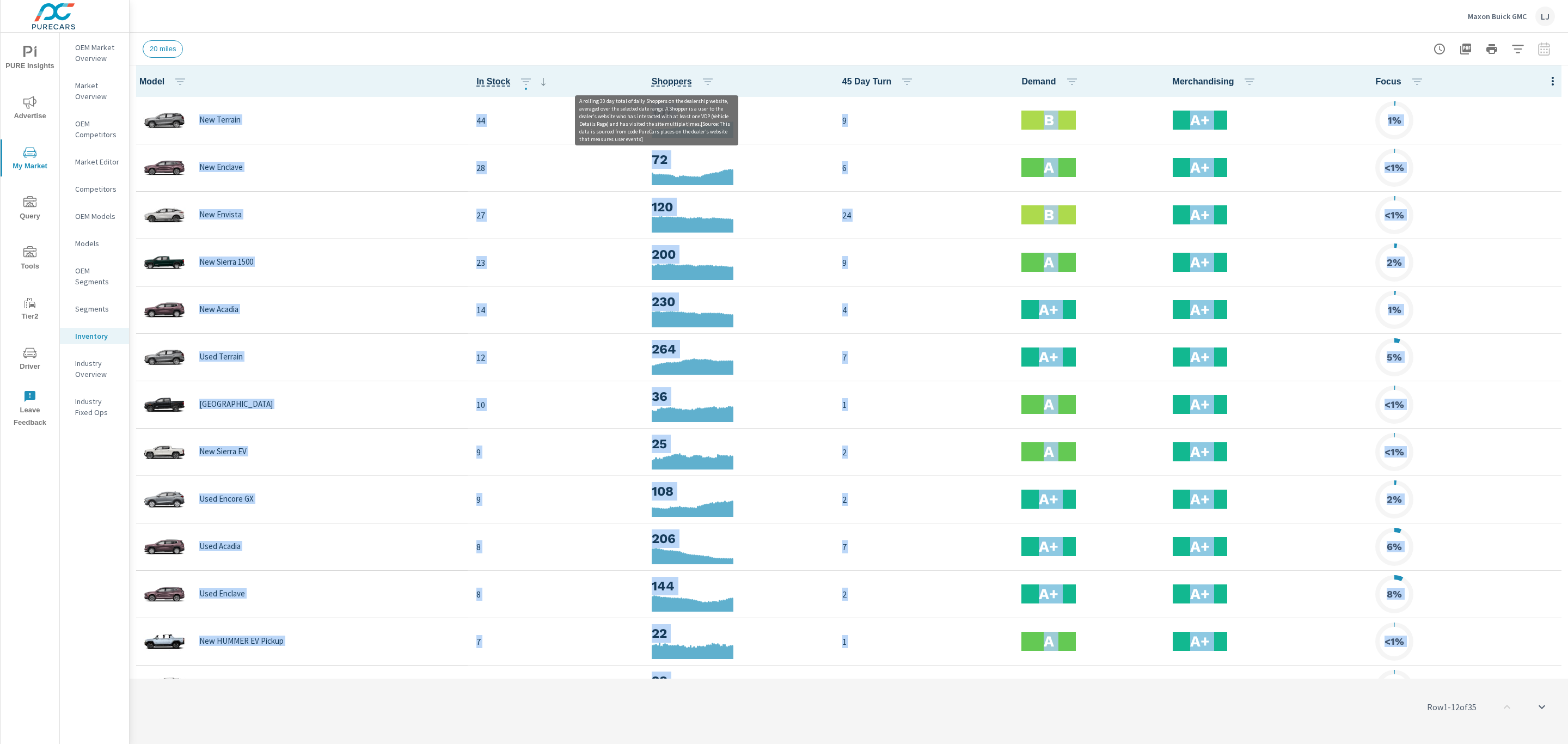
click at [660, 82] on span "Shoppers" at bounding box center [671, 82] width 40 height 13
click at [670, 79] on span "Shoppers" at bounding box center [671, 82] width 40 height 13
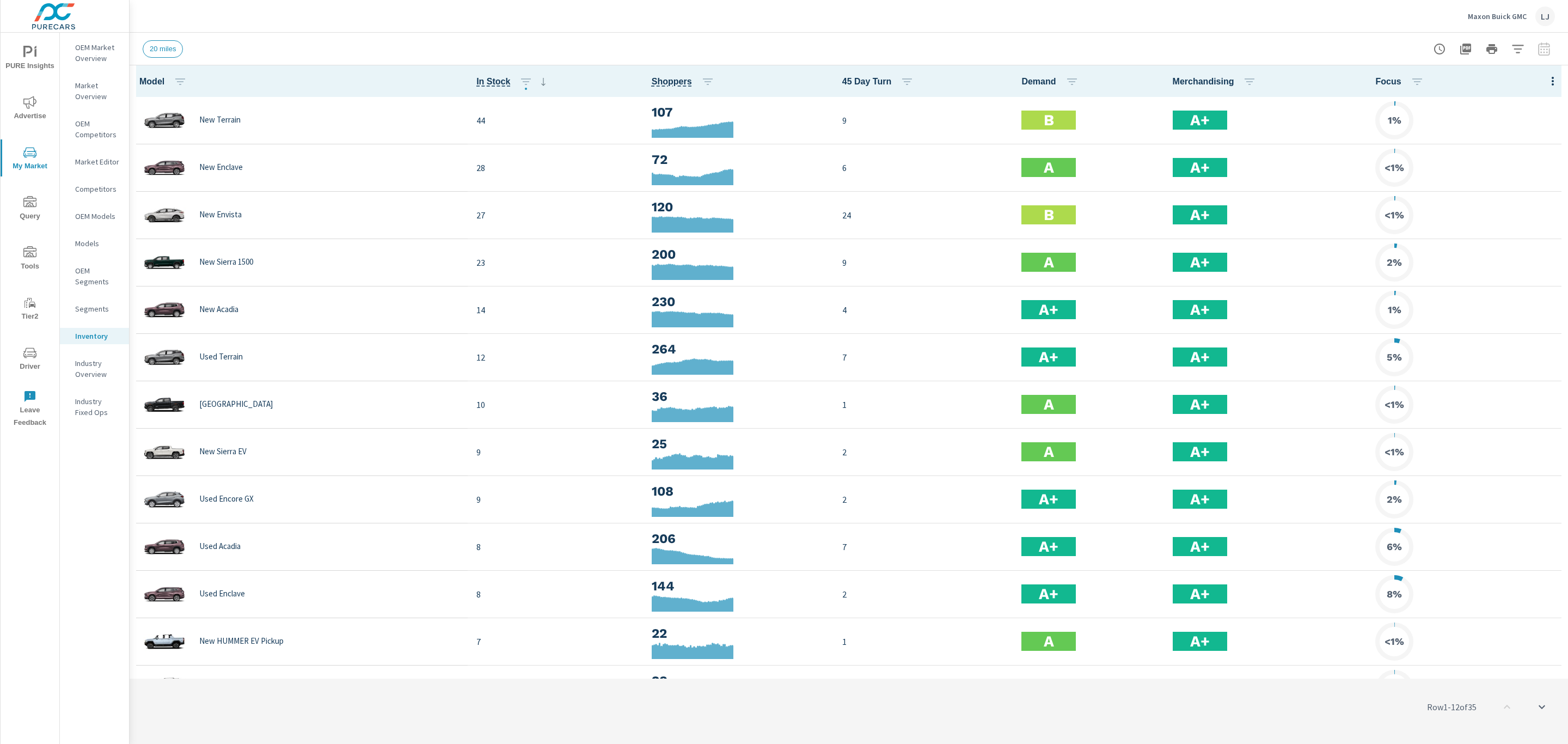
click at [468, 77] on th "In Stock" at bounding box center [556, 81] width 176 height 31
click at [520, 82] on icon "button" at bounding box center [526, 82] width 13 height 13
click at [719, 89] on div at bounding box center [784, 372] width 1568 height 744
click at [661, 77] on span "Shoppers" at bounding box center [671, 82] width 40 height 13
click at [702, 78] on icon "button" at bounding box center [707, 81] width 10 height 6
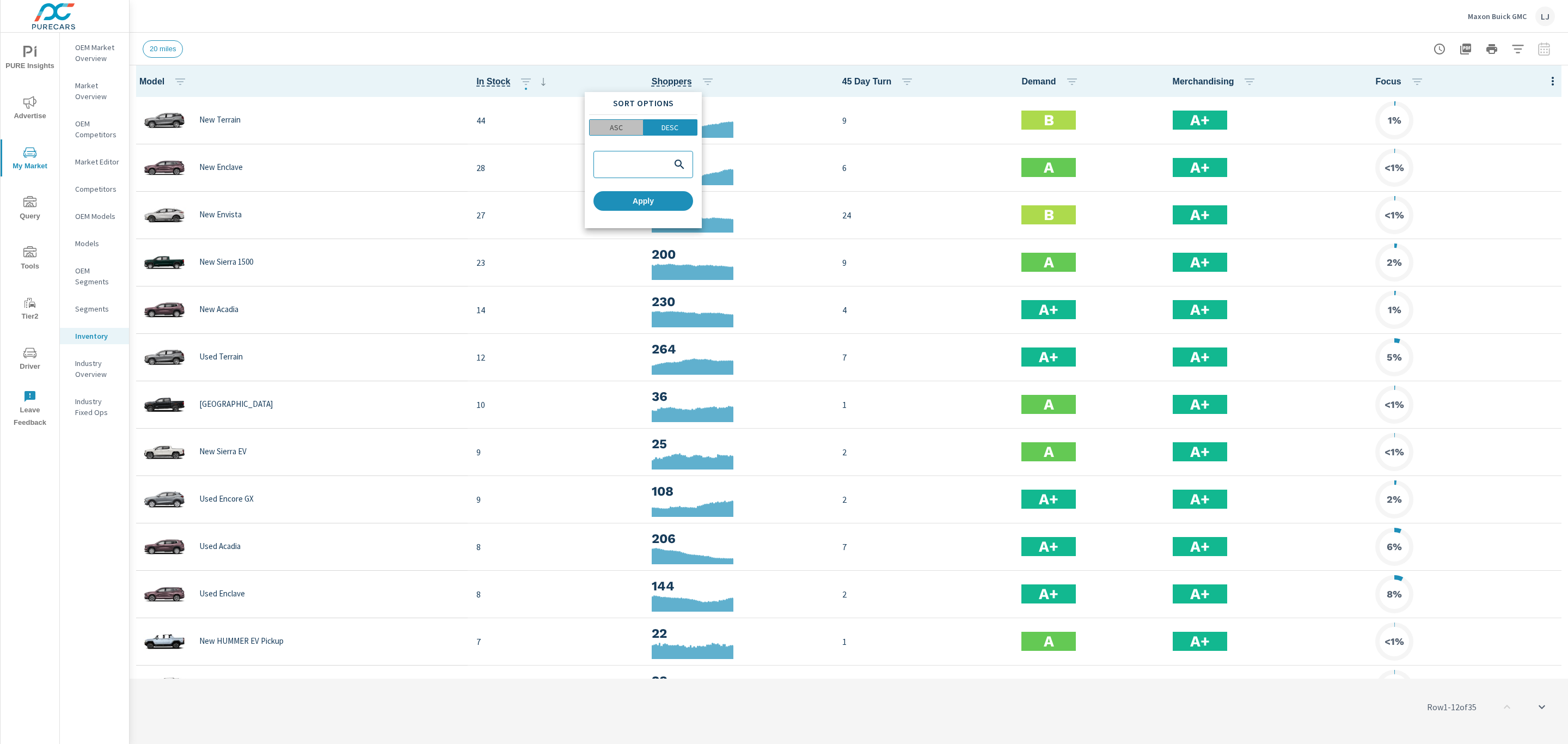
click at [611, 125] on p "ASC" at bounding box center [616, 127] width 13 height 11
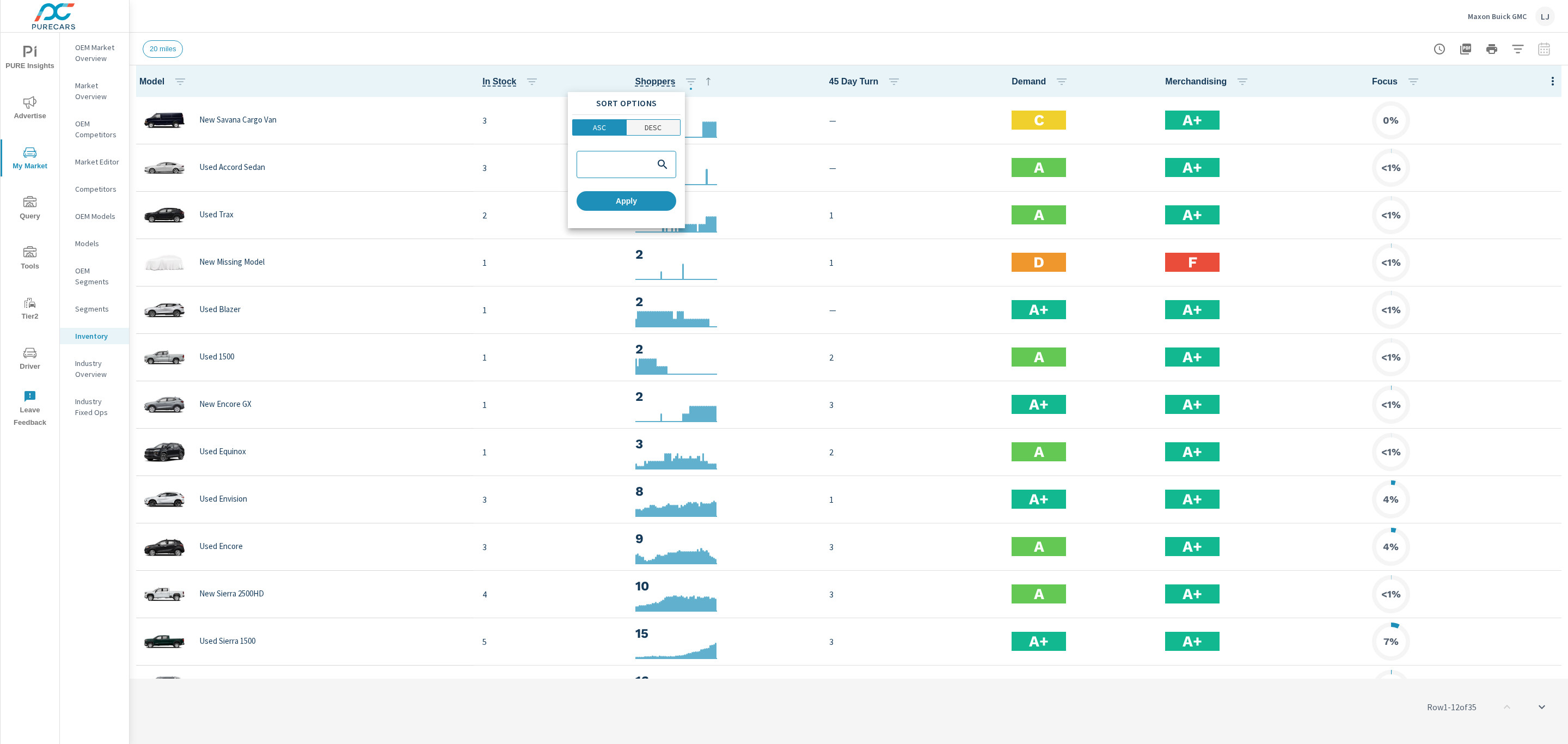
click at [645, 130] on p "DESC" at bounding box center [652, 127] width 17 height 11
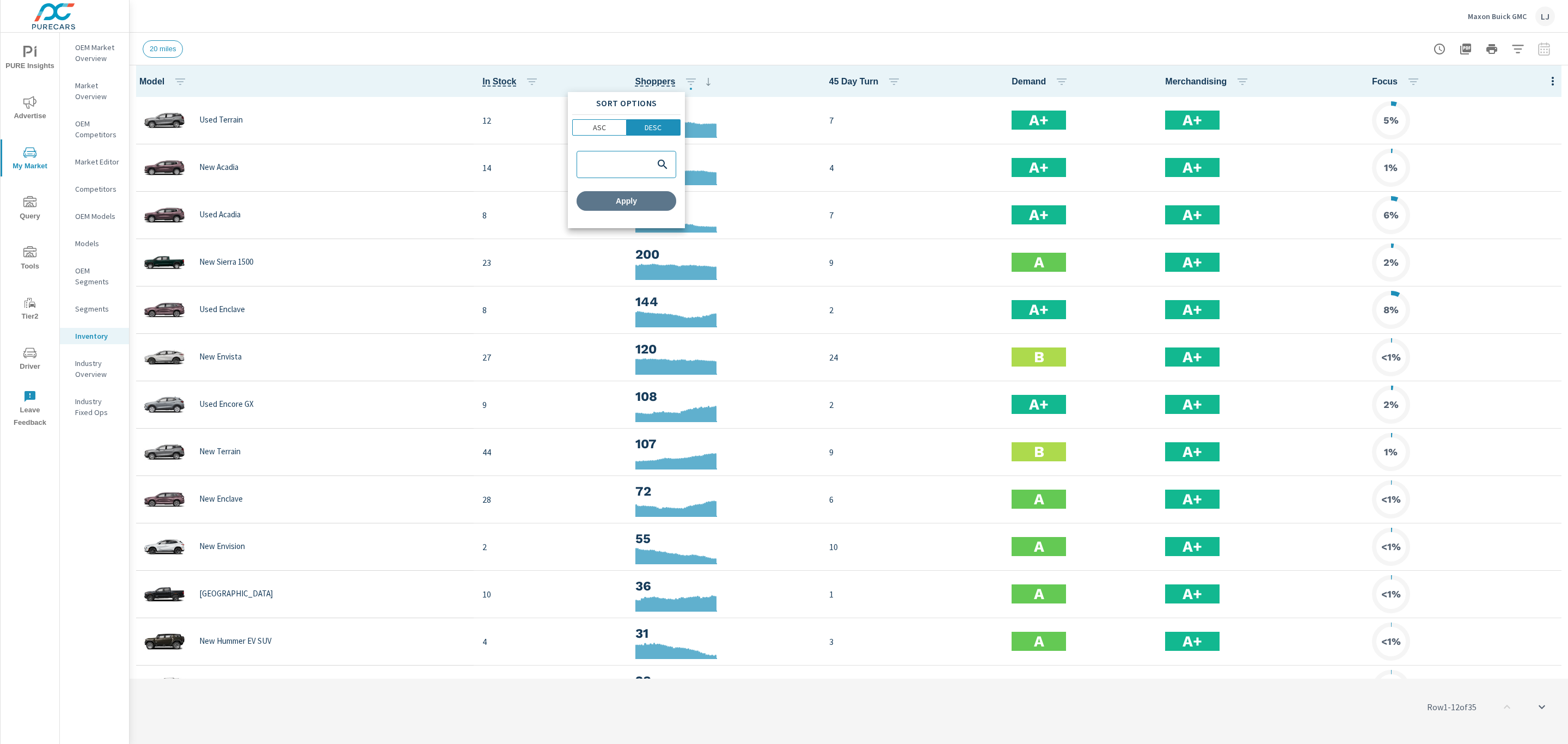
click at [637, 192] on button "Apply" at bounding box center [625, 201] width 99 height 20
click at [1522, 47] on icon "button" at bounding box center [1518, 48] width 13 height 13
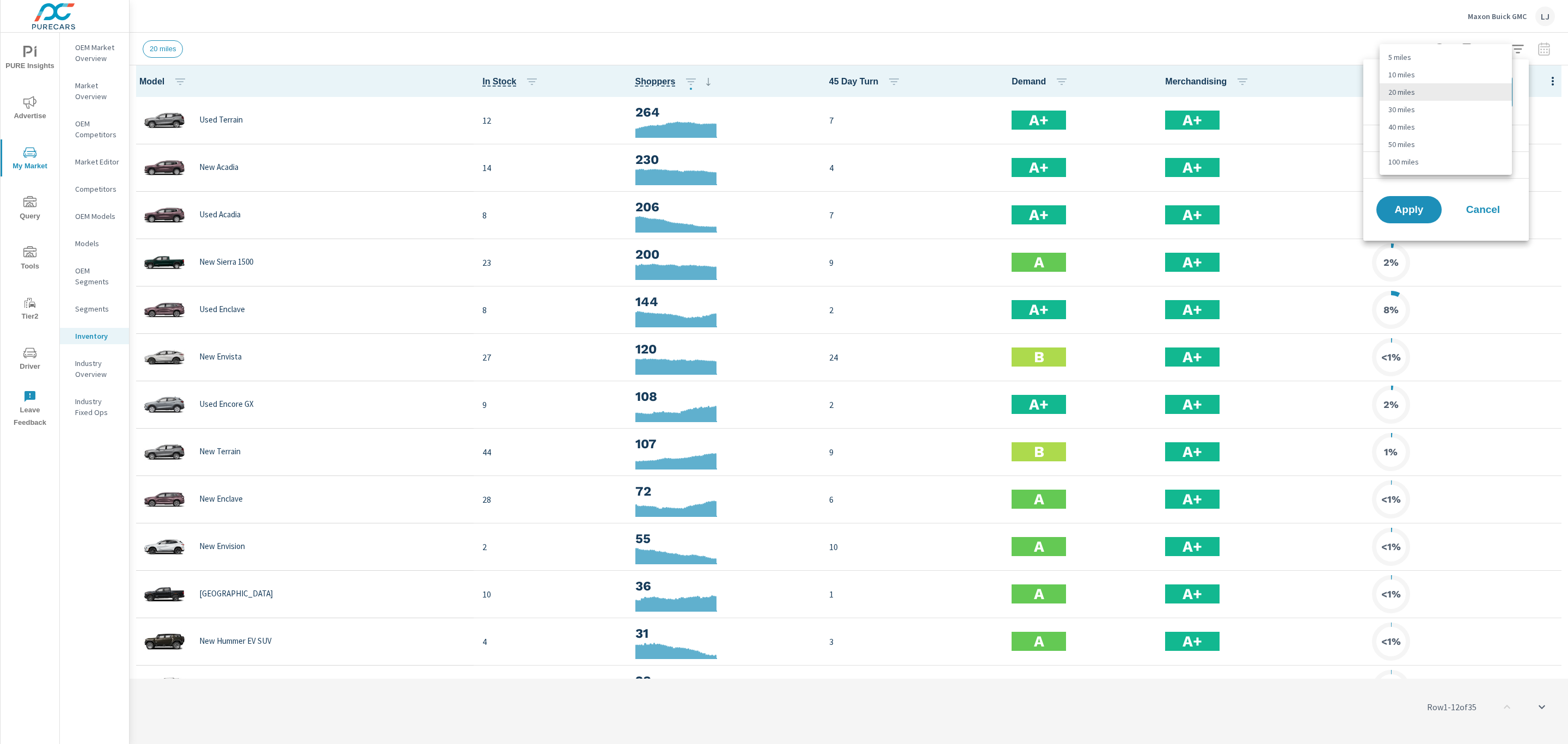
click at [1476, 93] on body "PURE Insights Advertise My Market Query Tools Tier2 Driver Leave Feedback OEM M…" at bounding box center [784, 372] width 1568 height 744
click at [1469, 188] on div at bounding box center [784, 372] width 1568 height 744
click at [1460, 138] on li "Condition" at bounding box center [1445, 138] width 166 height 27
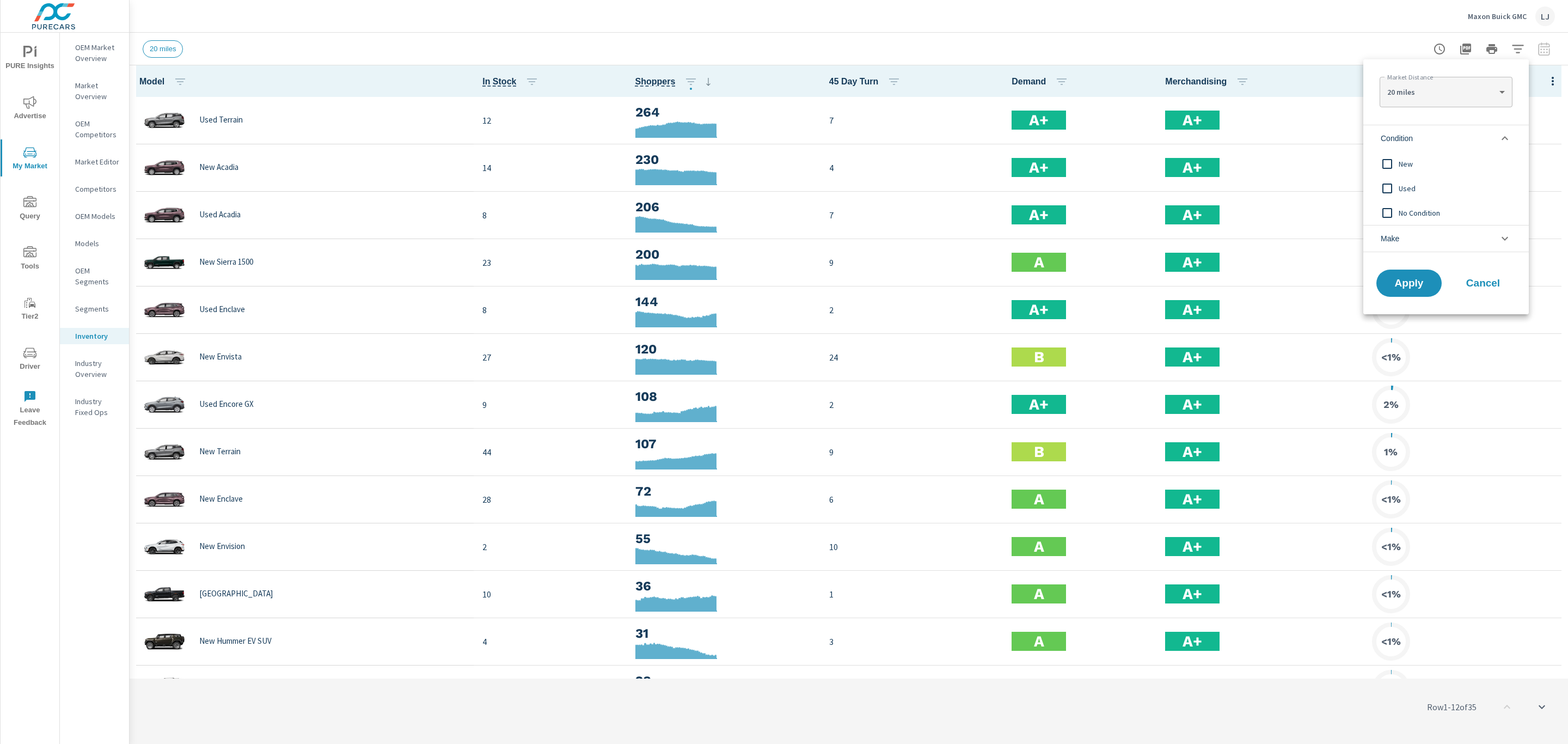
click at [1409, 166] on span "New" at bounding box center [1458, 164] width 119 height 13
click at [1400, 288] on span "Apply" at bounding box center [1409, 283] width 45 height 11
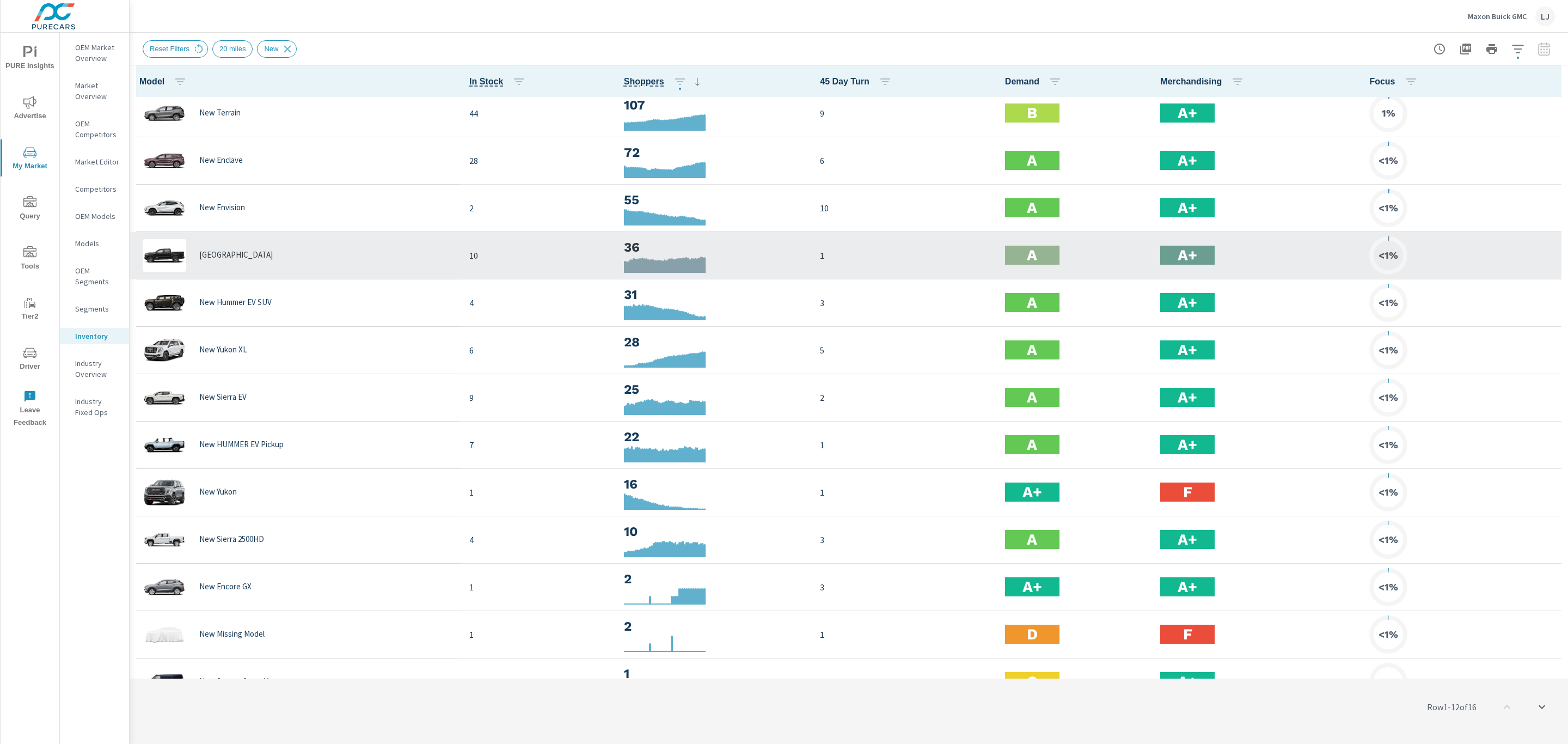
scroll to position [180, 0]
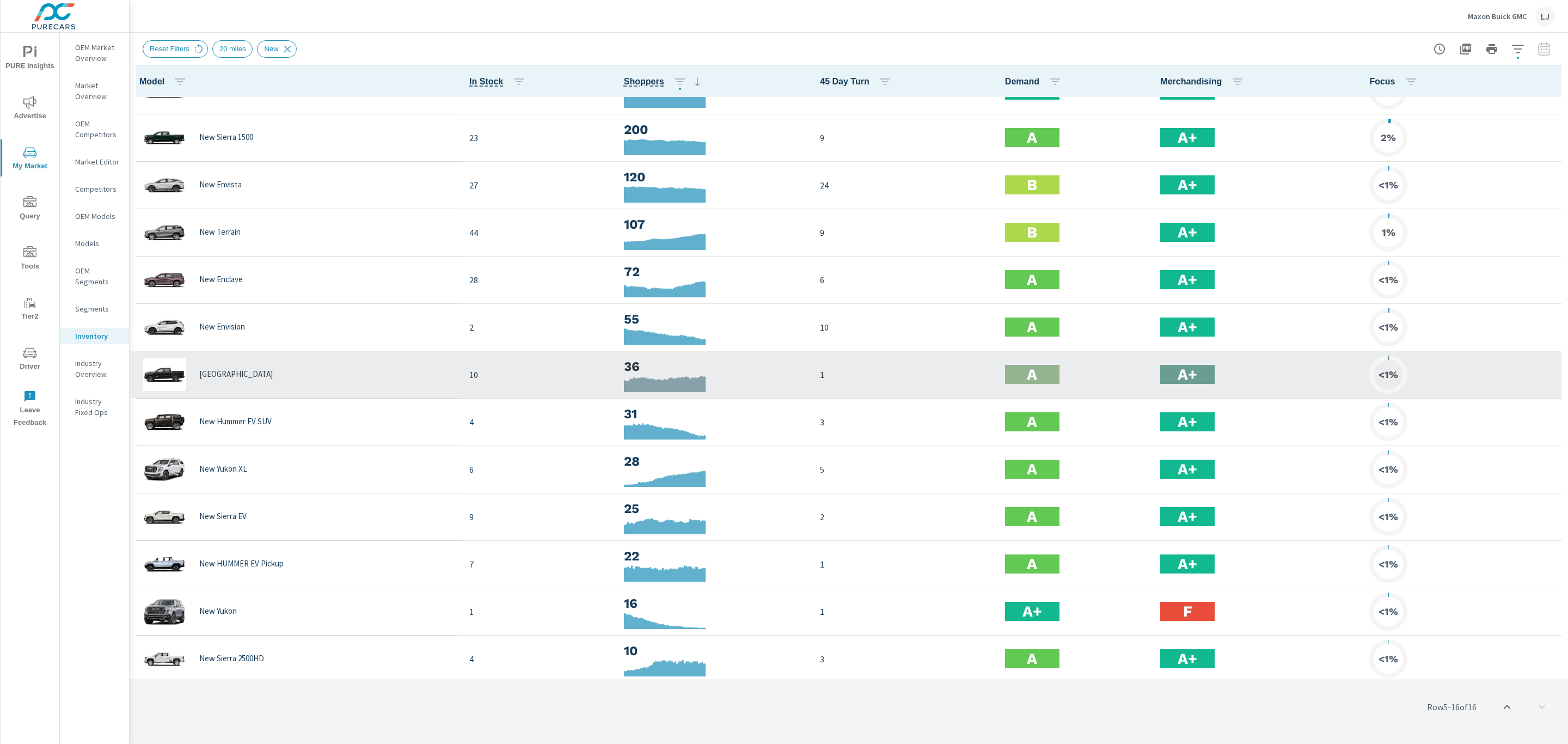
scroll to position [16, 0]
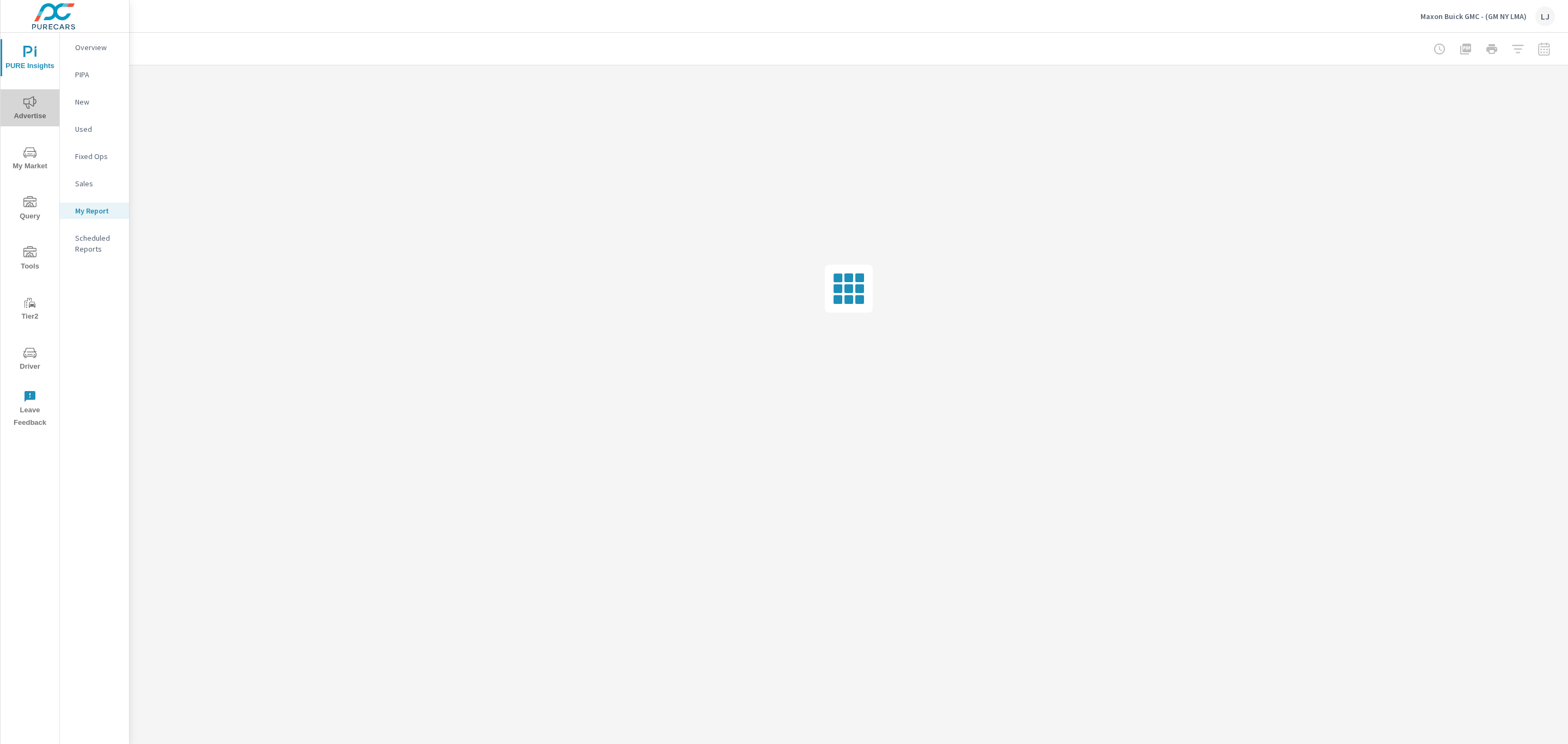
click at [33, 103] on icon "nav menu" at bounding box center [30, 102] width 13 height 13
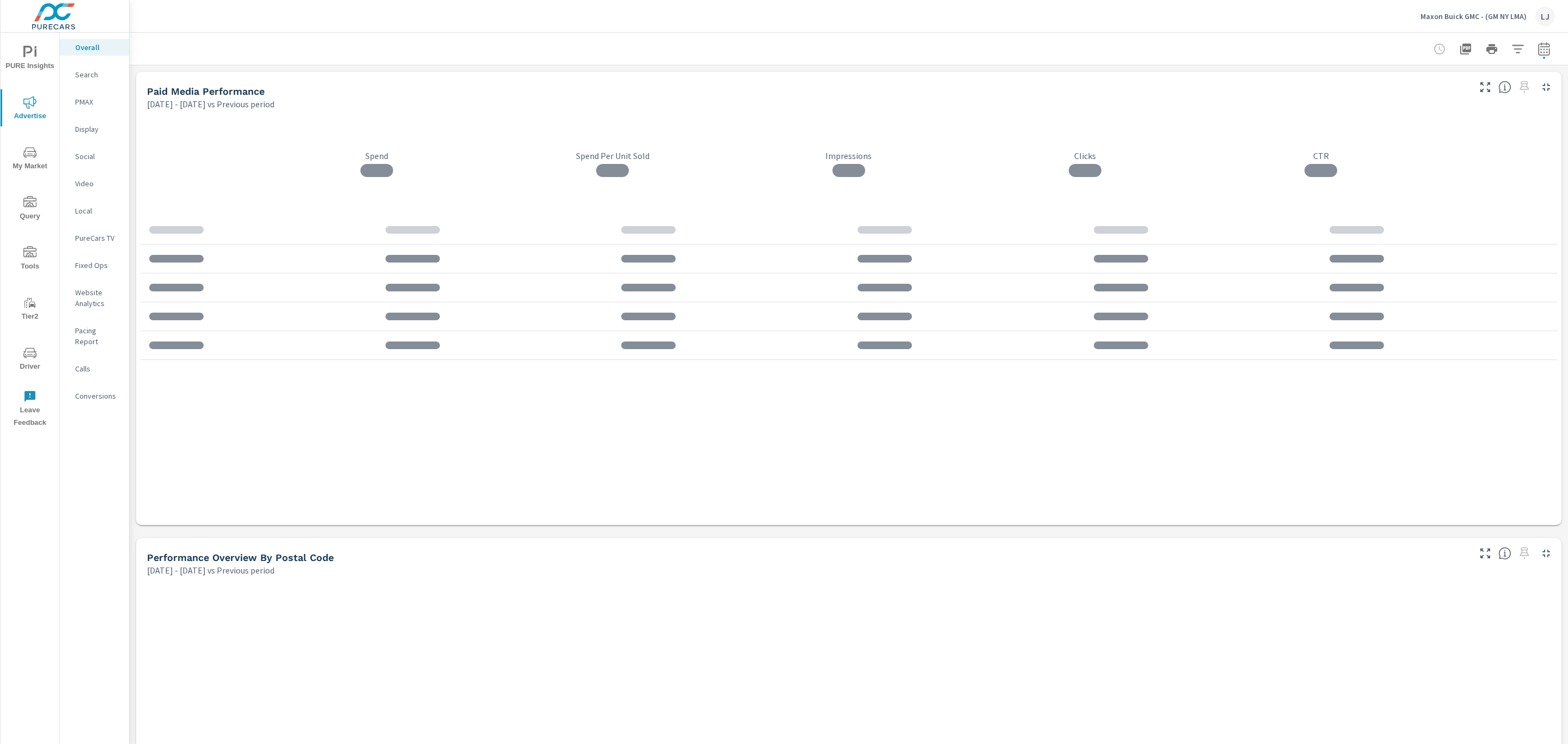
click at [26, 149] on icon "nav menu" at bounding box center [30, 152] width 13 height 11
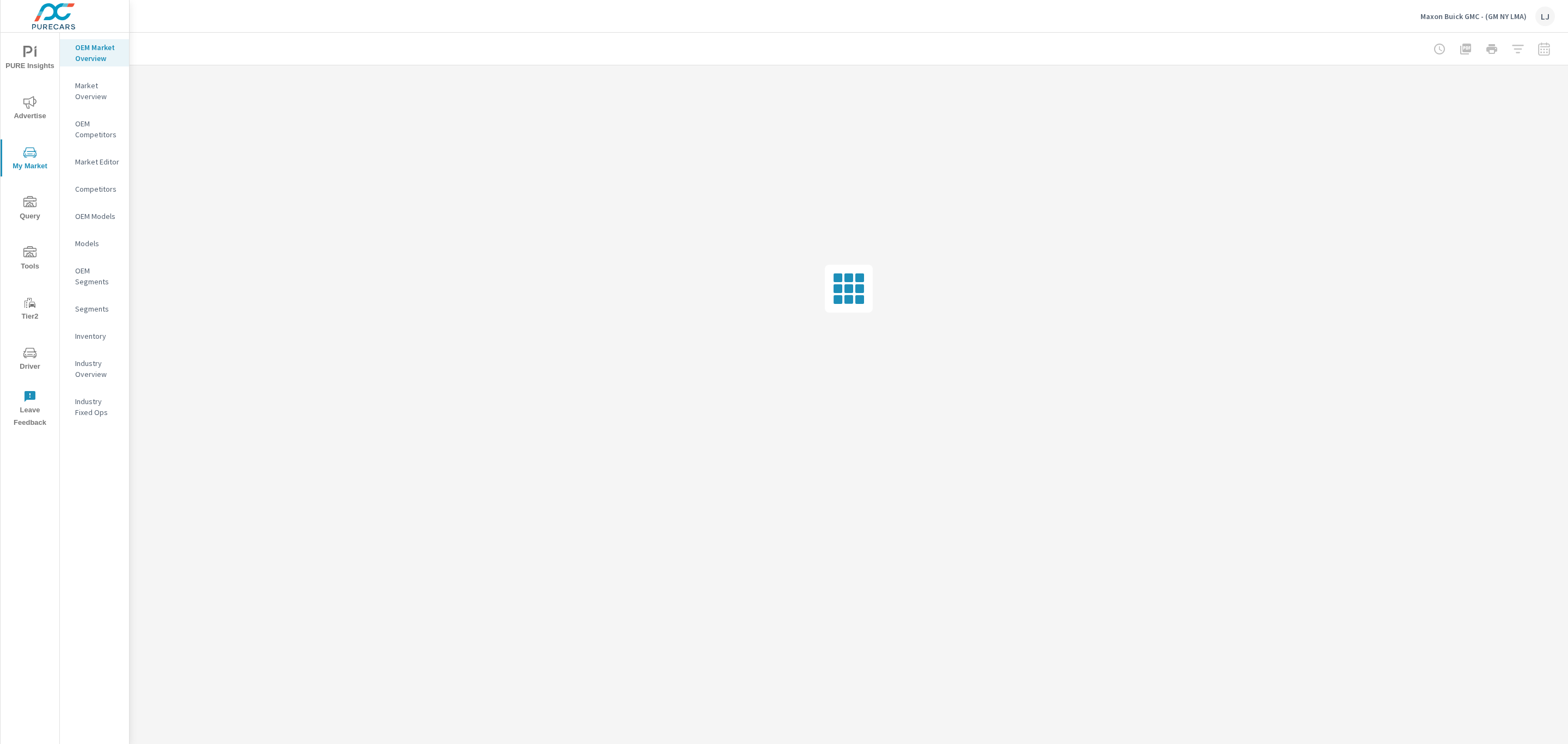
click at [91, 332] on p "Inventory" at bounding box center [98, 336] width 45 height 11
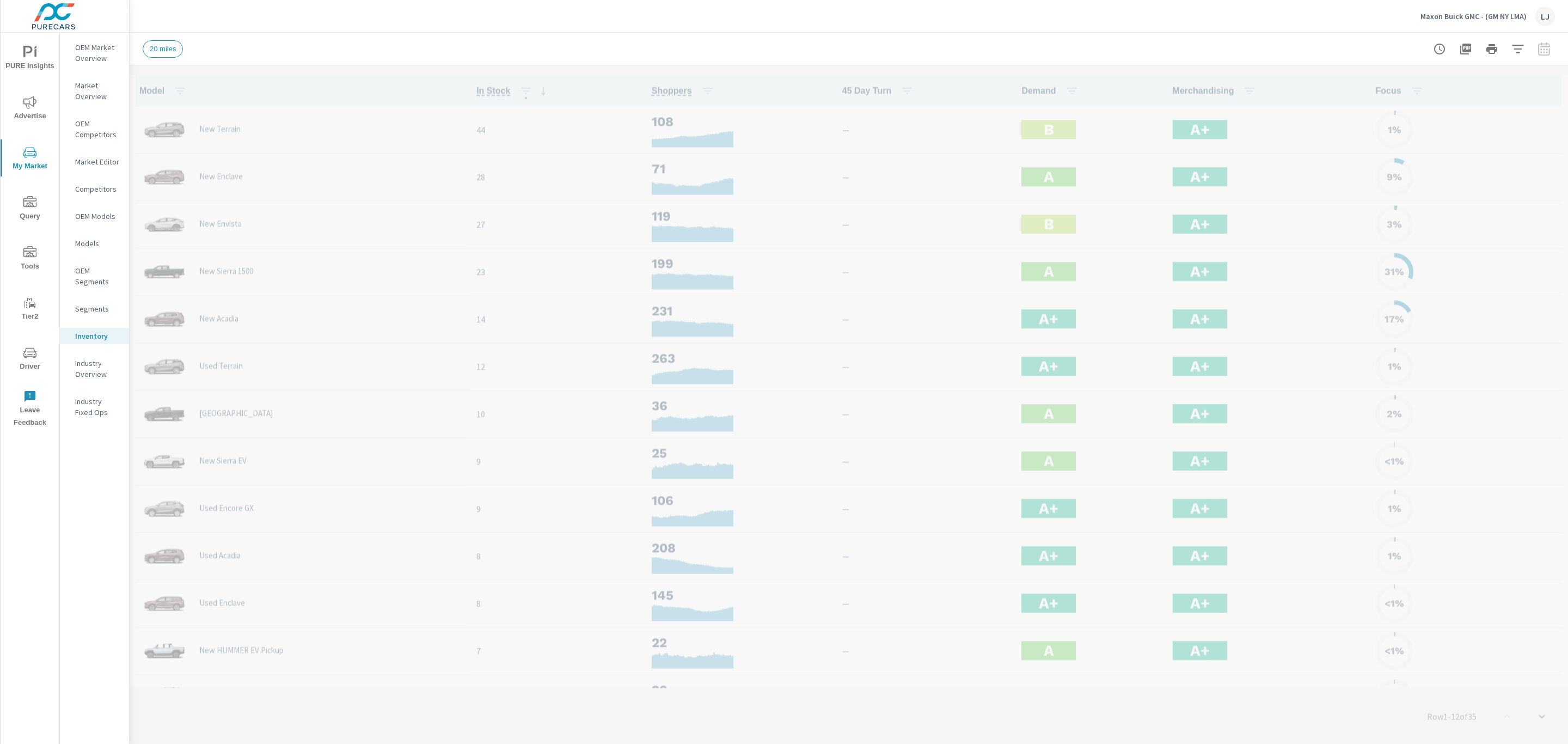
scroll to position [1, 0]
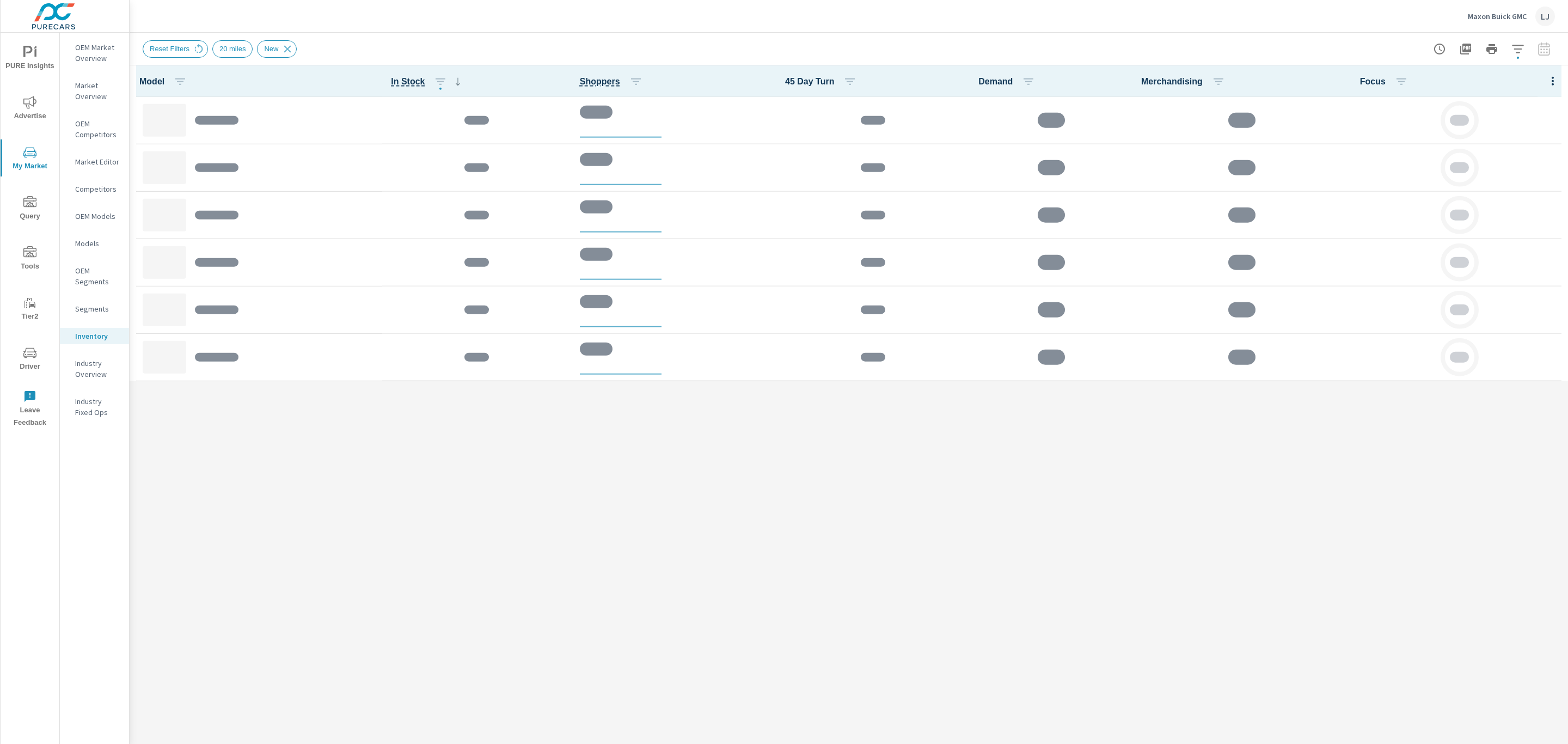
click at [95, 94] on p "Market Overview" at bounding box center [98, 91] width 45 height 22
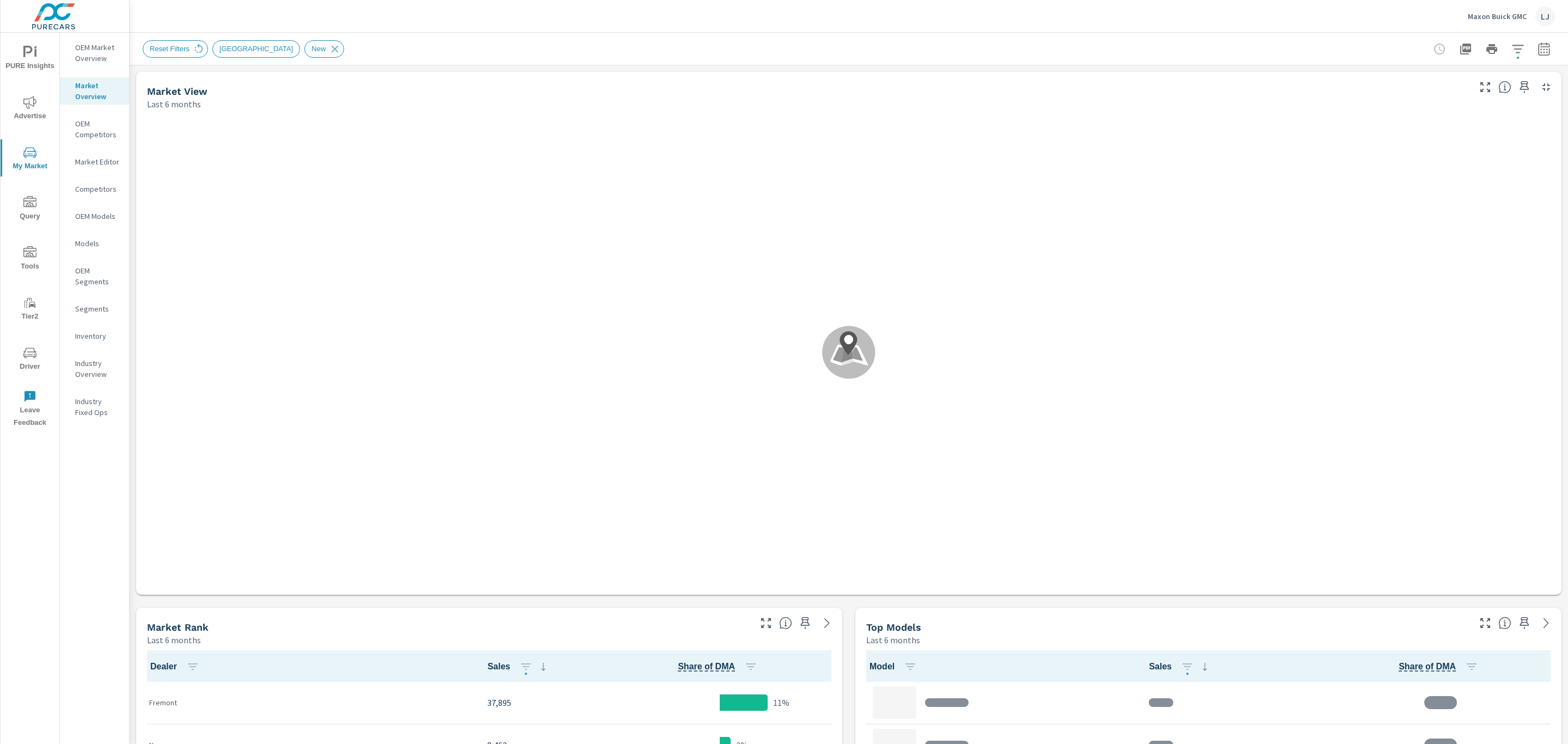
click at [89, 52] on p "OEM Market Overview" at bounding box center [98, 53] width 45 height 22
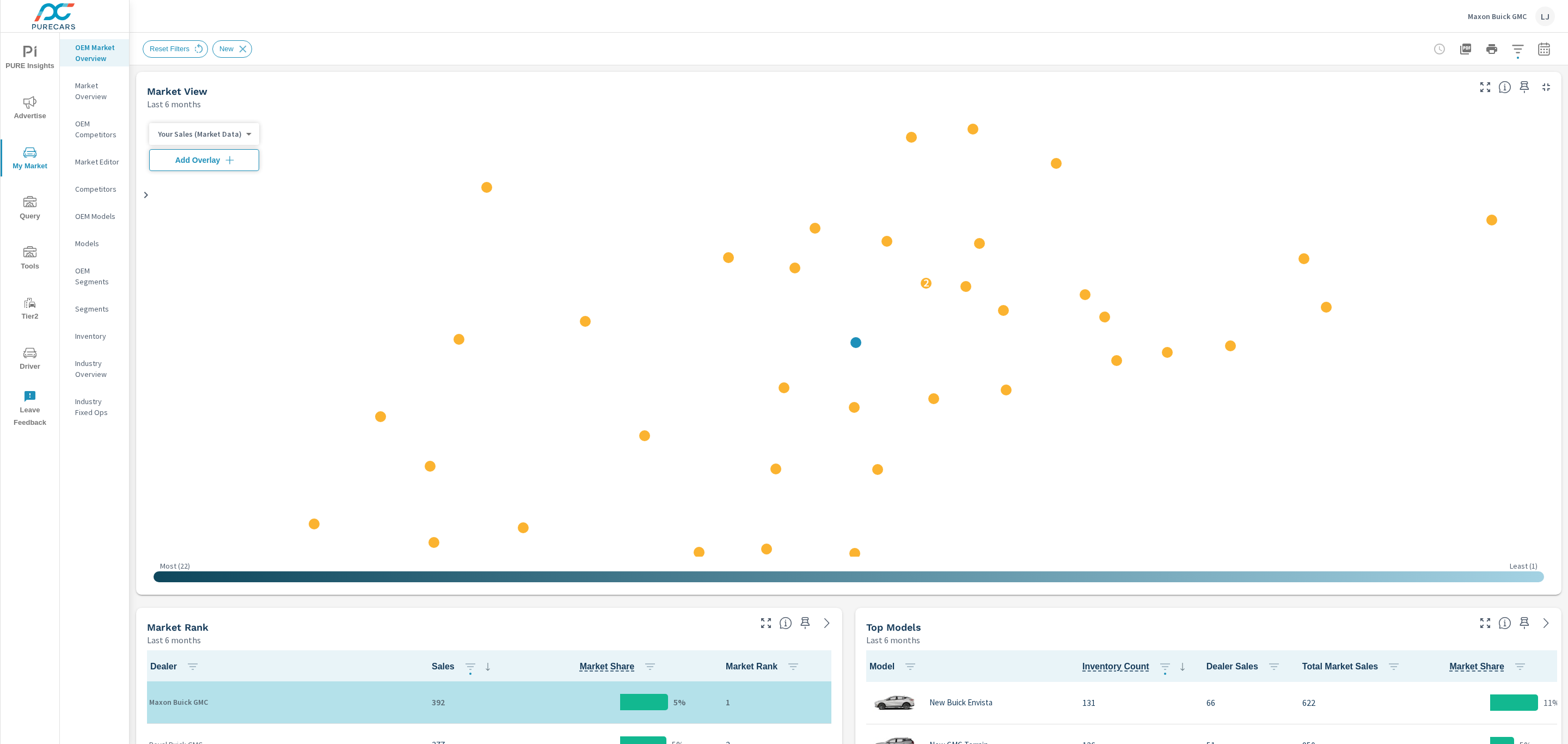
scroll to position [1, 0]
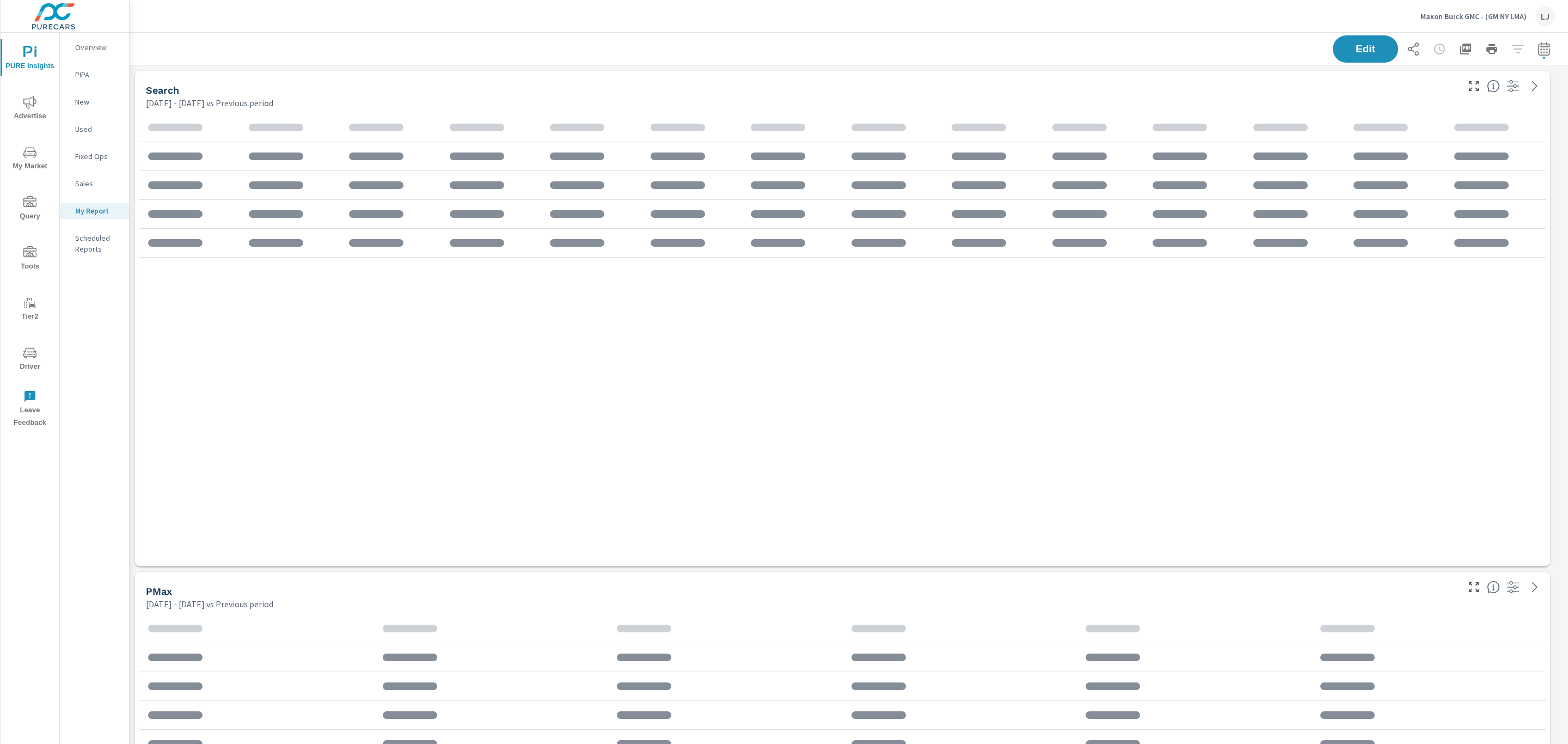
scroll to position [1535, 1451]
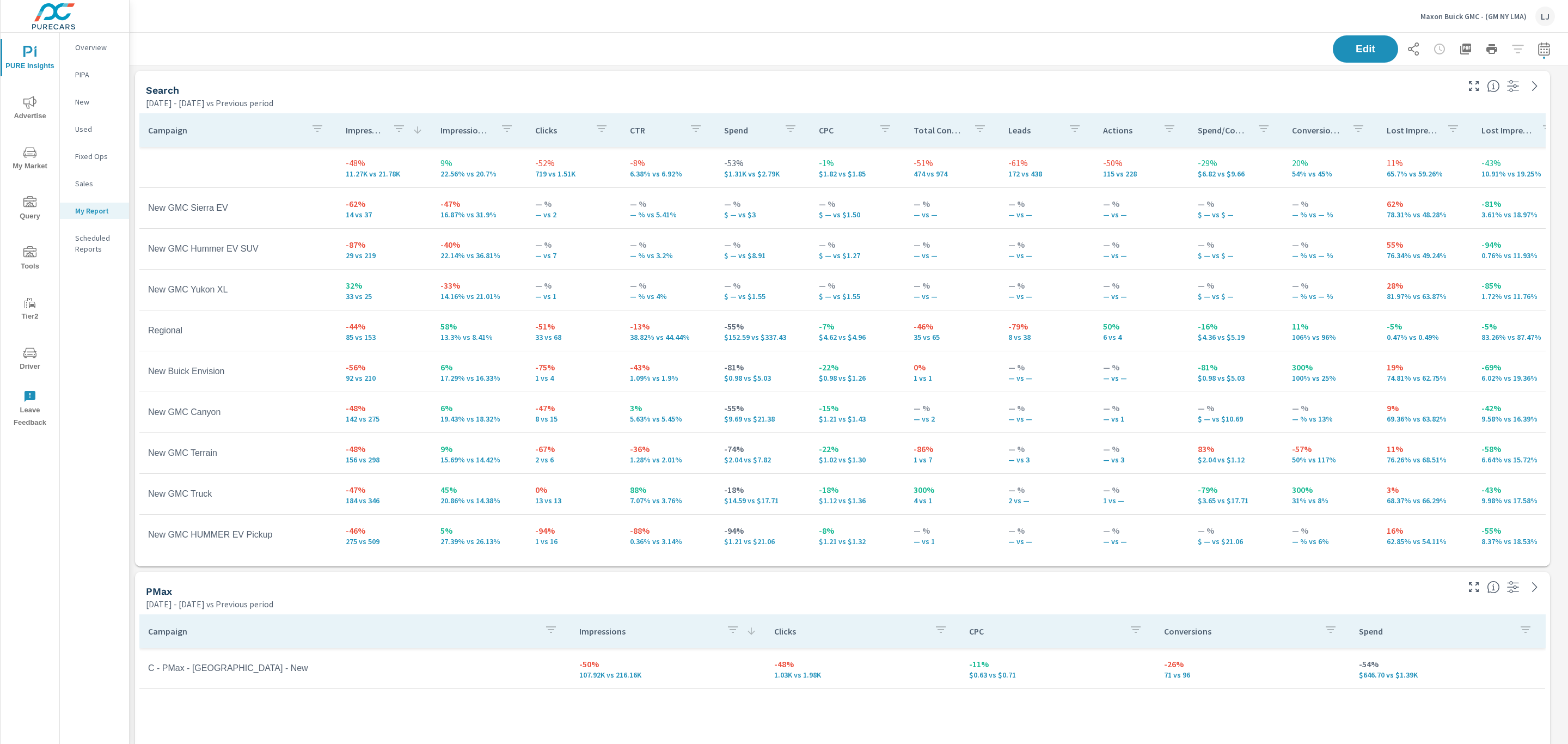
click at [412, 131] on icon at bounding box center [418, 130] width 11 height 11
click at [392, 131] on icon "button" at bounding box center [399, 128] width 13 height 13
click at [353, 126] on div at bounding box center [784, 372] width 1568 height 744
click at [353, 128] on p "Impressions" at bounding box center [365, 130] width 39 height 11
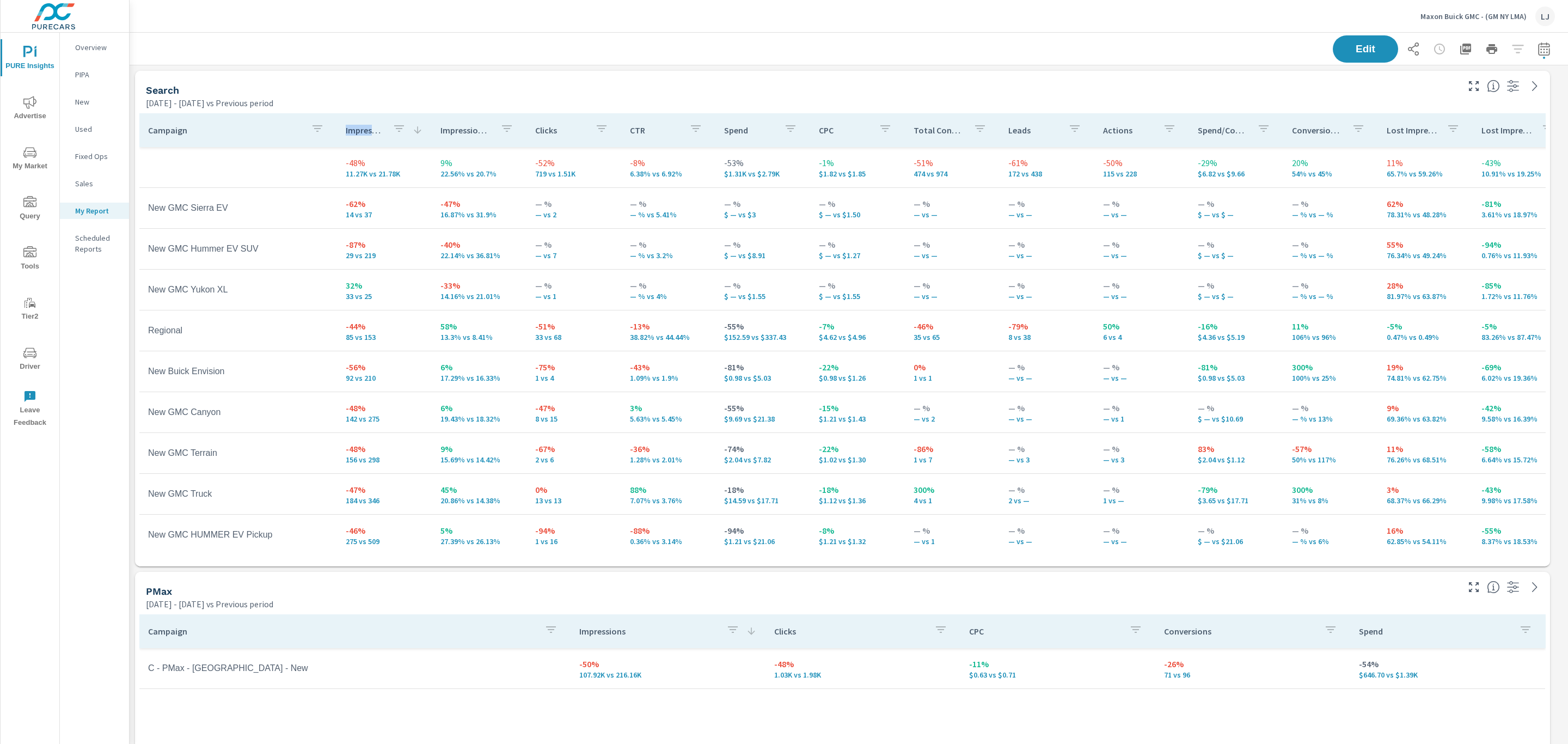
click at [353, 128] on p "Impressions" at bounding box center [365, 130] width 39 height 11
click at [379, 131] on p "Impressions" at bounding box center [365, 130] width 39 height 11
click at [465, 131] on p "Impression Share" at bounding box center [466, 130] width 51 height 11
click at [366, 133] on p "Impressions" at bounding box center [365, 130] width 39 height 11
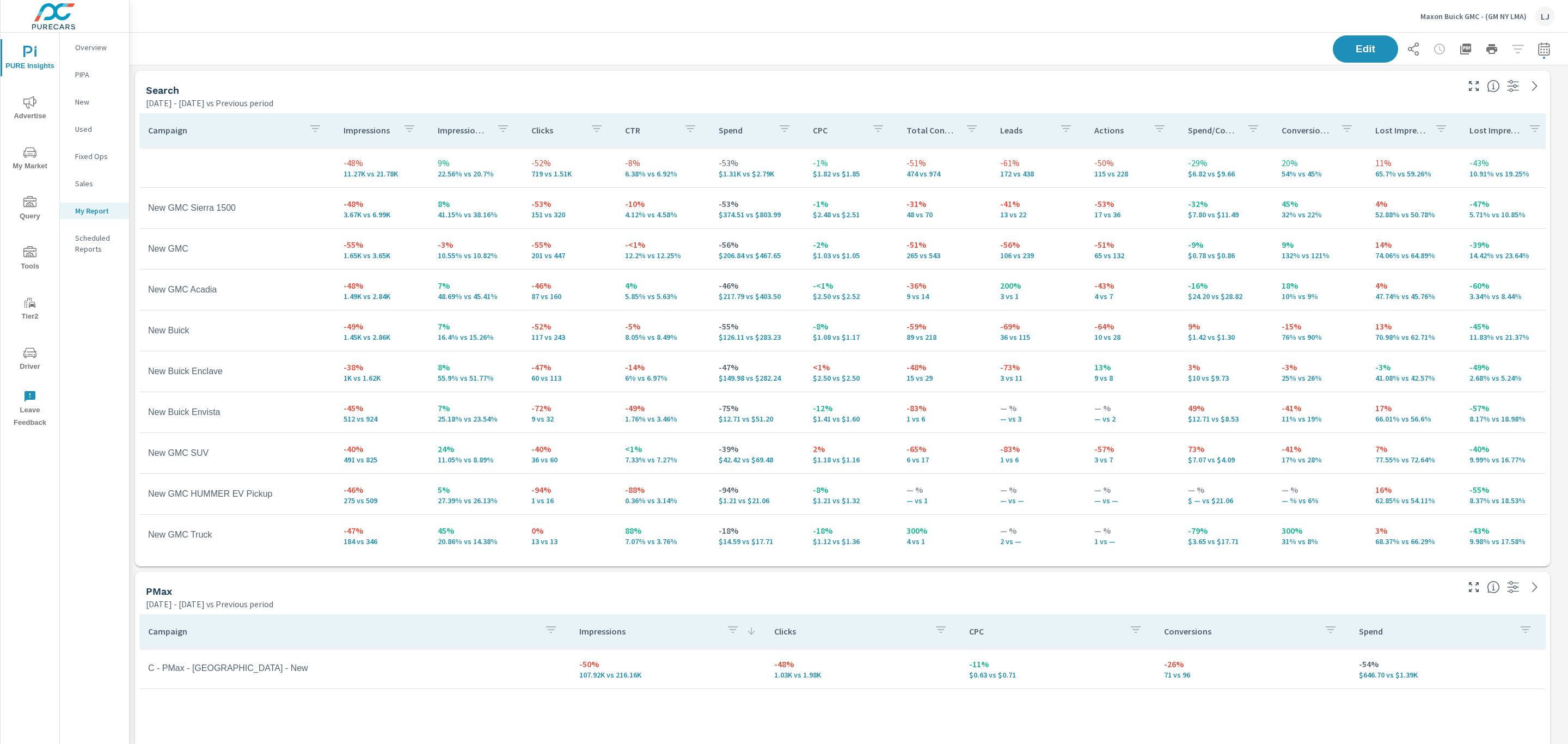
click at [381, 134] on p "Impressions" at bounding box center [368, 130] width 50 height 11
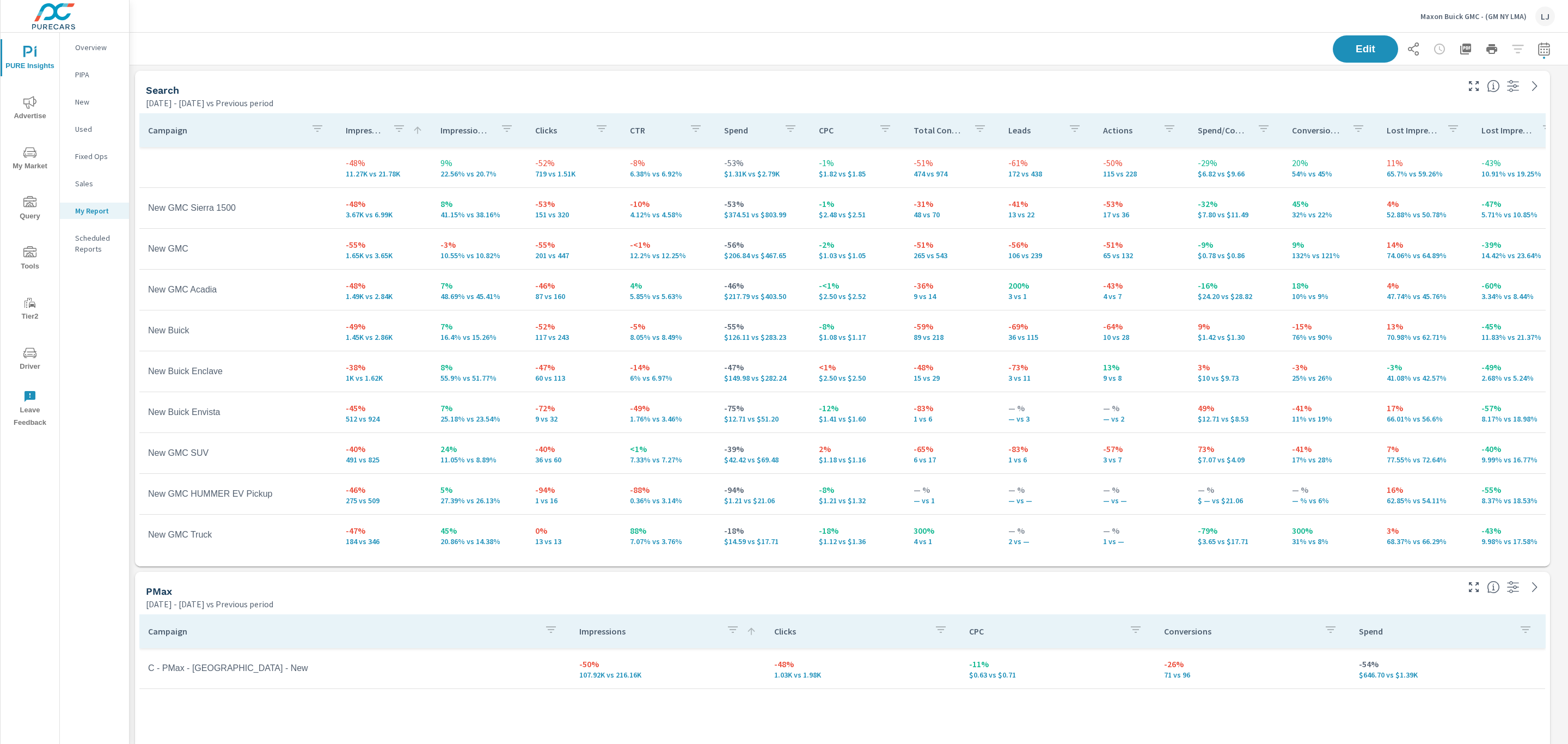
click at [373, 134] on p "Impressions" at bounding box center [365, 130] width 39 height 11
click at [590, 131] on button "button" at bounding box center [601, 130] width 22 height 25
click at [547, 131] on div at bounding box center [784, 372] width 1568 height 744
click at [535, 134] on p "Clicks" at bounding box center [560, 130] width 51 height 11
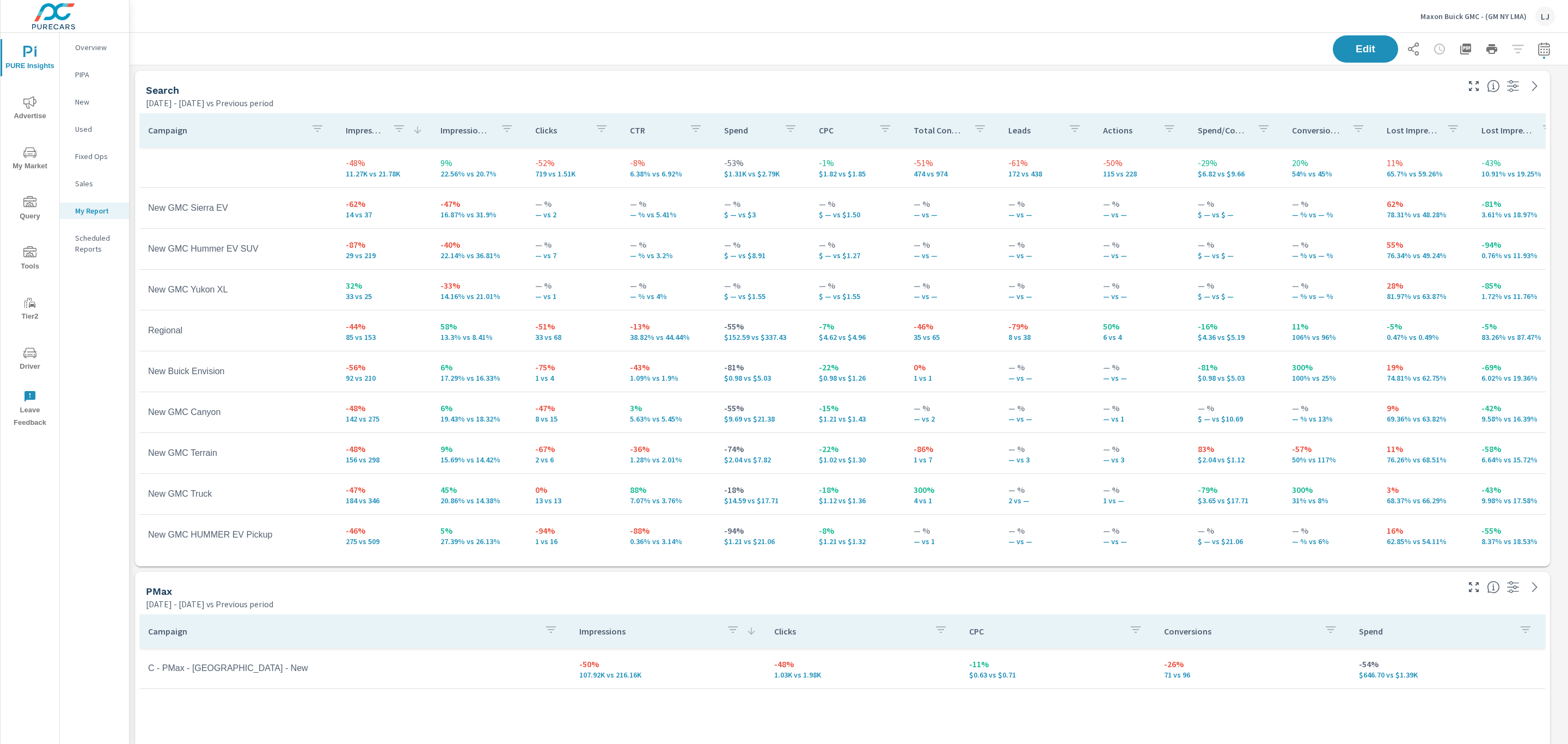
click at [346, 125] on p "Impressions" at bounding box center [365, 130] width 39 height 11
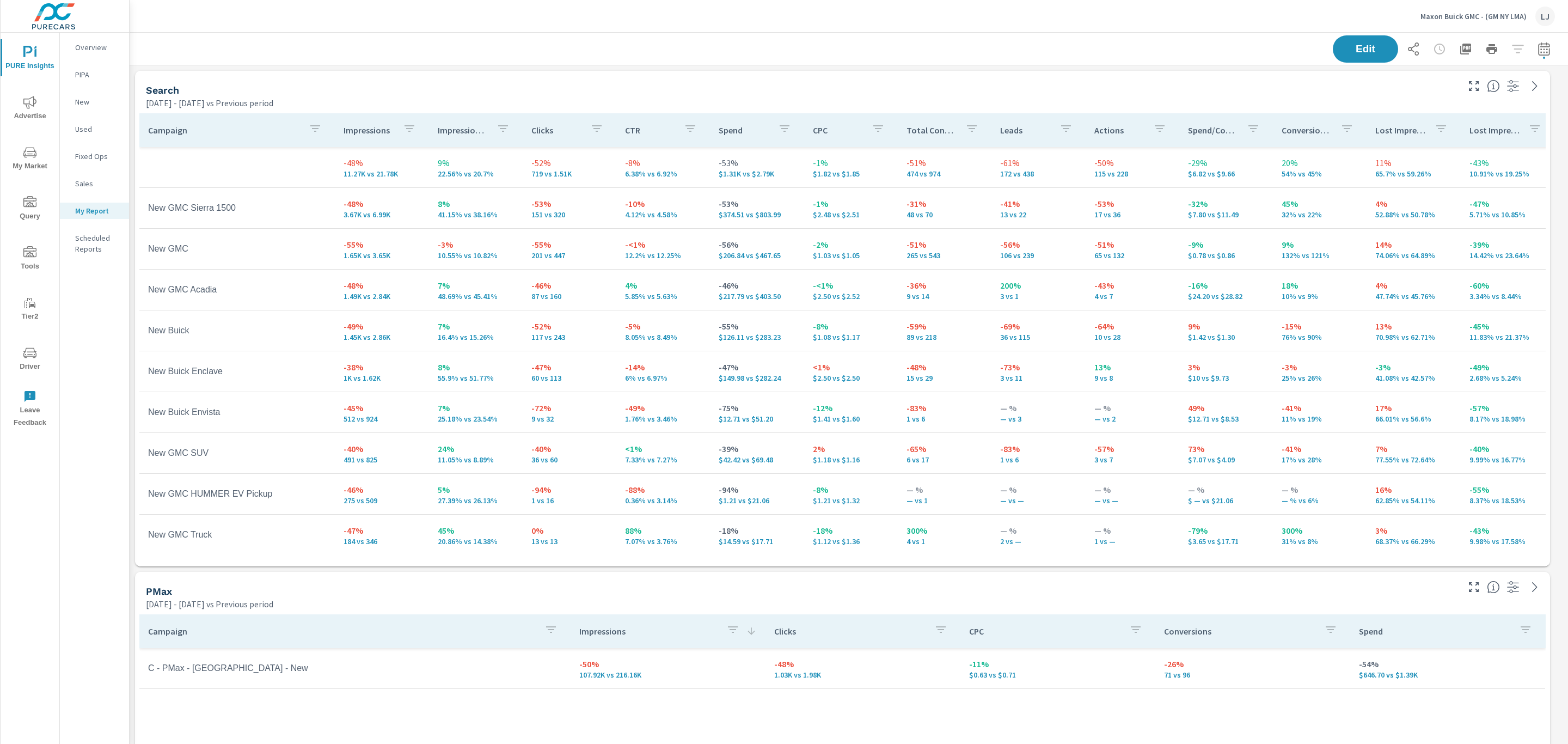
click at [375, 133] on p "Impressions" at bounding box center [368, 130] width 50 height 11
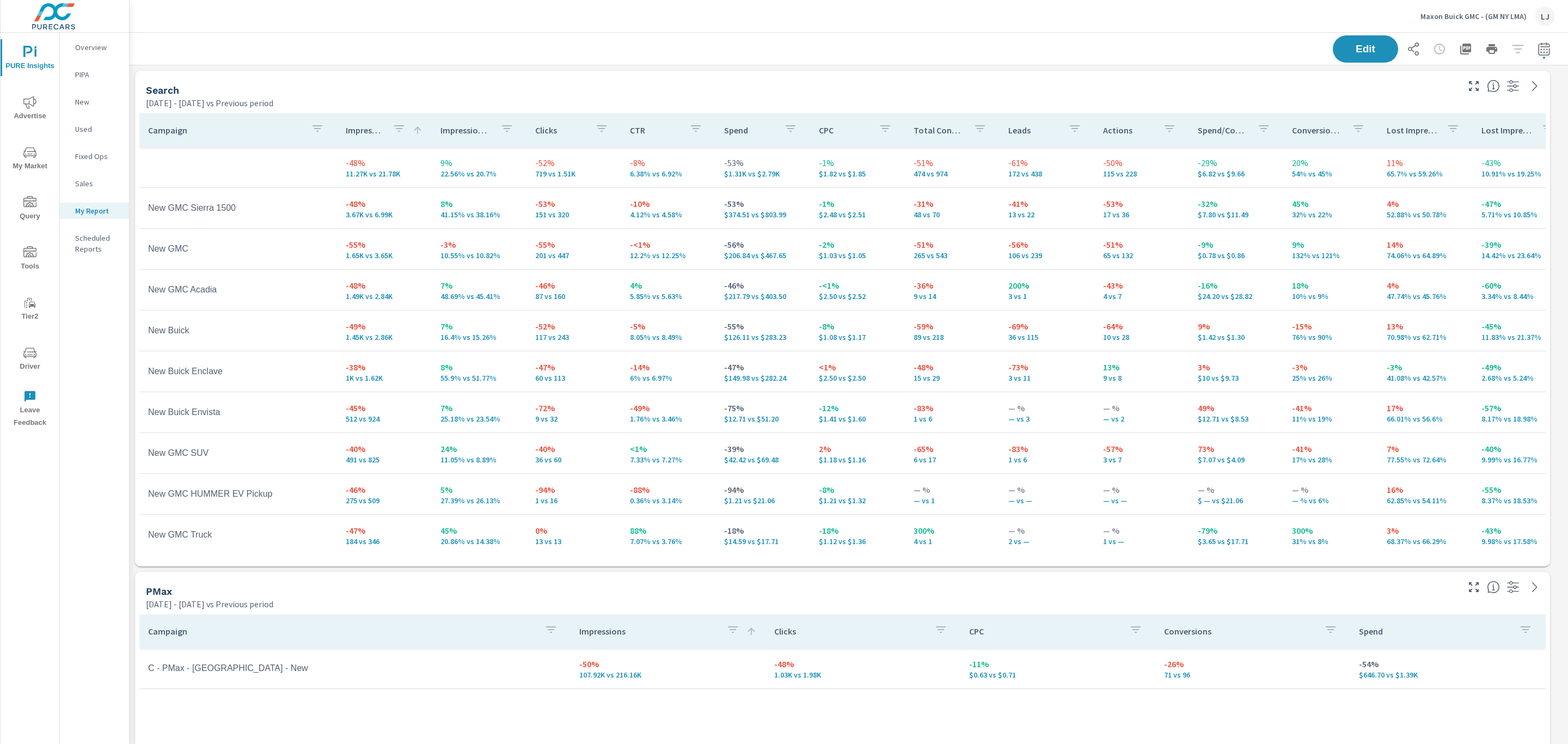
click at [375, 133] on p "Impressions" at bounding box center [365, 130] width 39 height 11
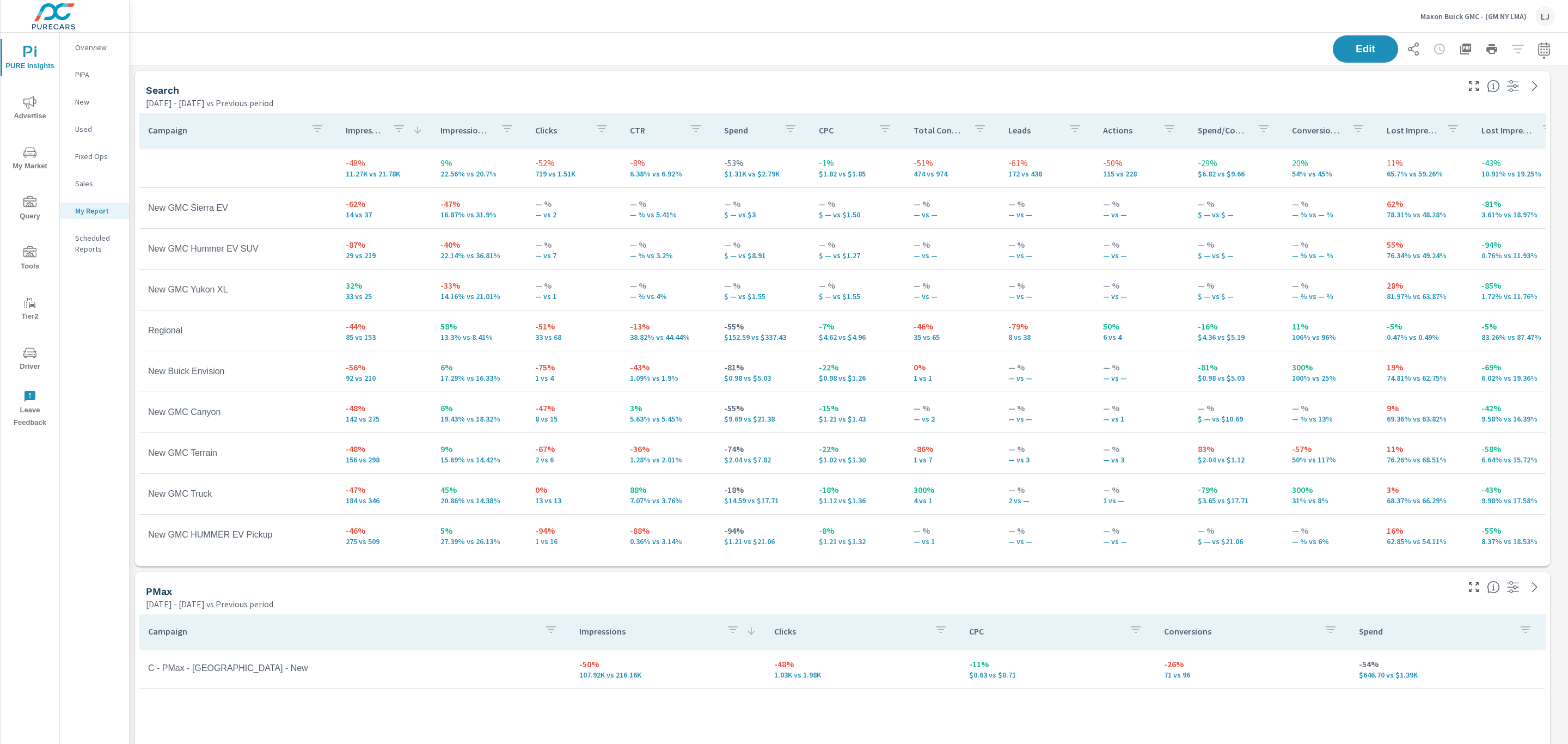
click at [311, 78] on div "Search [DATE] - [DATE] vs Previous period" at bounding box center [797, 90] width 1325 height 39
click at [1538, 51] on icon "button" at bounding box center [1544, 48] width 13 height 13
select select "Previous period"
click at [1465, 95] on select "Custom [DATE] Last week Last 7 days Last 14 days Last 30 days Last 45 days Last…" at bounding box center [1443, 94] width 117 height 22
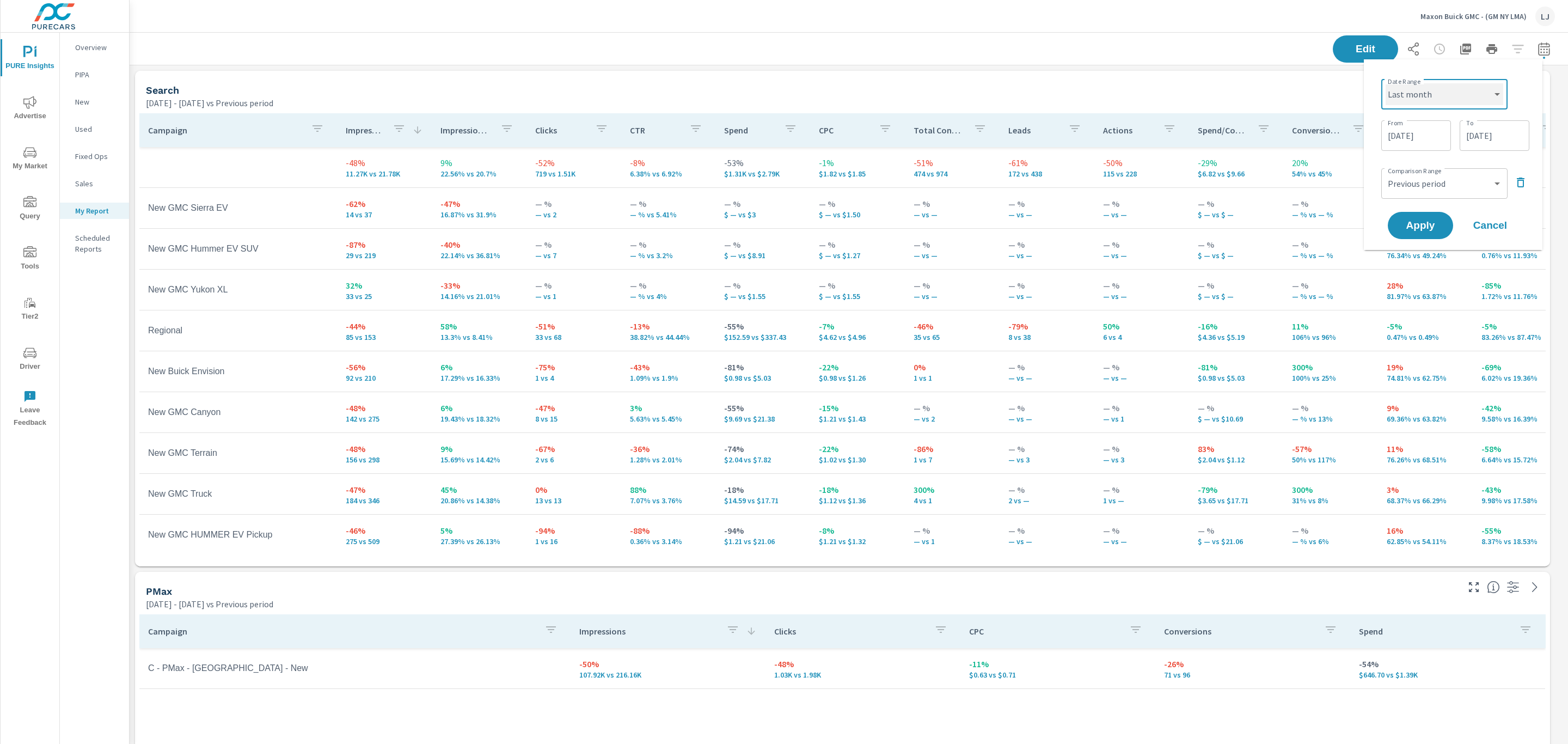
click at [1385, 83] on select "Custom [DATE] Last week Last 7 days Last 14 days Last 30 days Last 45 days Last…" at bounding box center [1443, 94] width 117 height 22
select select "Last month"
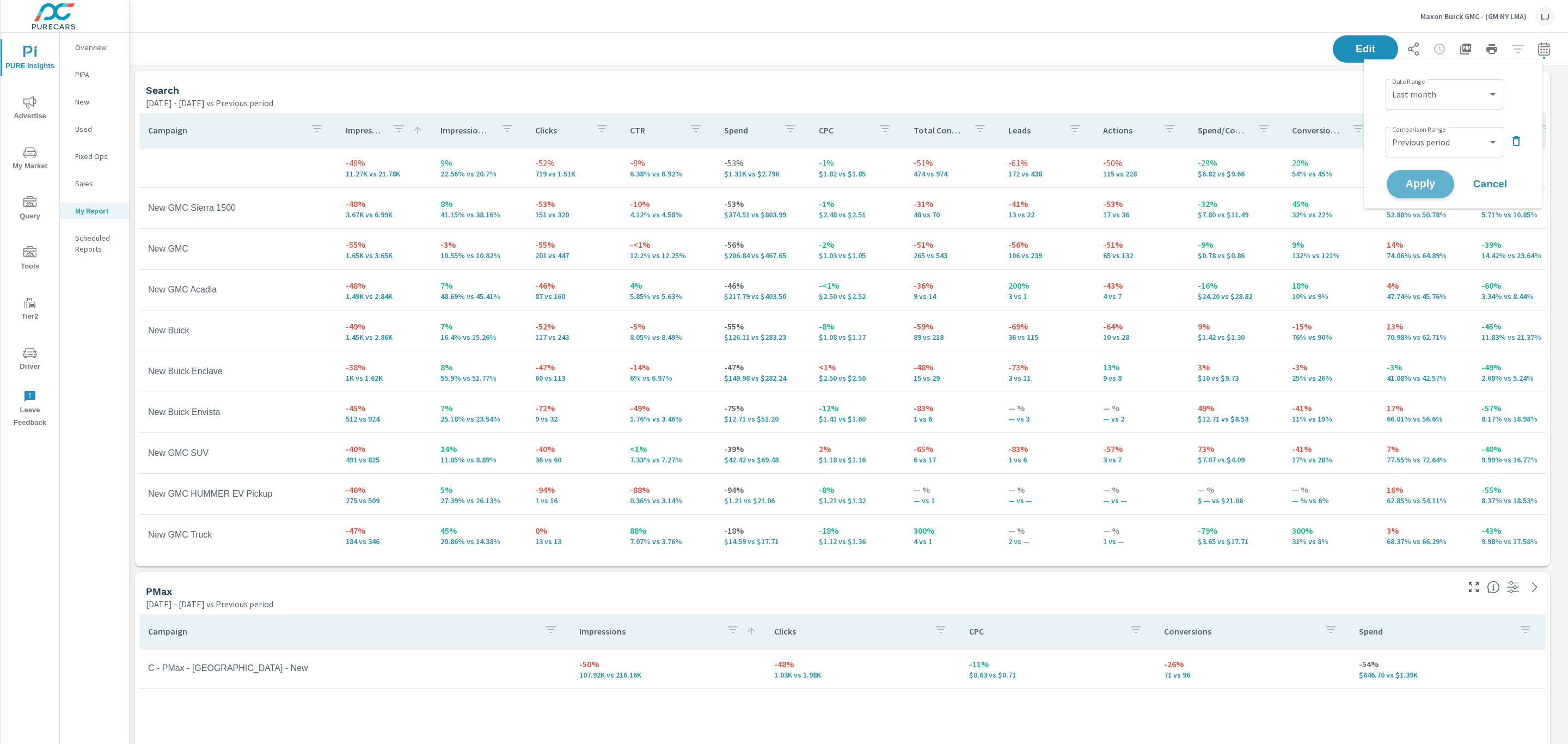
click at [1433, 184] on span "Apply" at bounding box center [1420, 185] width 45 height 11
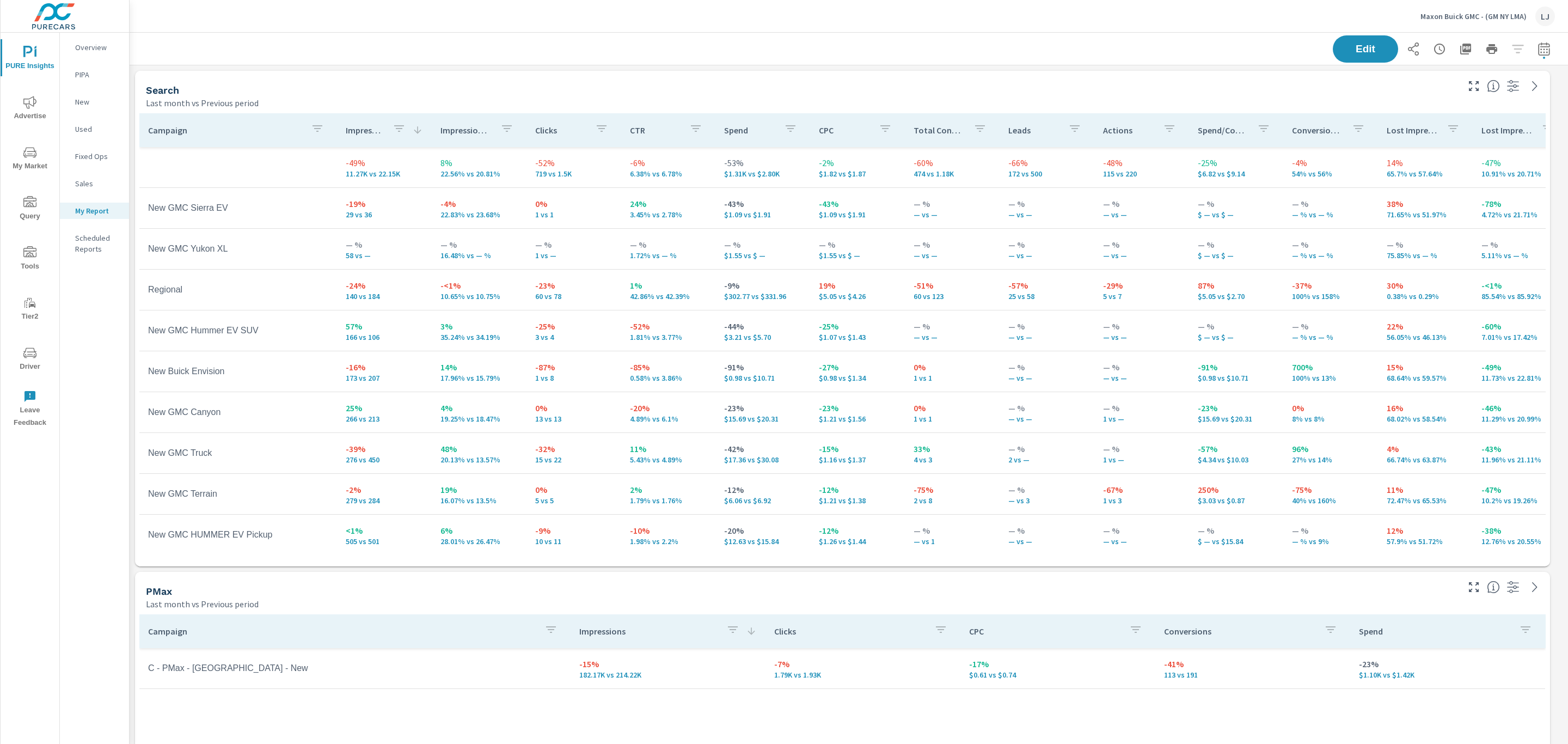
scroll to position [1535, 1451]
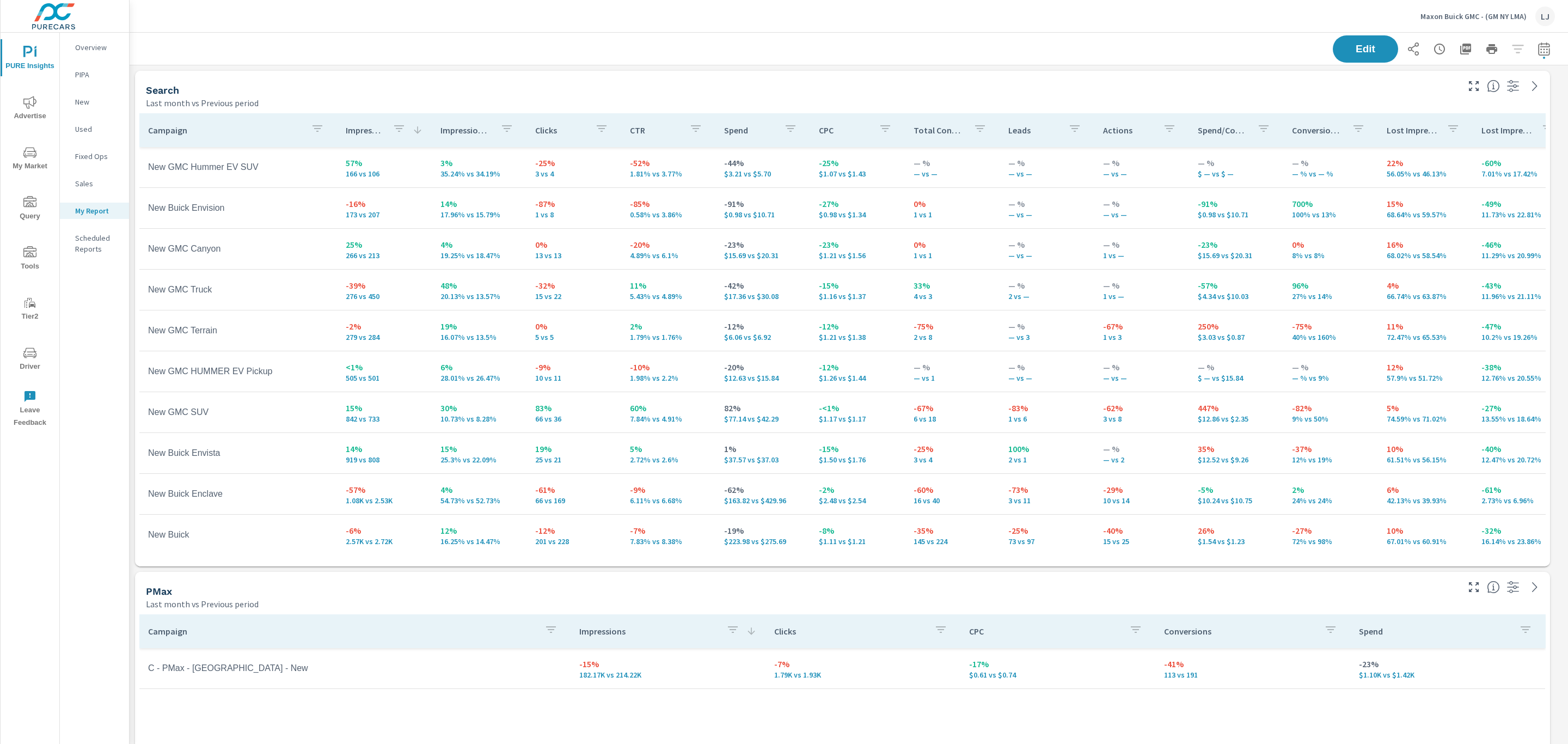
scroll to position [309, 0]
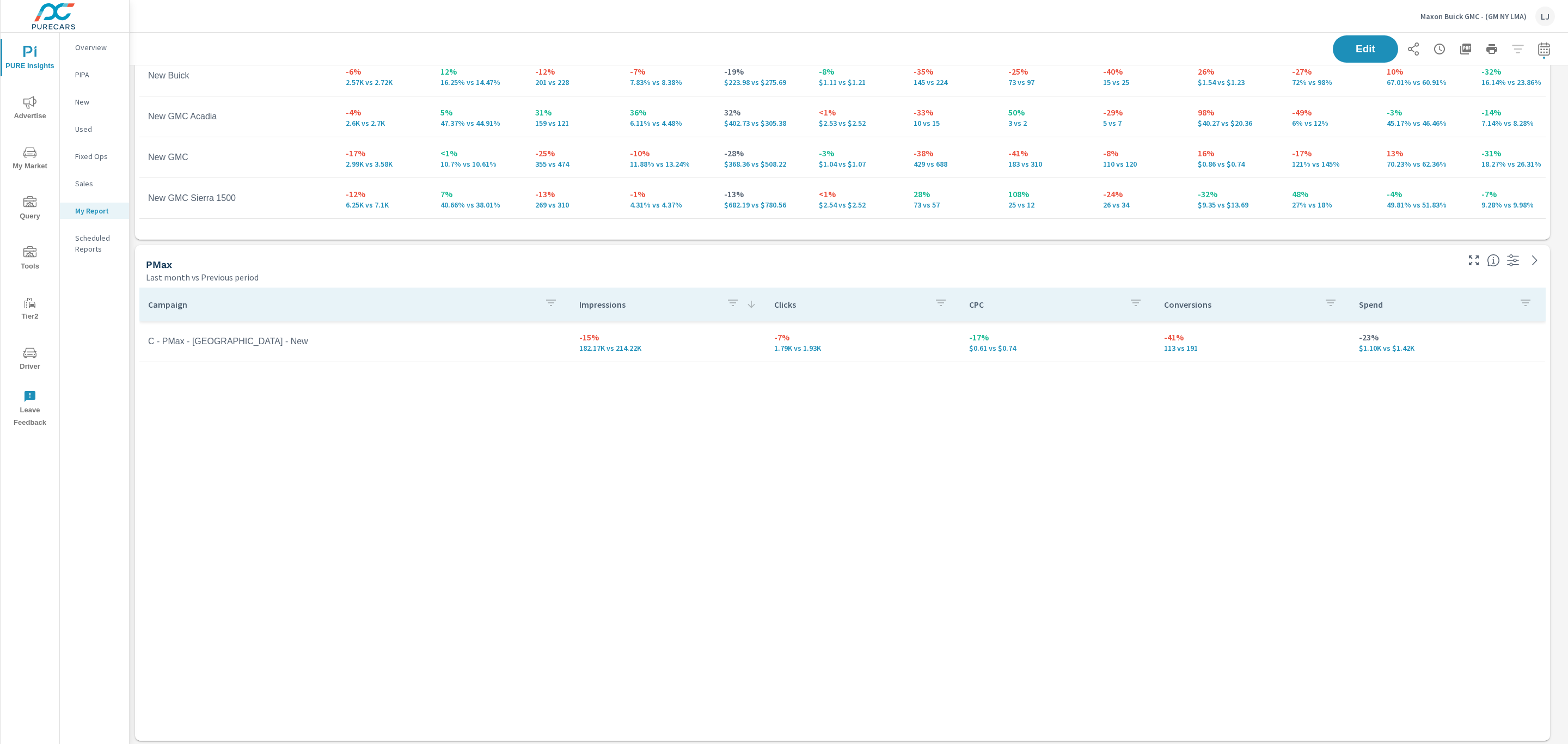
scroll to position [245, 0]
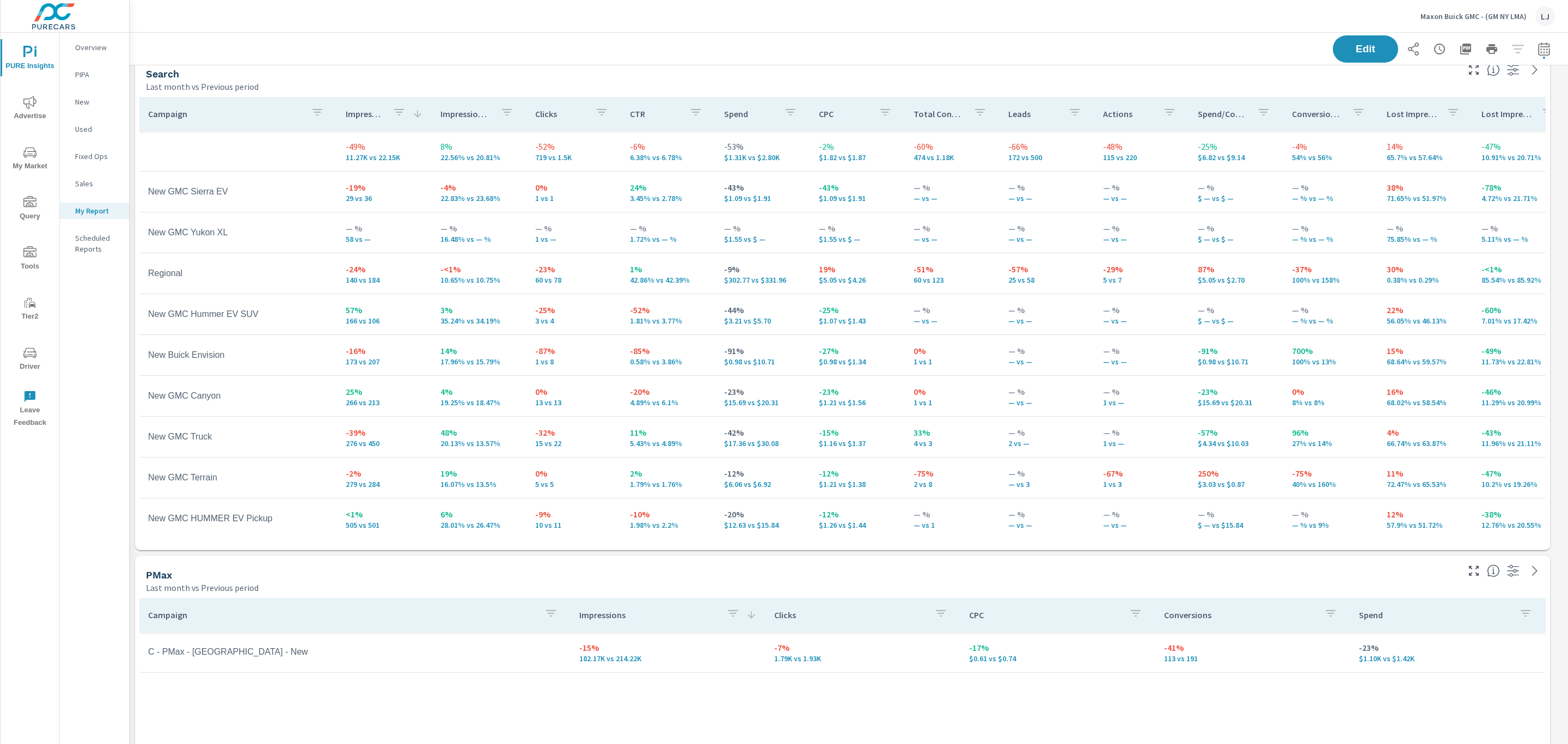
scroll to position [11, 0]
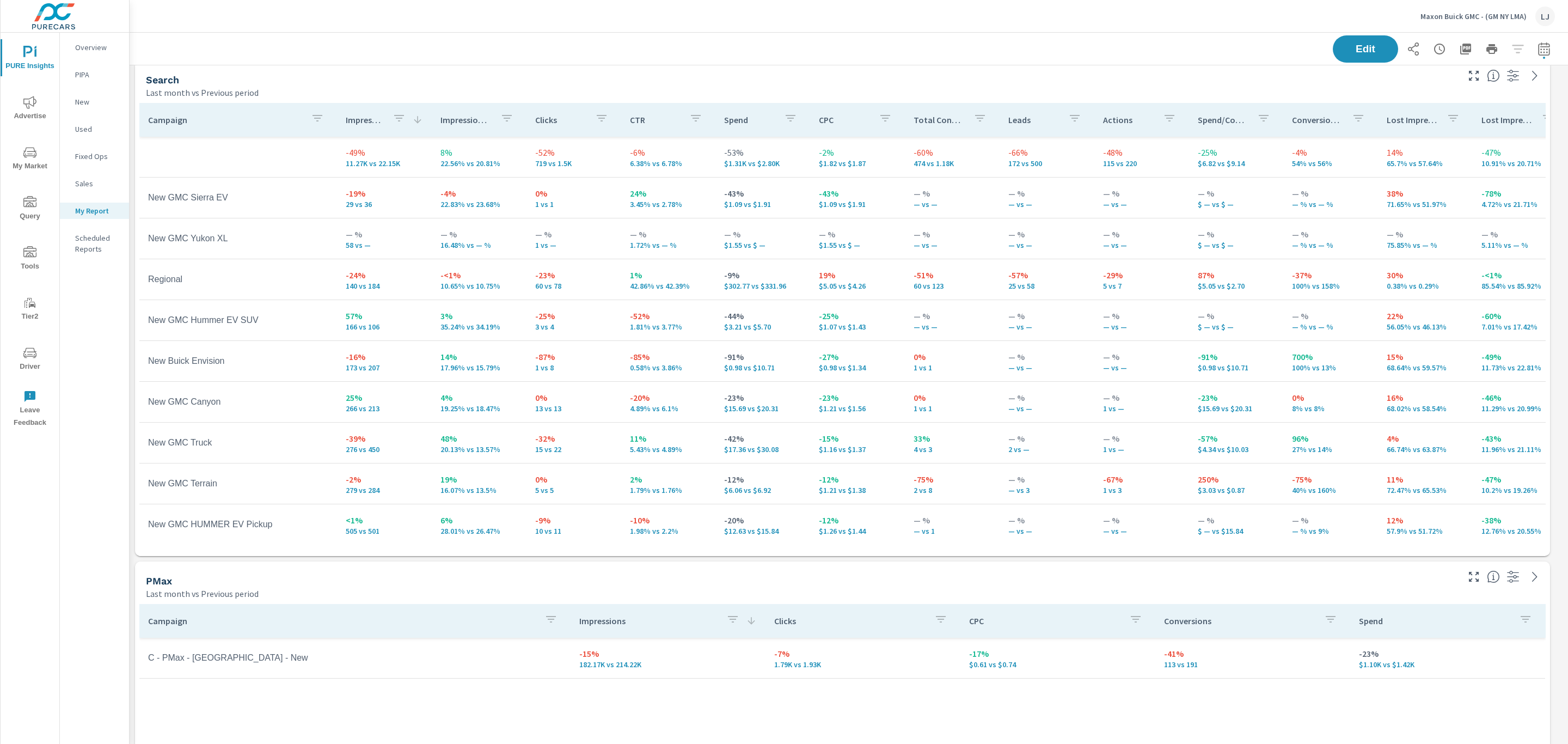
click at [373, 125] on p "Impressions" at bounding box center [365, 120] width 39 height 11
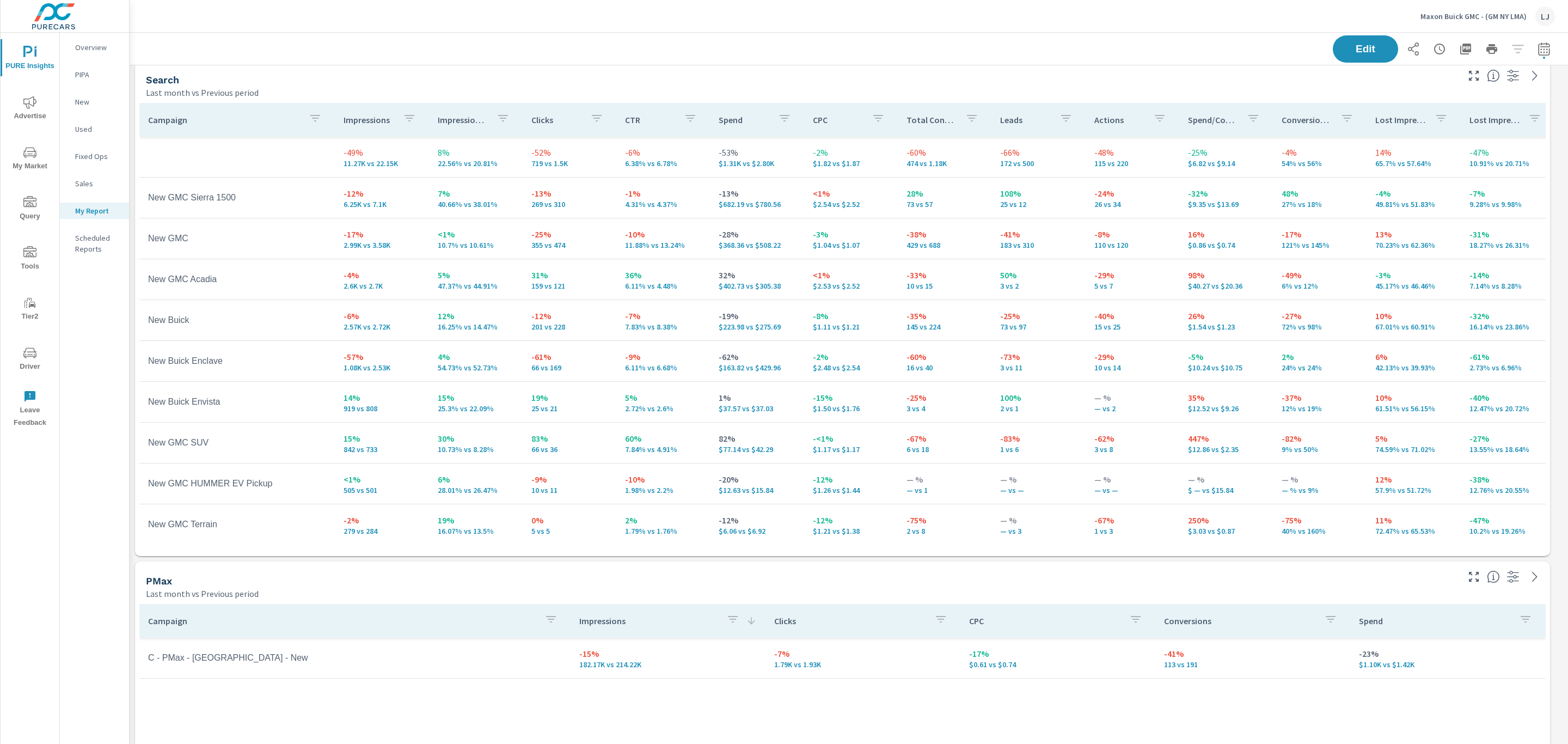
scroll to position [1535, 1451]
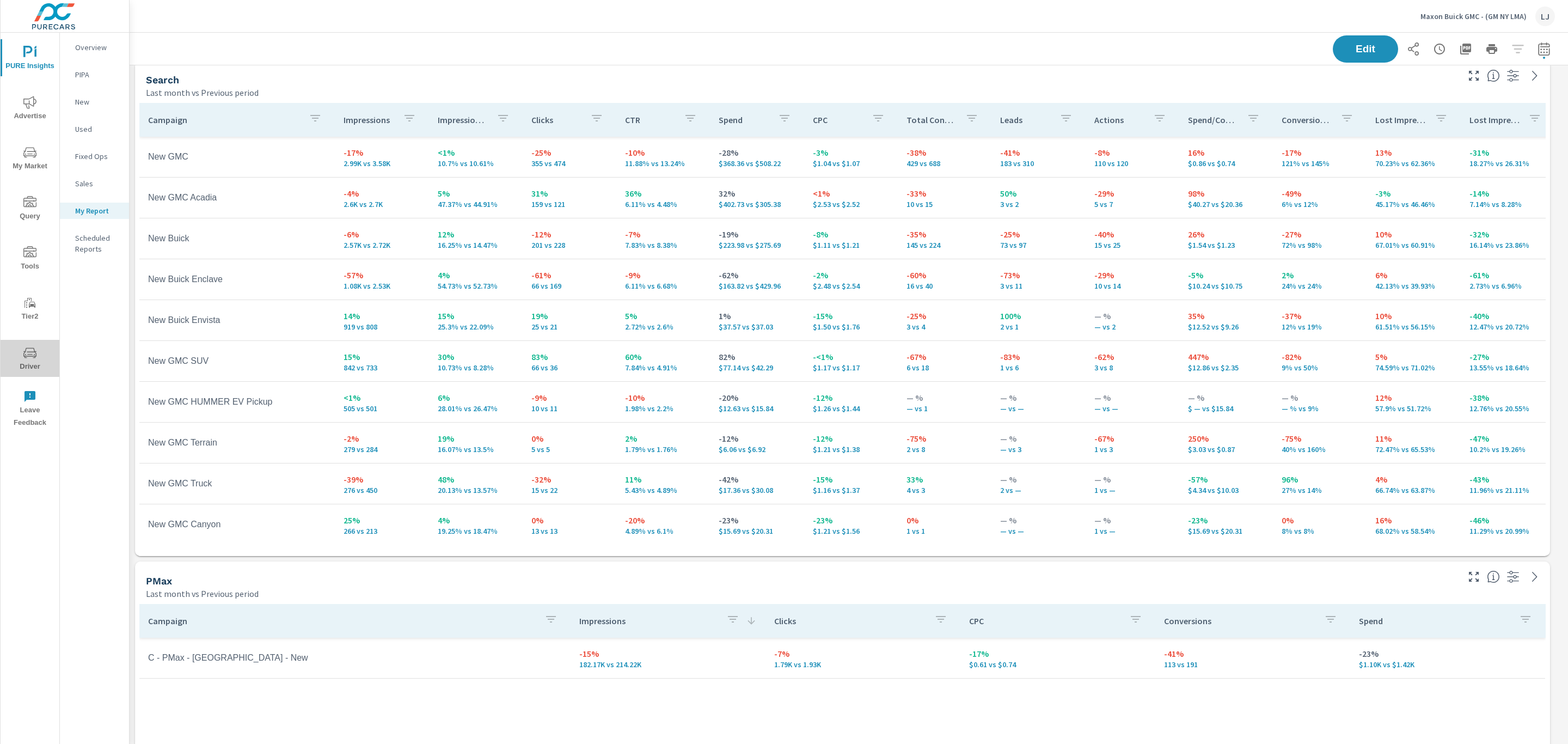
click at [17, 361] on span "Driver" at bounding box center [30, 359] width 52 height 27
